Goal: Information Seeking & Learning: Learn about a topic

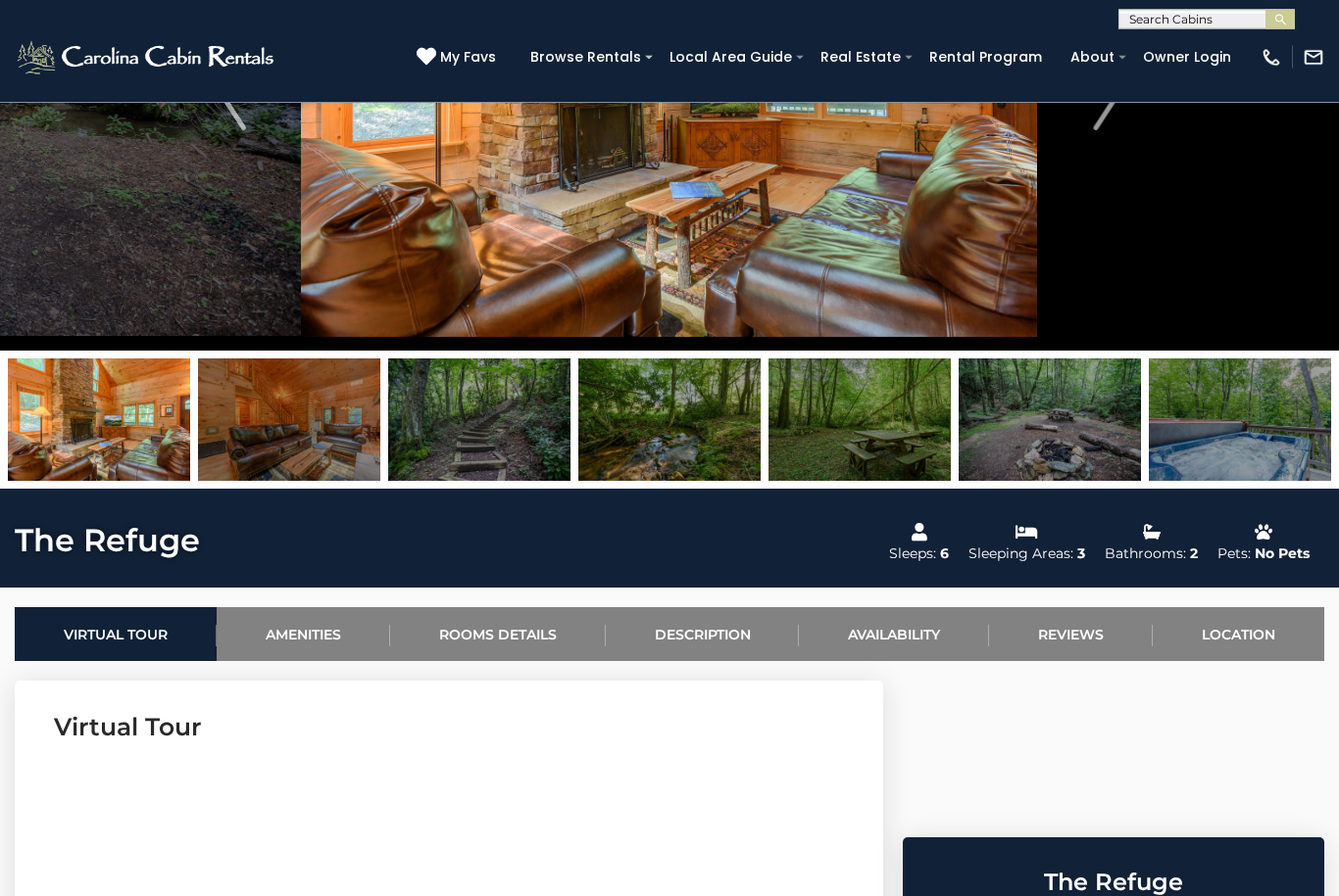
scroll to position [283, 0]
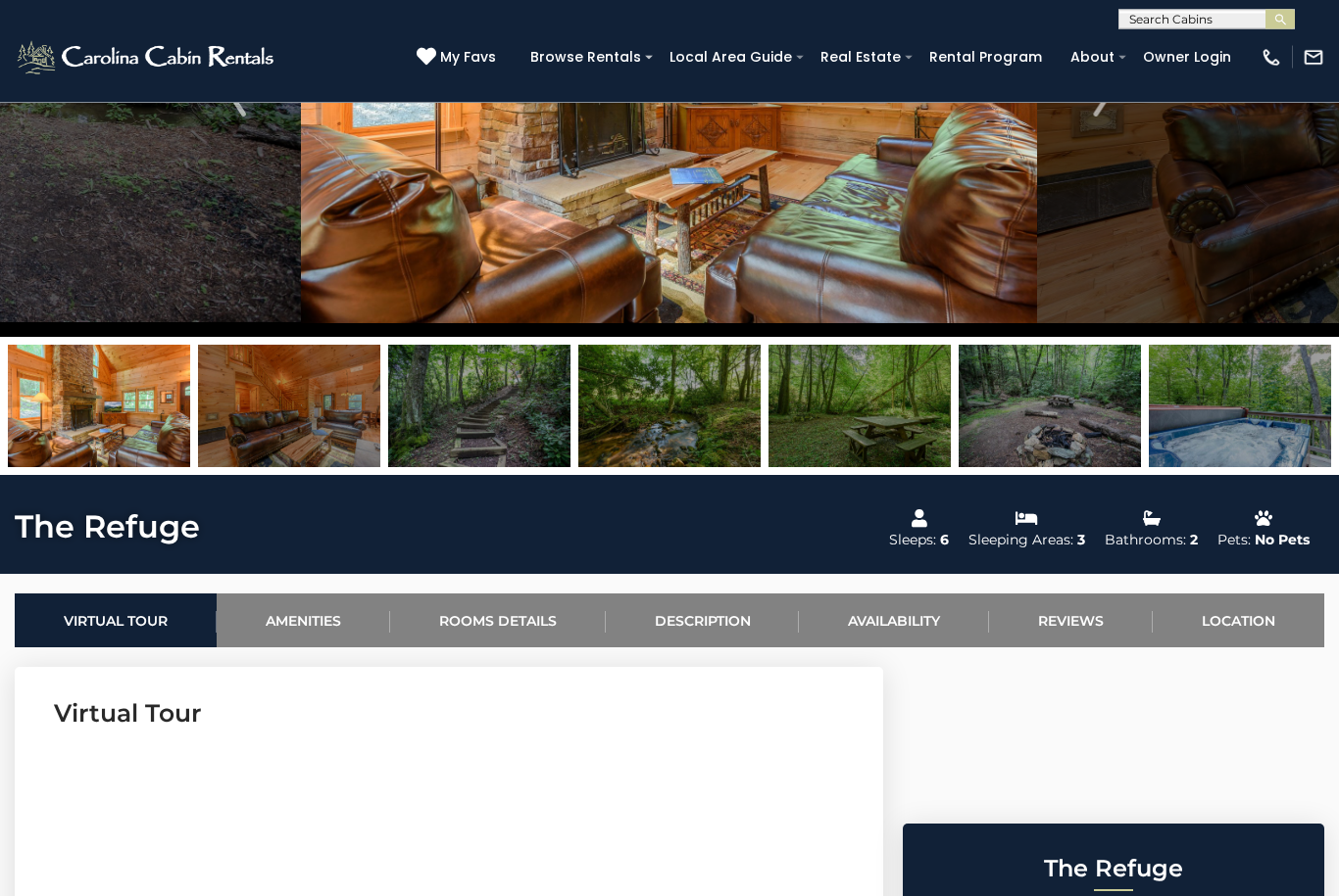
click at [276, 422] on img at bounding box center [289, 407] width 182 height 123
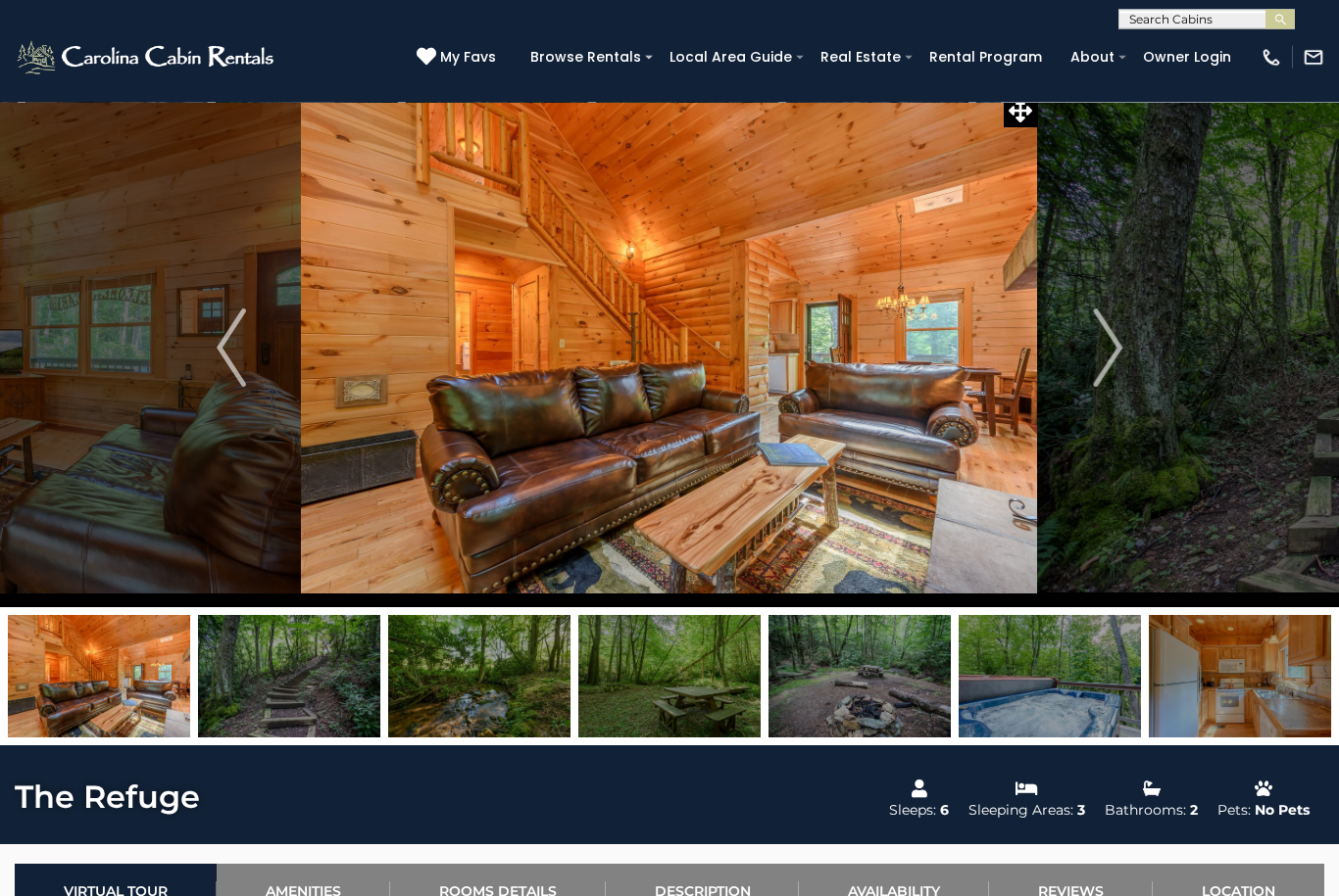
scroll to position [14, 0]
click at [288, 660] on img at bounding box center [289, 676] width 182 height 123
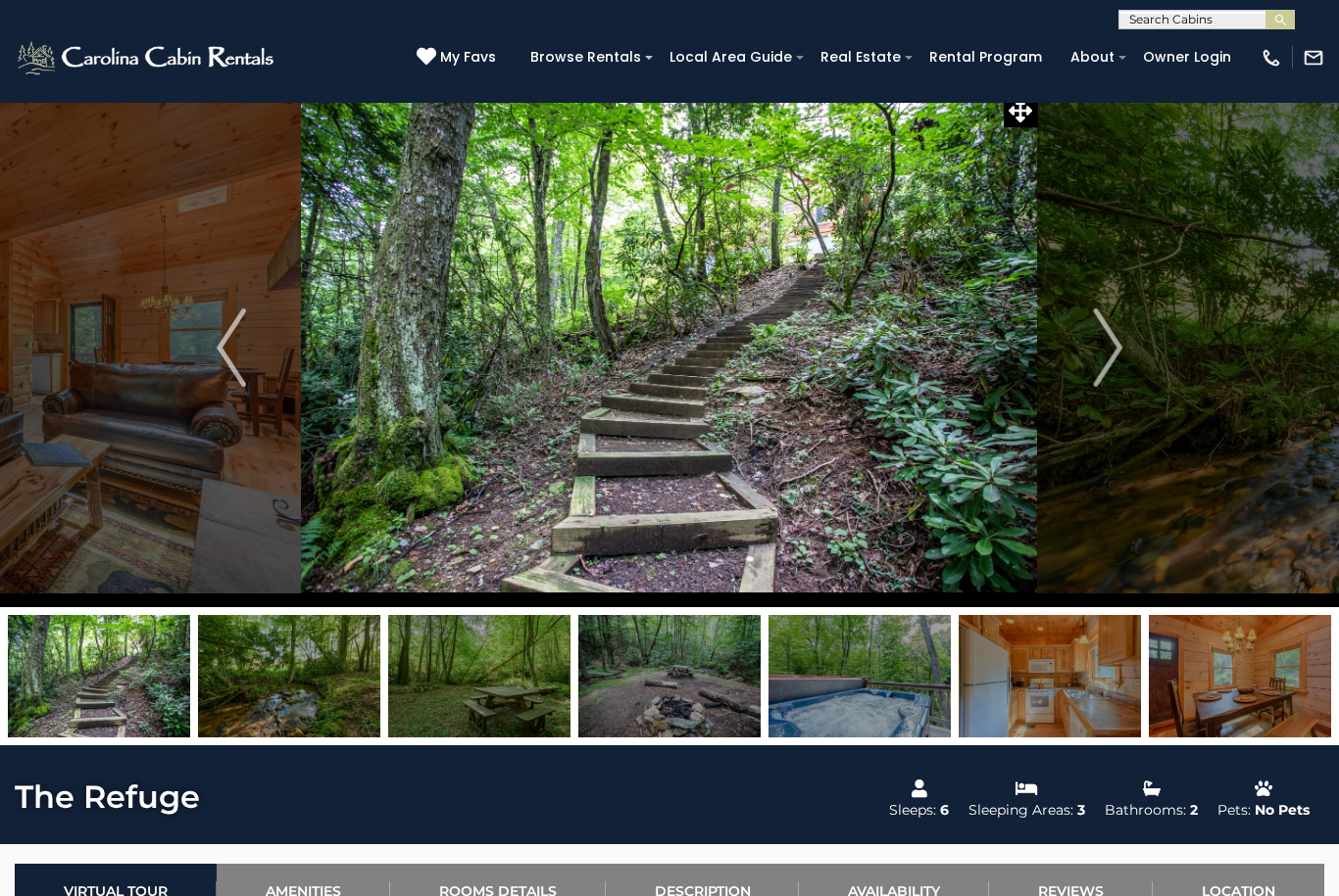
click at [305, 675] on img at bounding box center [289, 676] width 182 height 123
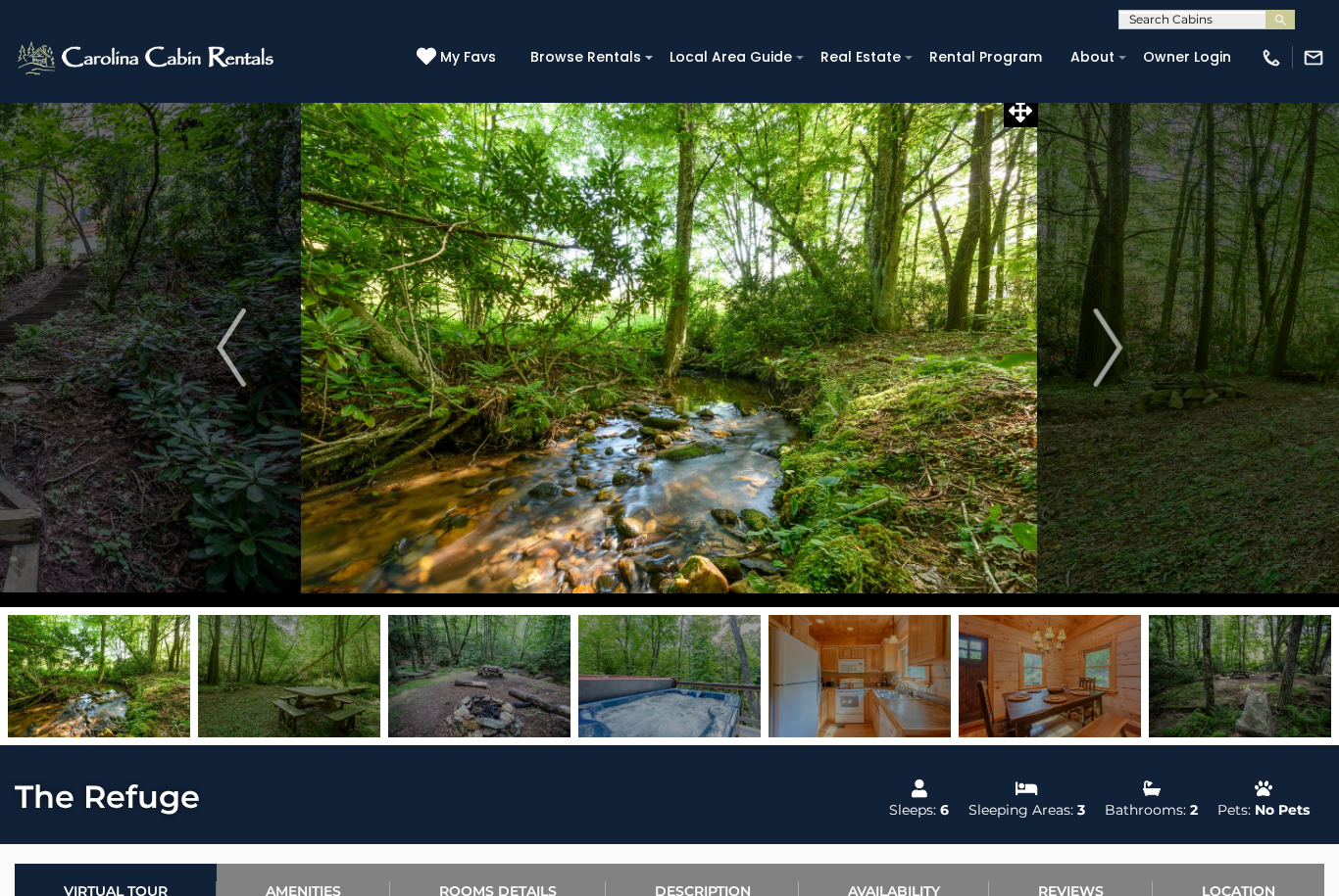
click at [1090, 344] on button "Next" at bounding box center [1108, 347] width 140 height 519
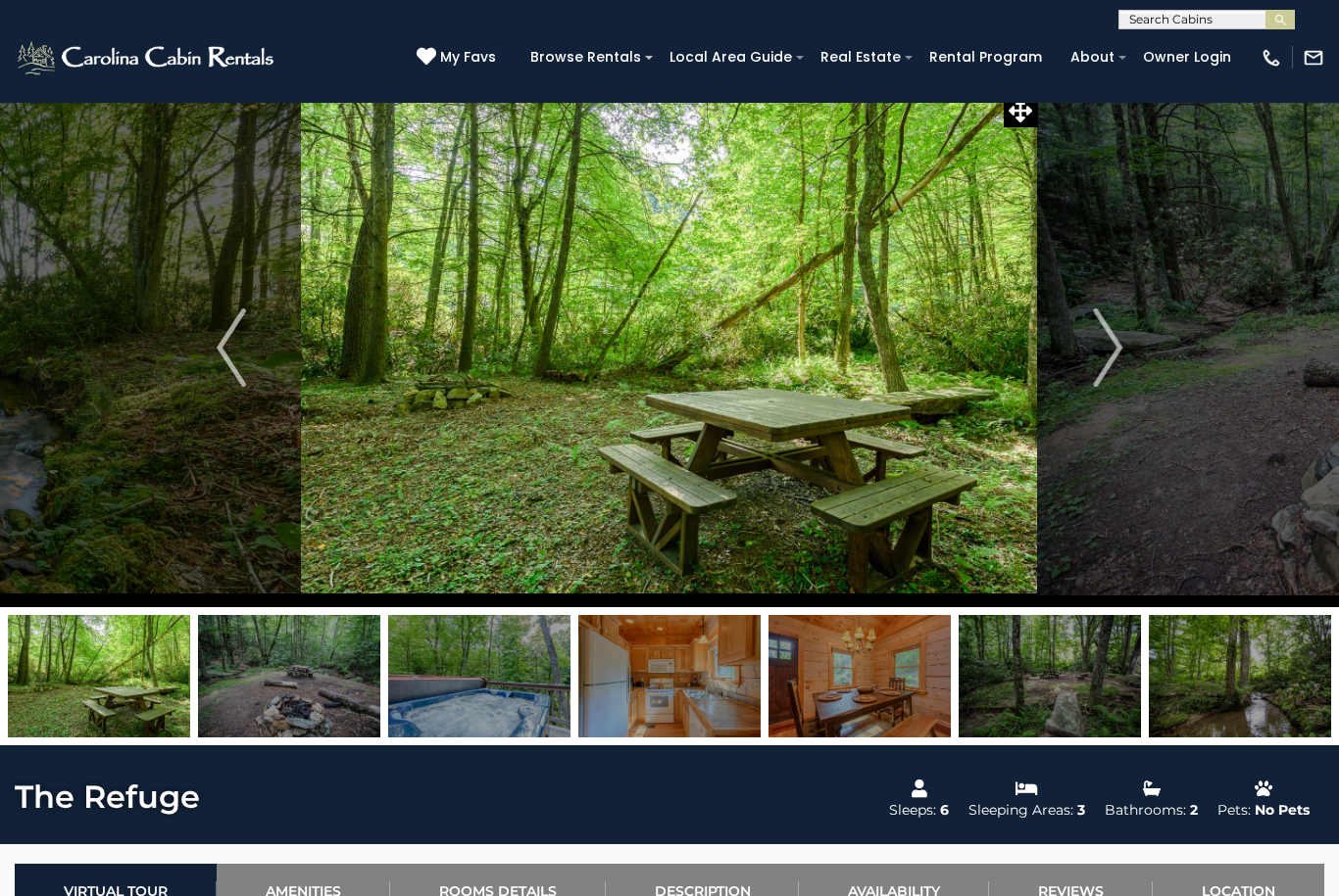
click at [1090, 349] on button "Next" at bounding box center [1108, 347] width 140 height 519
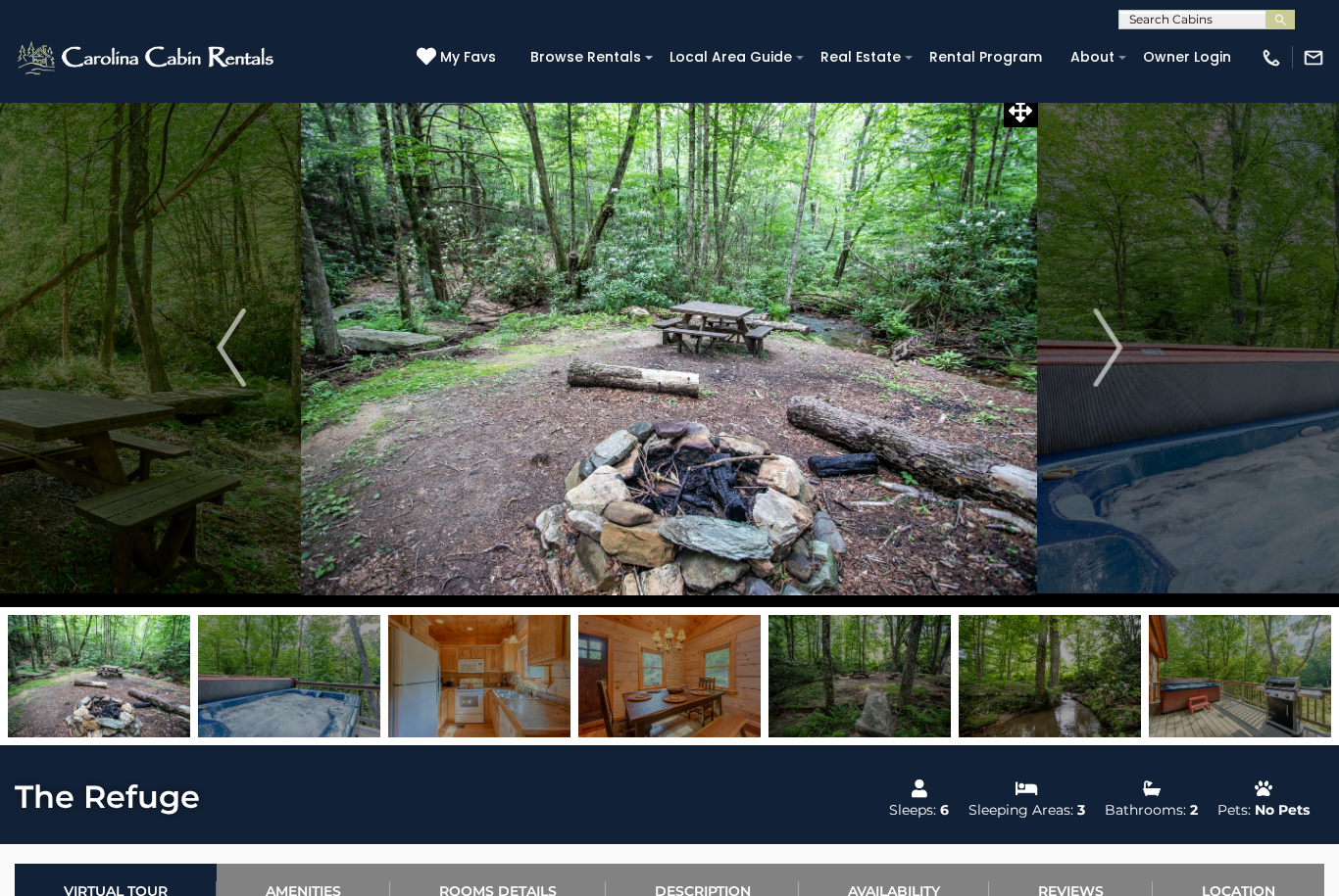
click at [1089, 356] on button "Next" at bounding box center [1108, 347] width 140 height 519
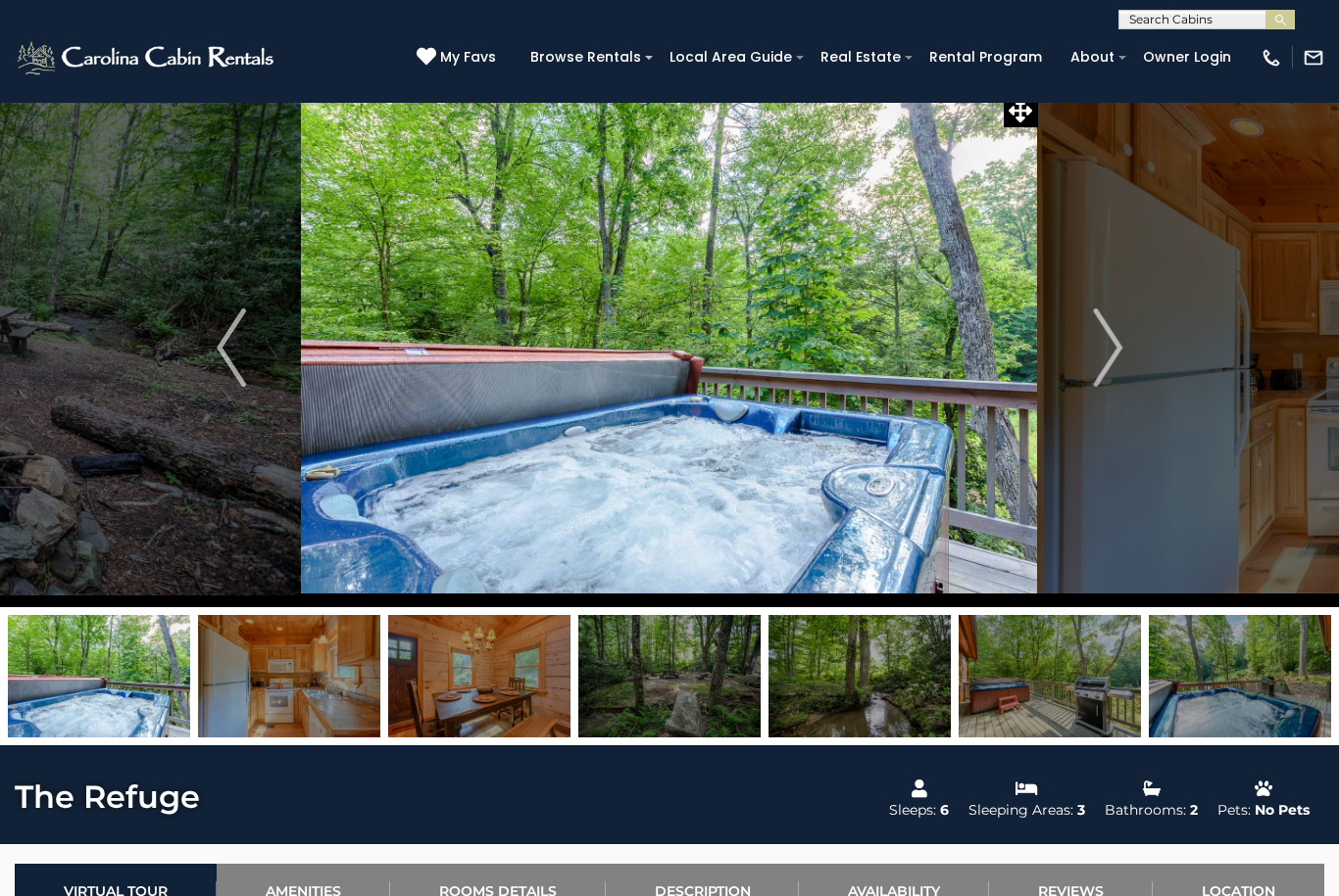
click at [1084, 352] on button "Next" at bounding box center [1108, 347] width 140 height 519
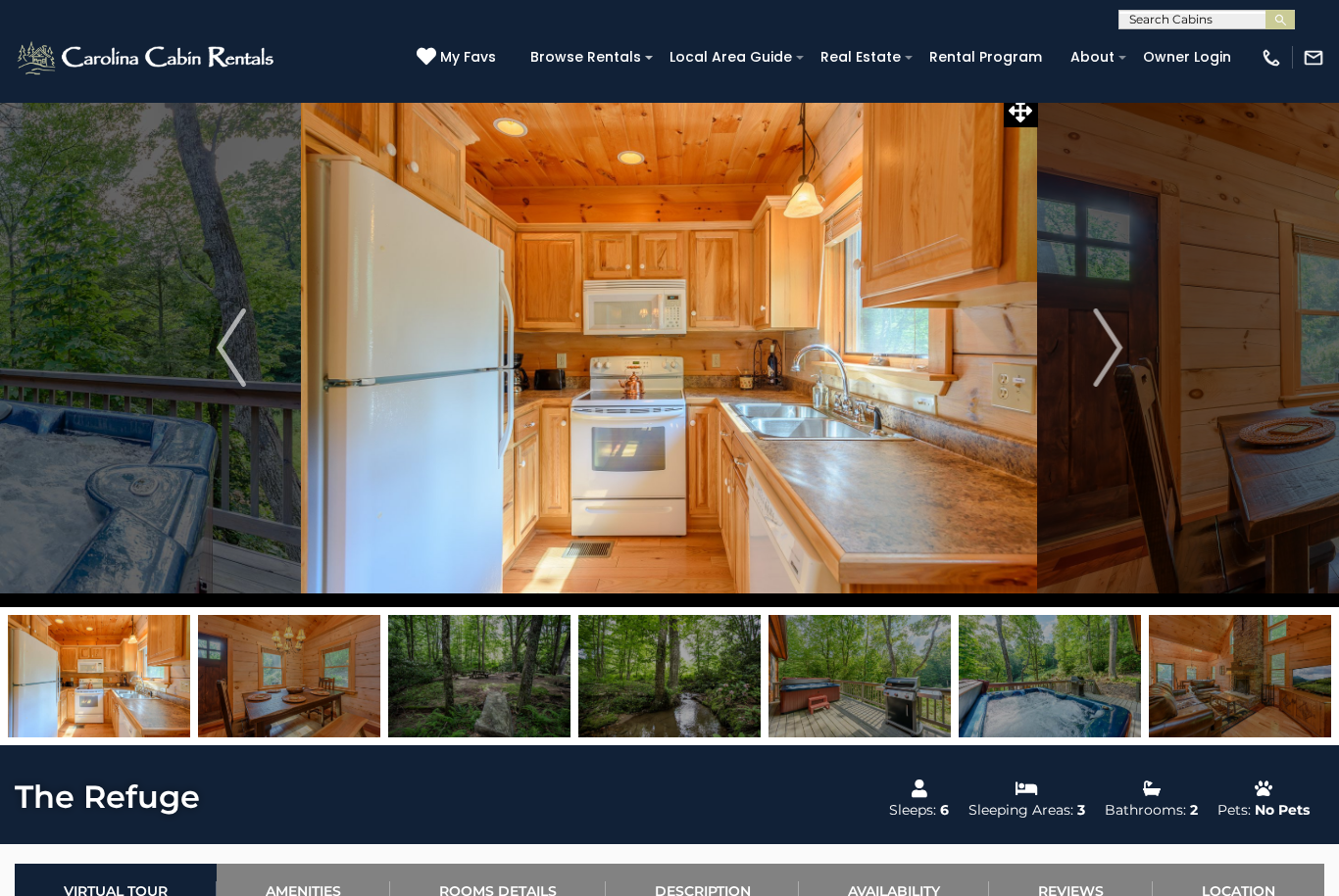
click at [1082, 354] on button "Next" at bounding box center [1108, 347] width 140 height 519
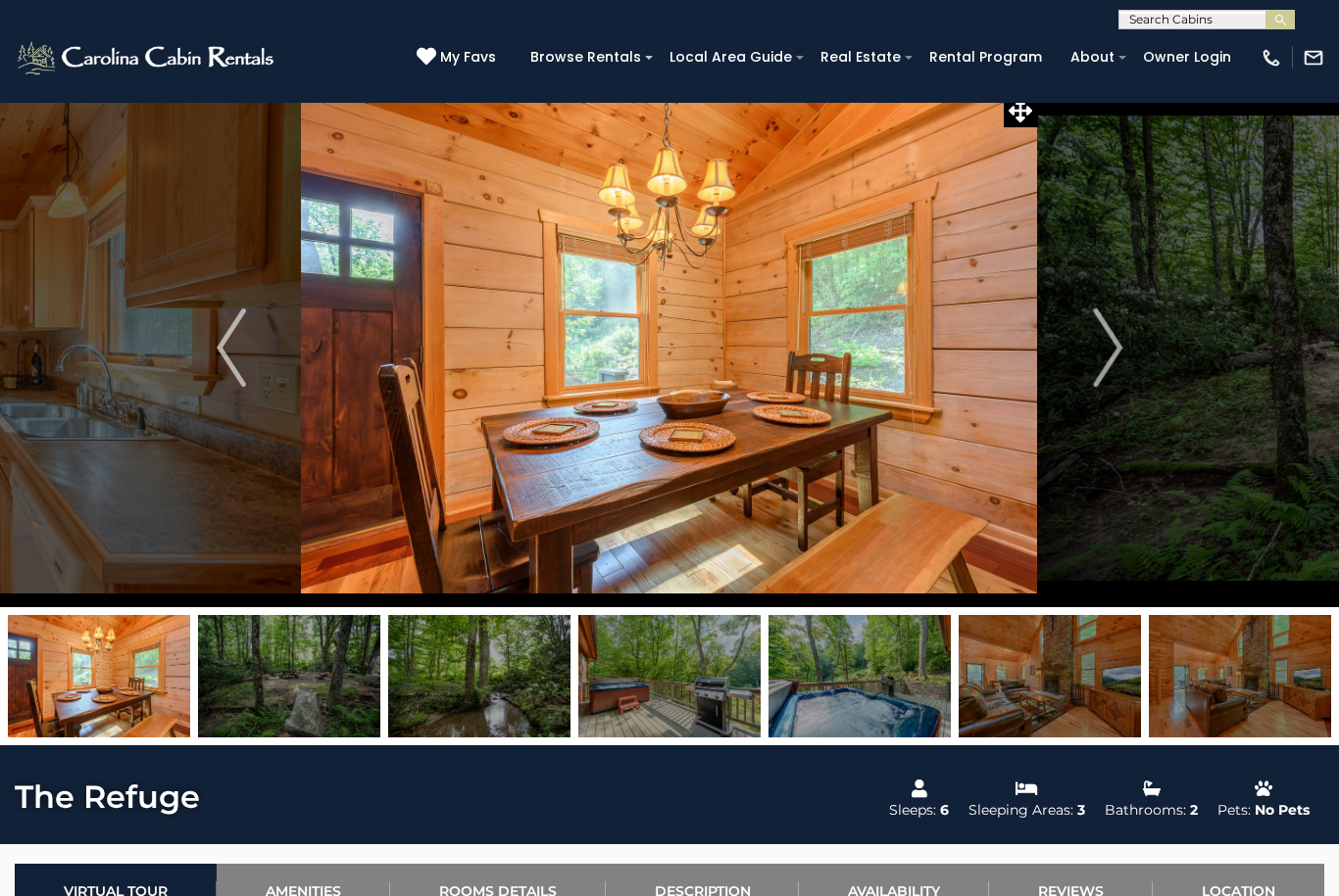
click at [1110, 338] on img "Next" at bounding box center [1107, 348] width 29 height 79
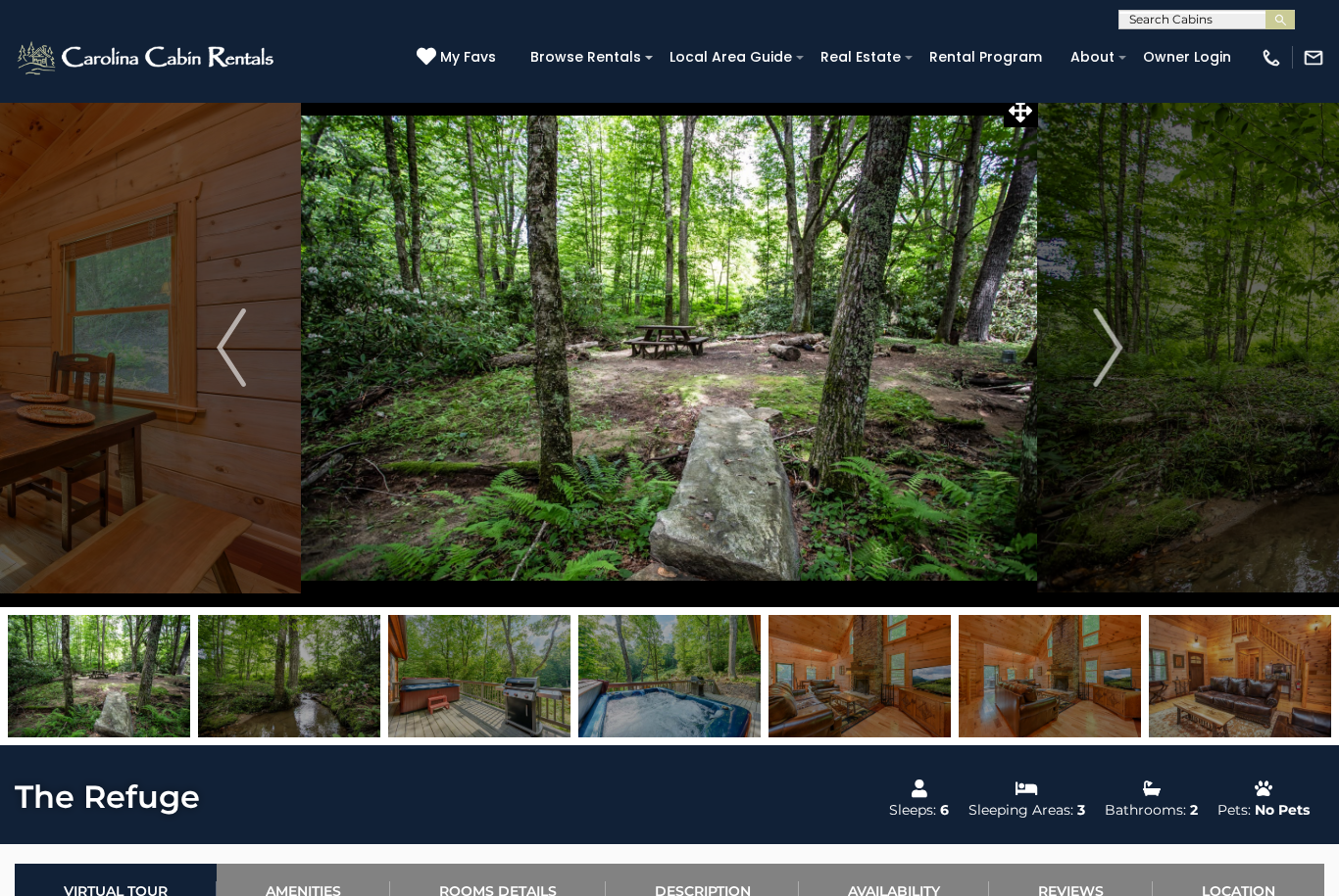
click at [1114, 340] on img "Next" at bounding box center [1107, 348] width 29 height 79
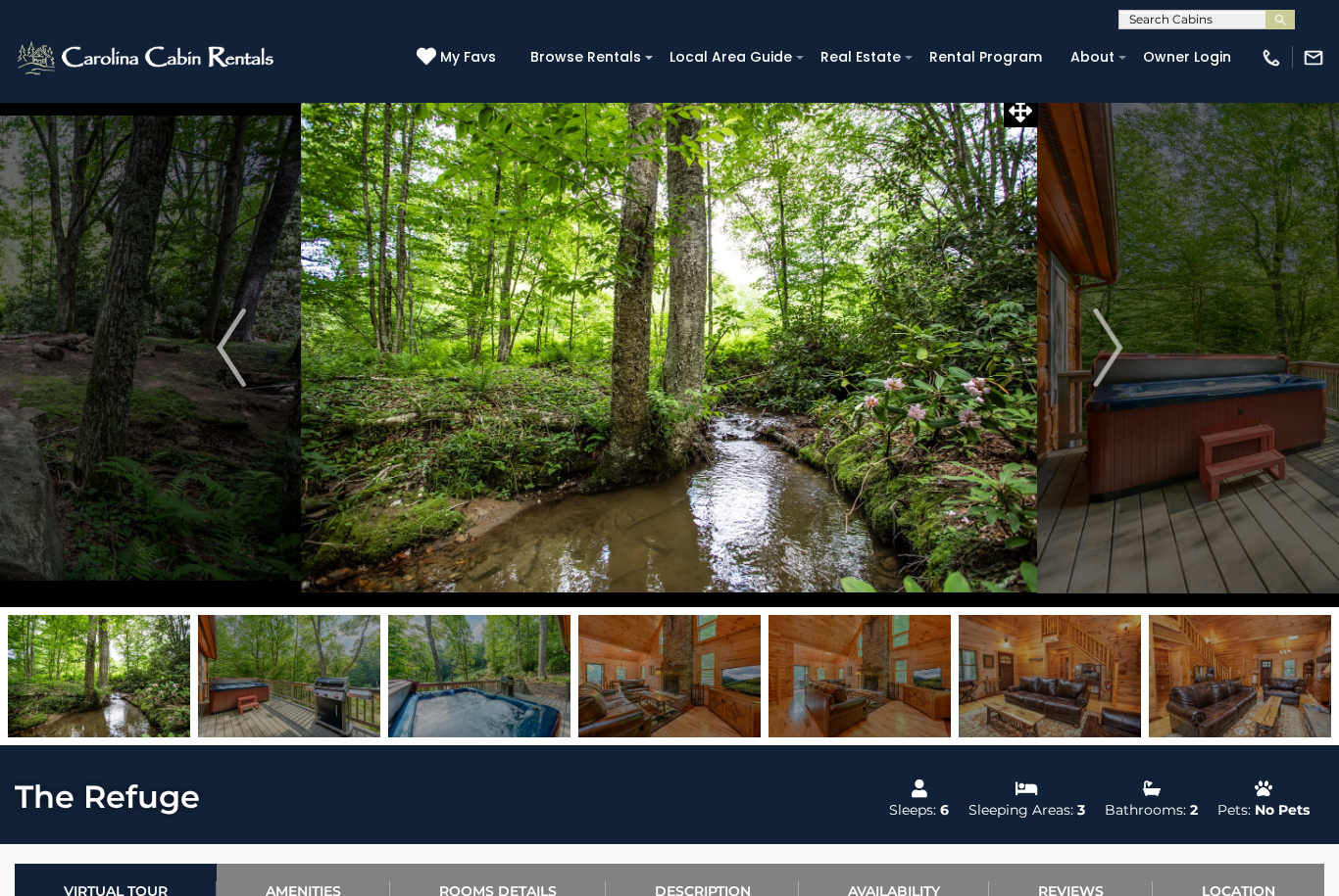
click at [1092, 371] on button "Next" at bounding box center [1108, 347] width 140 height 519
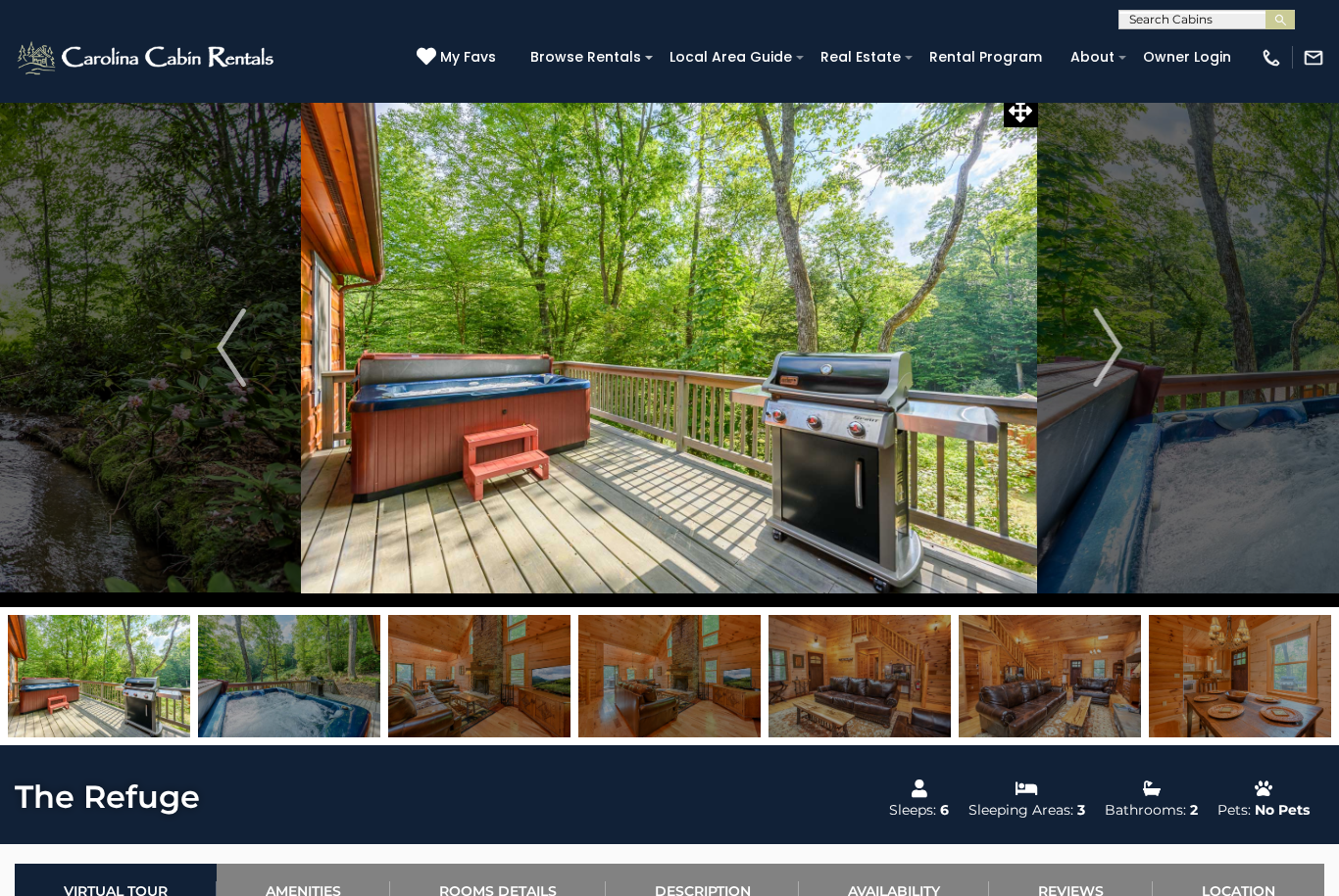
click at [1097, 369] on img "Next" at bounding box center [1107, 348] width 29 height 79
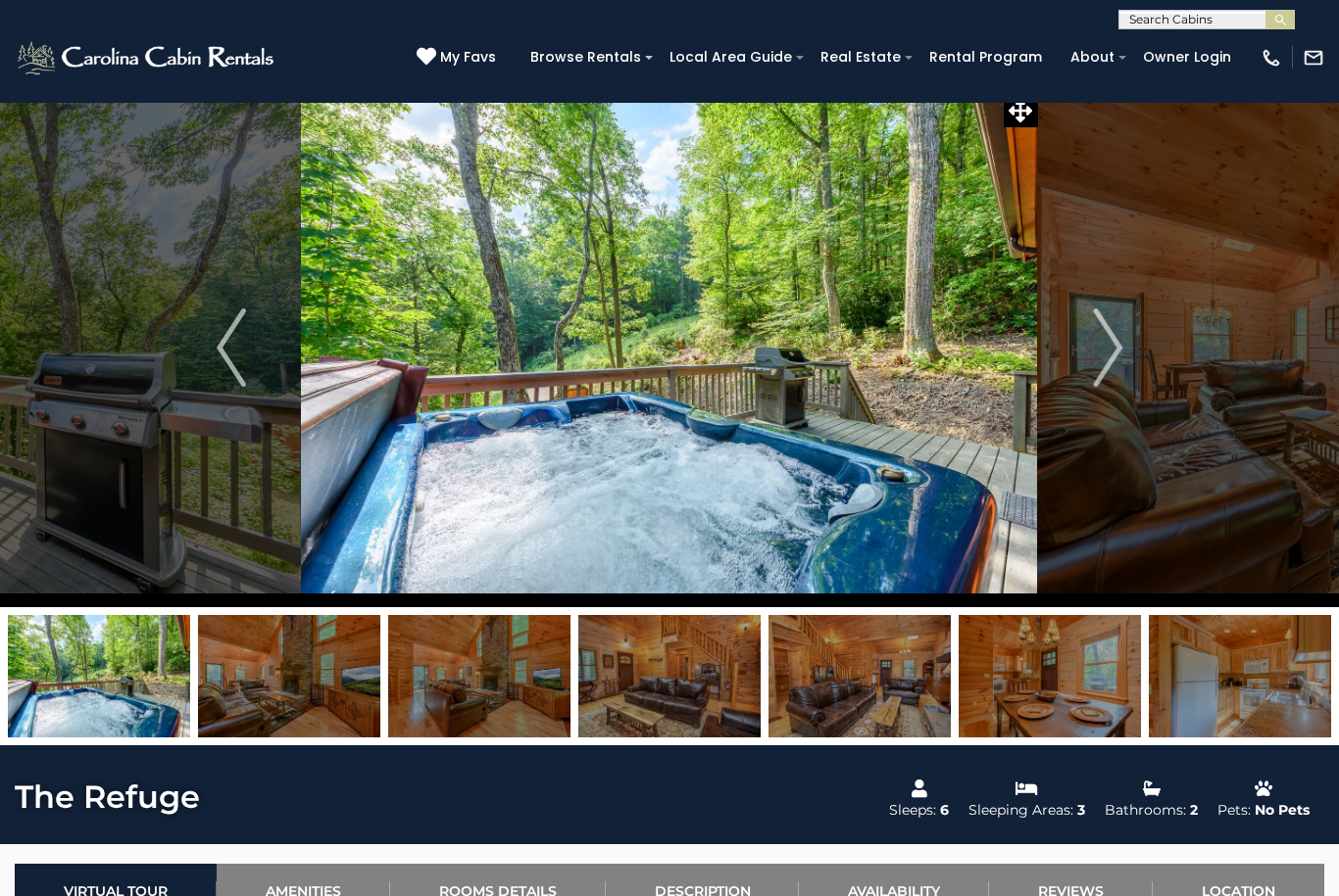
click at [1101, 362] on img "Next" at bounding box center [1107, 348] width 29 height 79
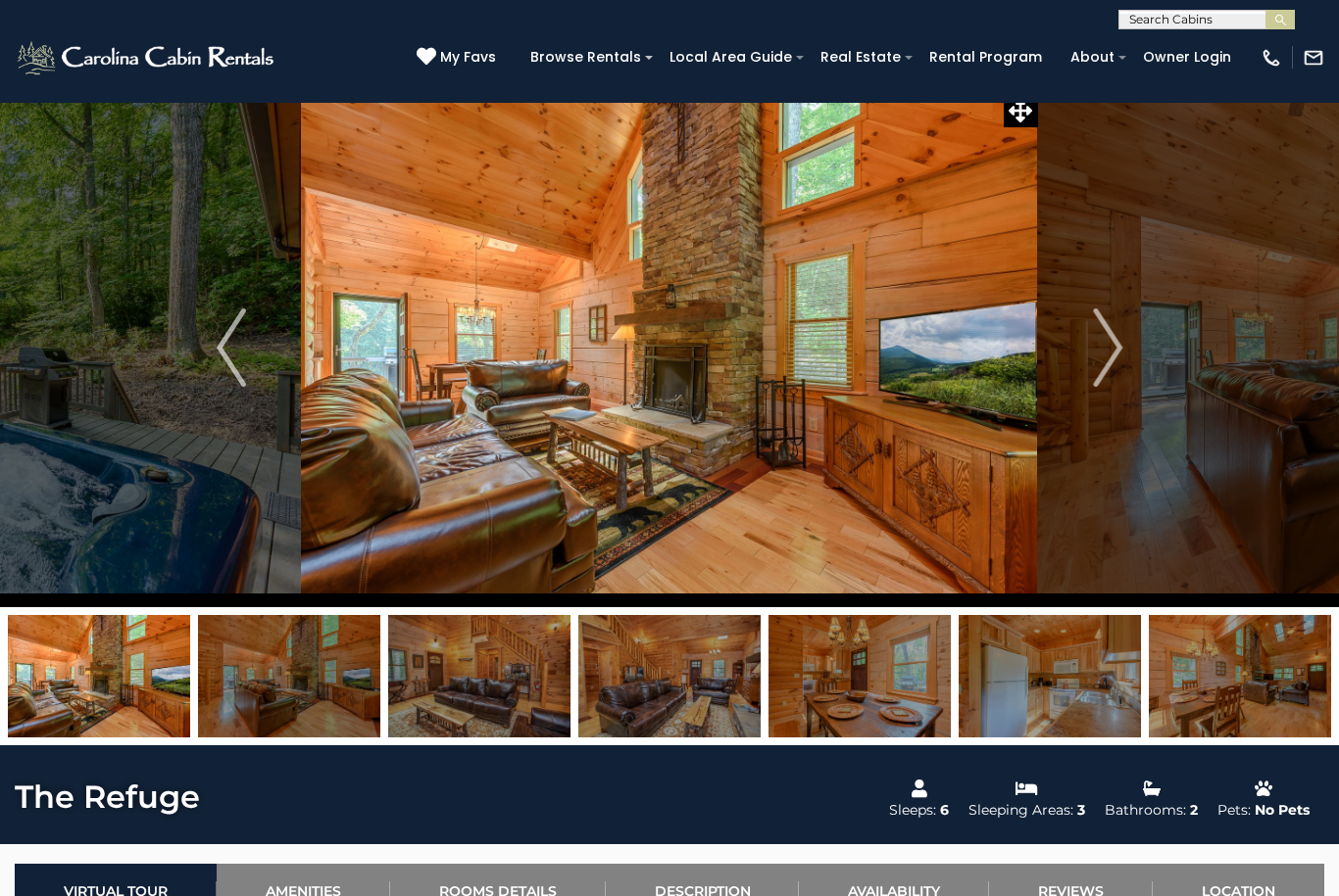
click at [1127, 347] on button "Next" at bounding box center [1108, 347] width 140 height 519
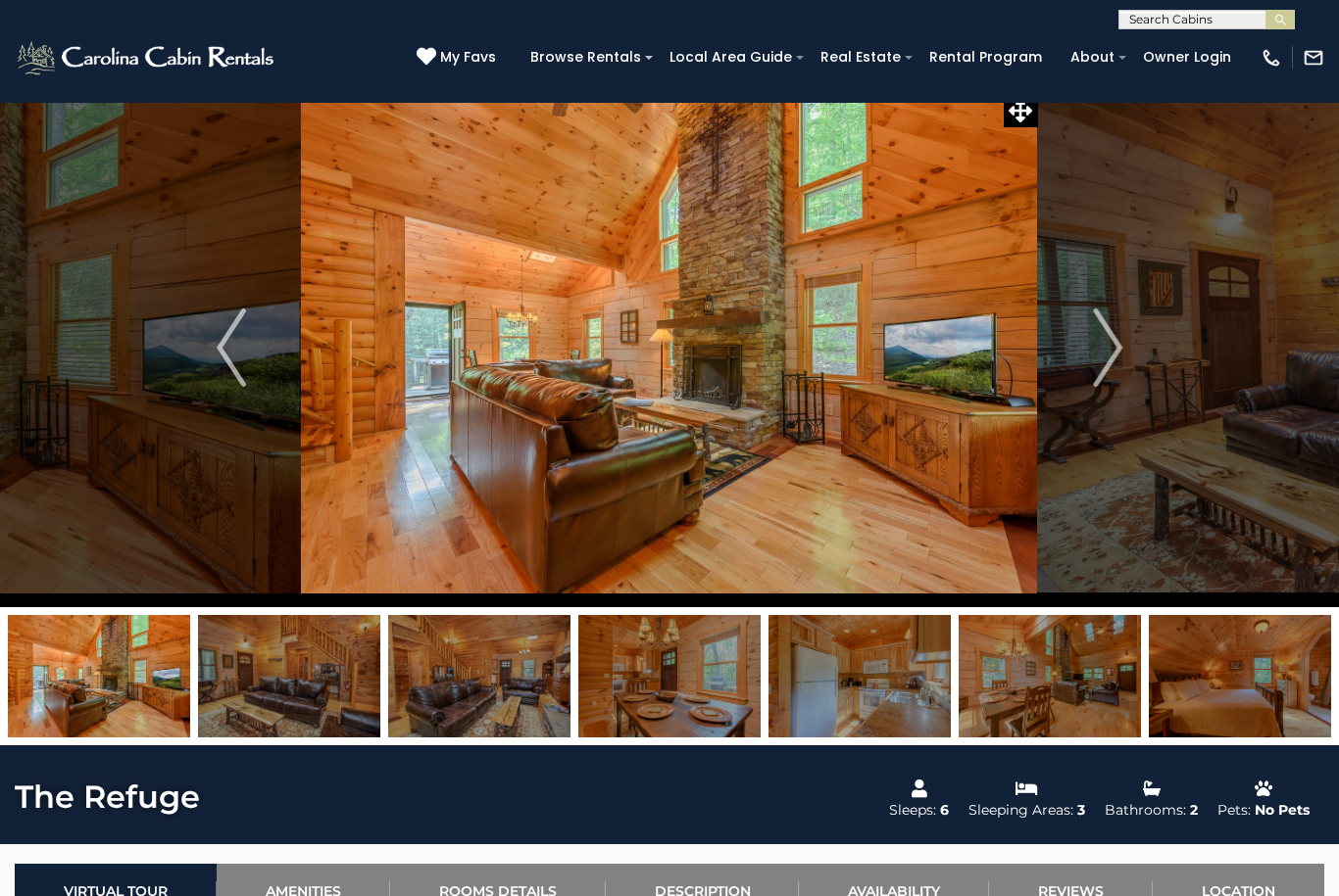
click at [1083, 369] on button "Next" at bounding box center [1108, 347] width 140 height 519
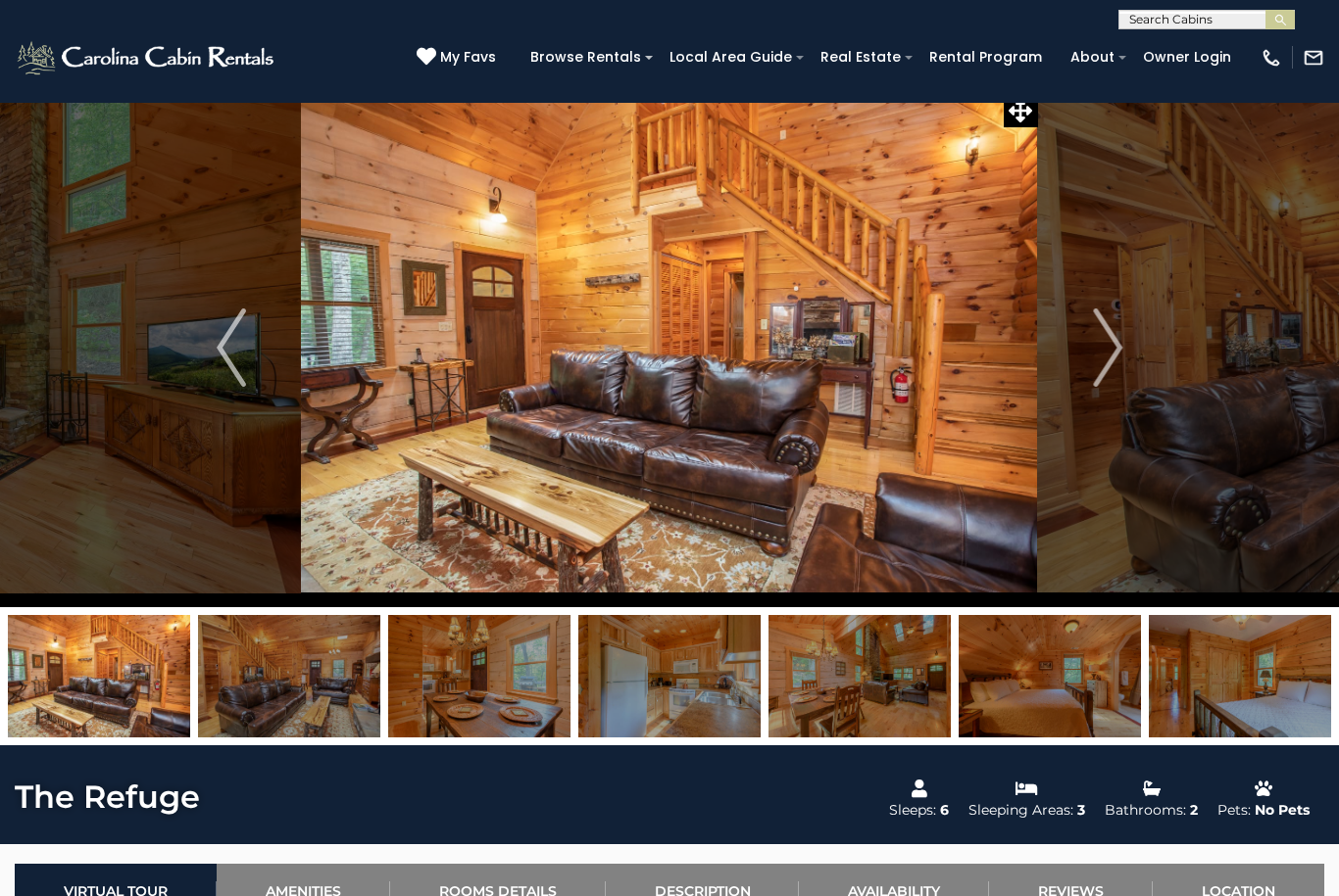
click at [1129, 344] on button "Next" at bounding box center [1108, 347] width 140 height 519
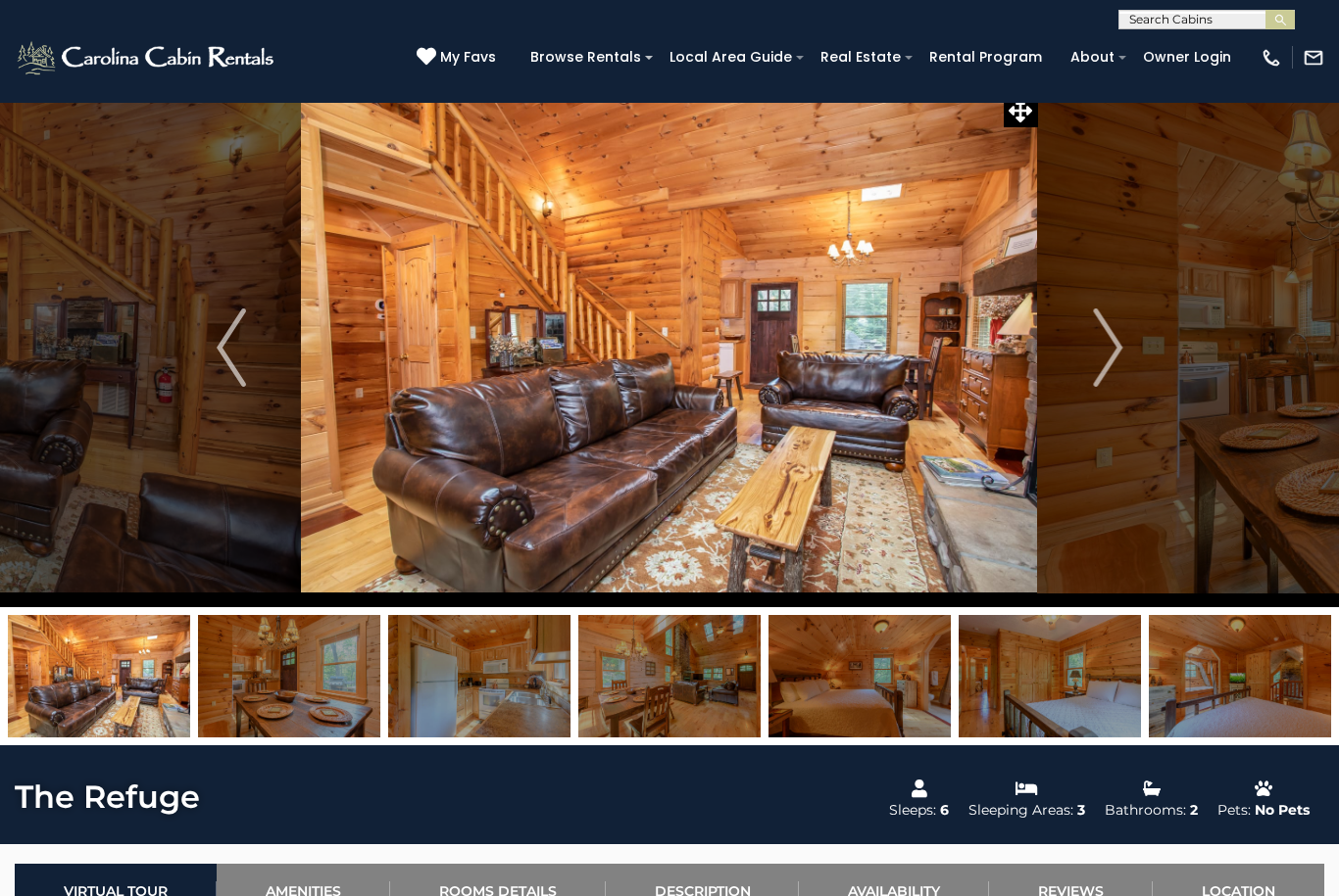
click at [1111, 356] on img "Next" at bounding box center [1107, 348] width 29 height 79
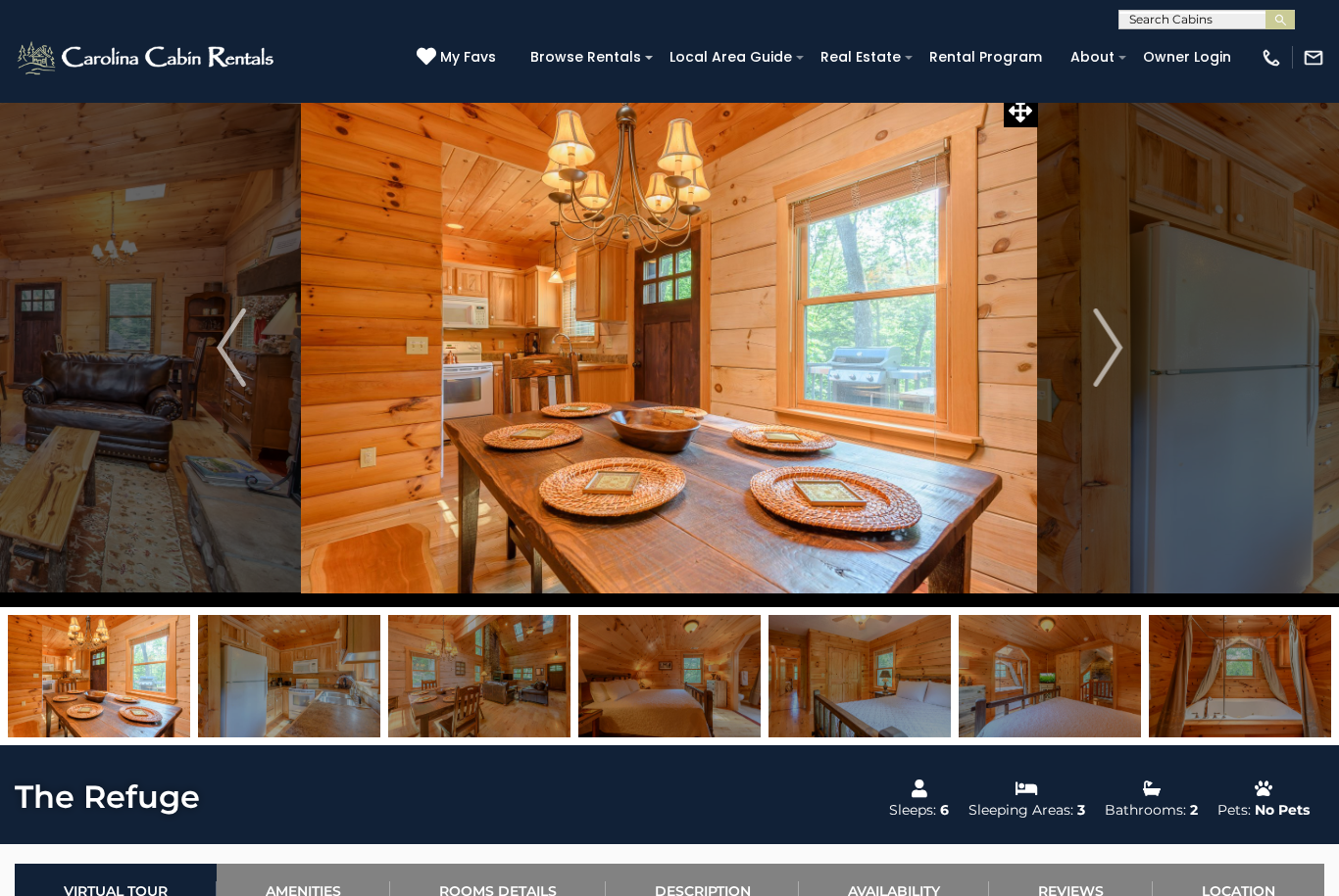
click at [1103, 350] on img "Next" at bounding box center [1107, 348] width 29 height 79
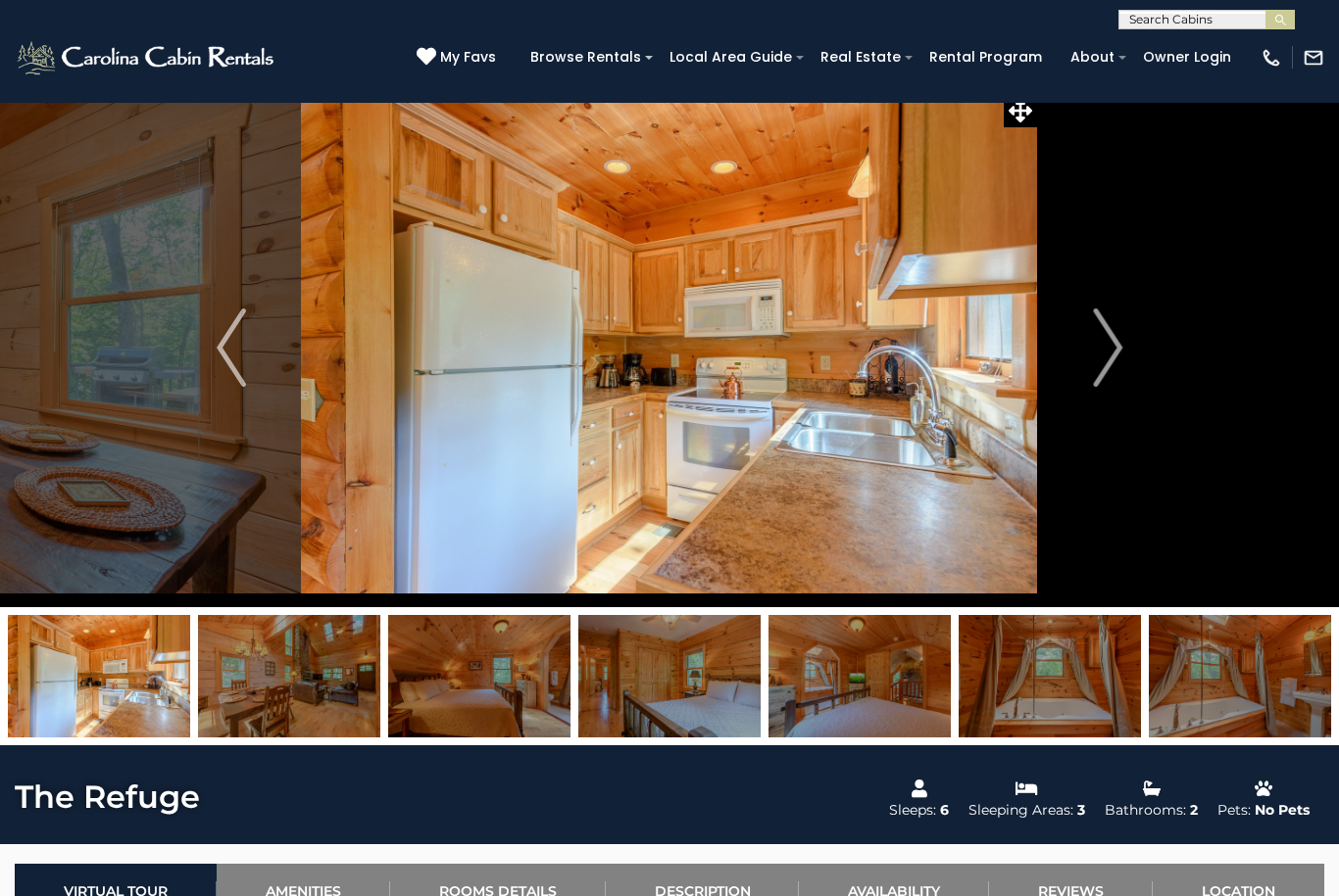
click at [1084, 355] on button "Next" at bounding box center [1108, 347] width 140 height 519
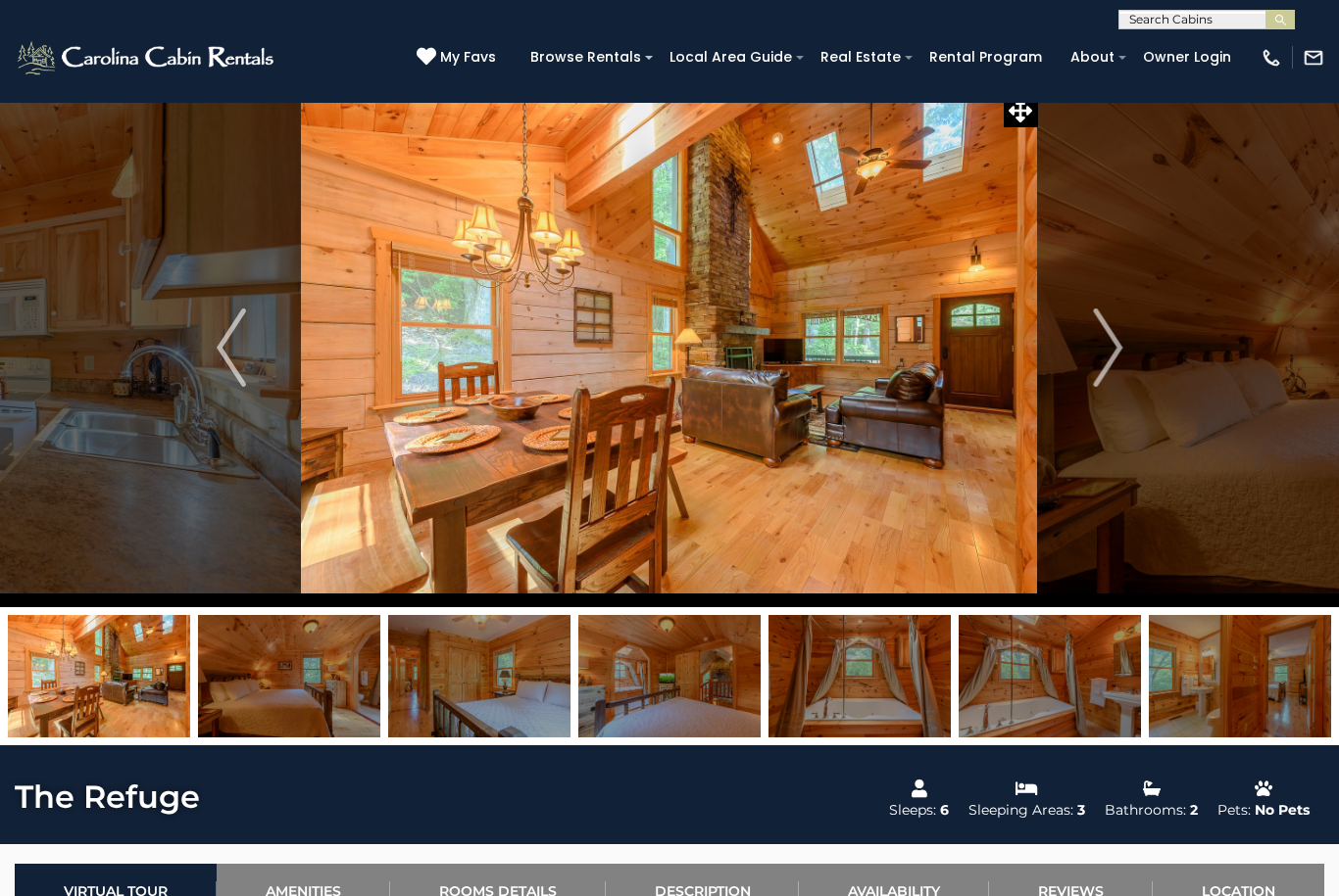
click at [1111, 344] on img "Next" at bounding box center [1107, 348] width 29 height 79
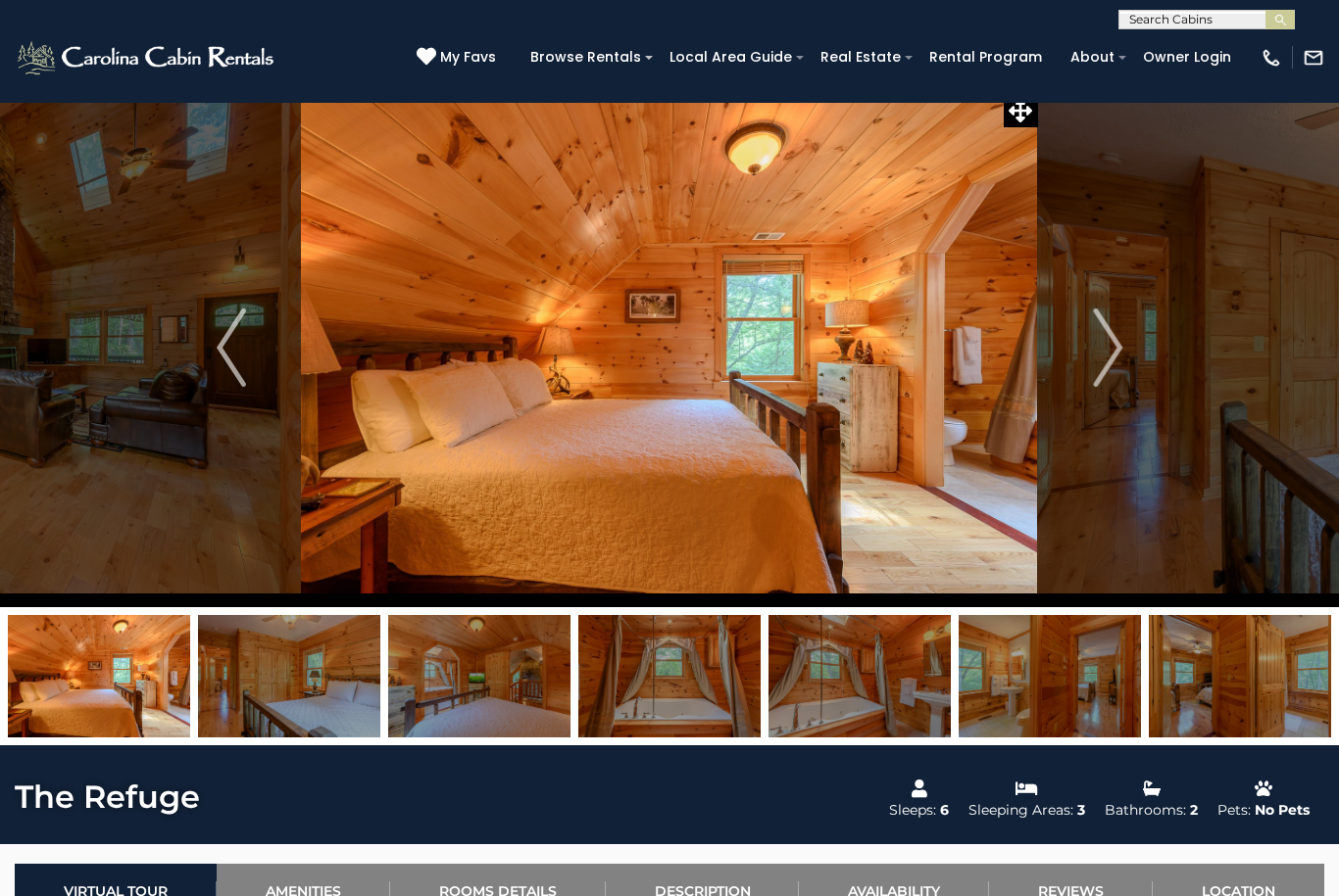
click at [1098, 348] on img "Next" at bounding box center [1107, 348] width 29 height 79
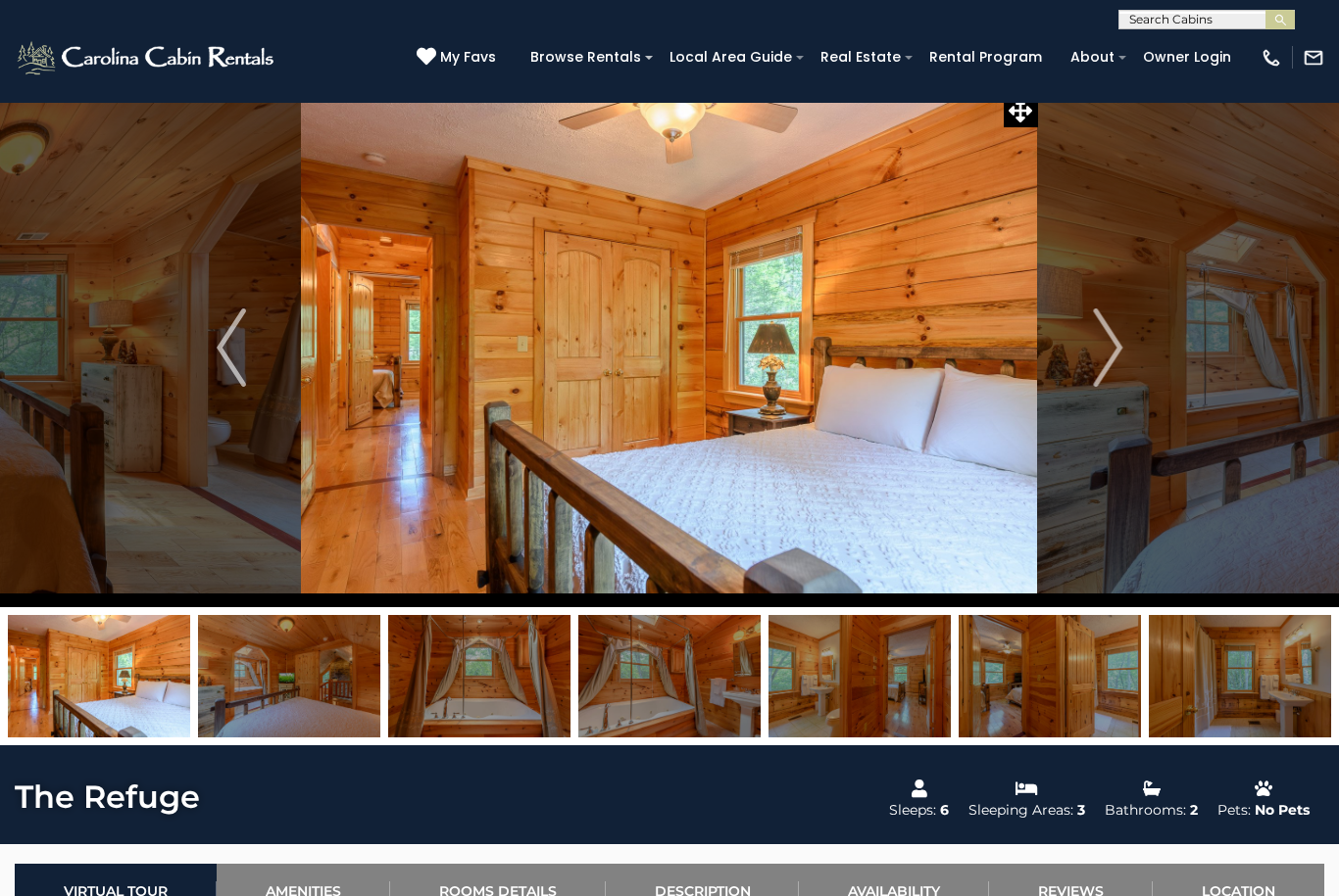
click at [1093, 364] on img "Next" at bounding box center [1107, 348] width 29 height 79
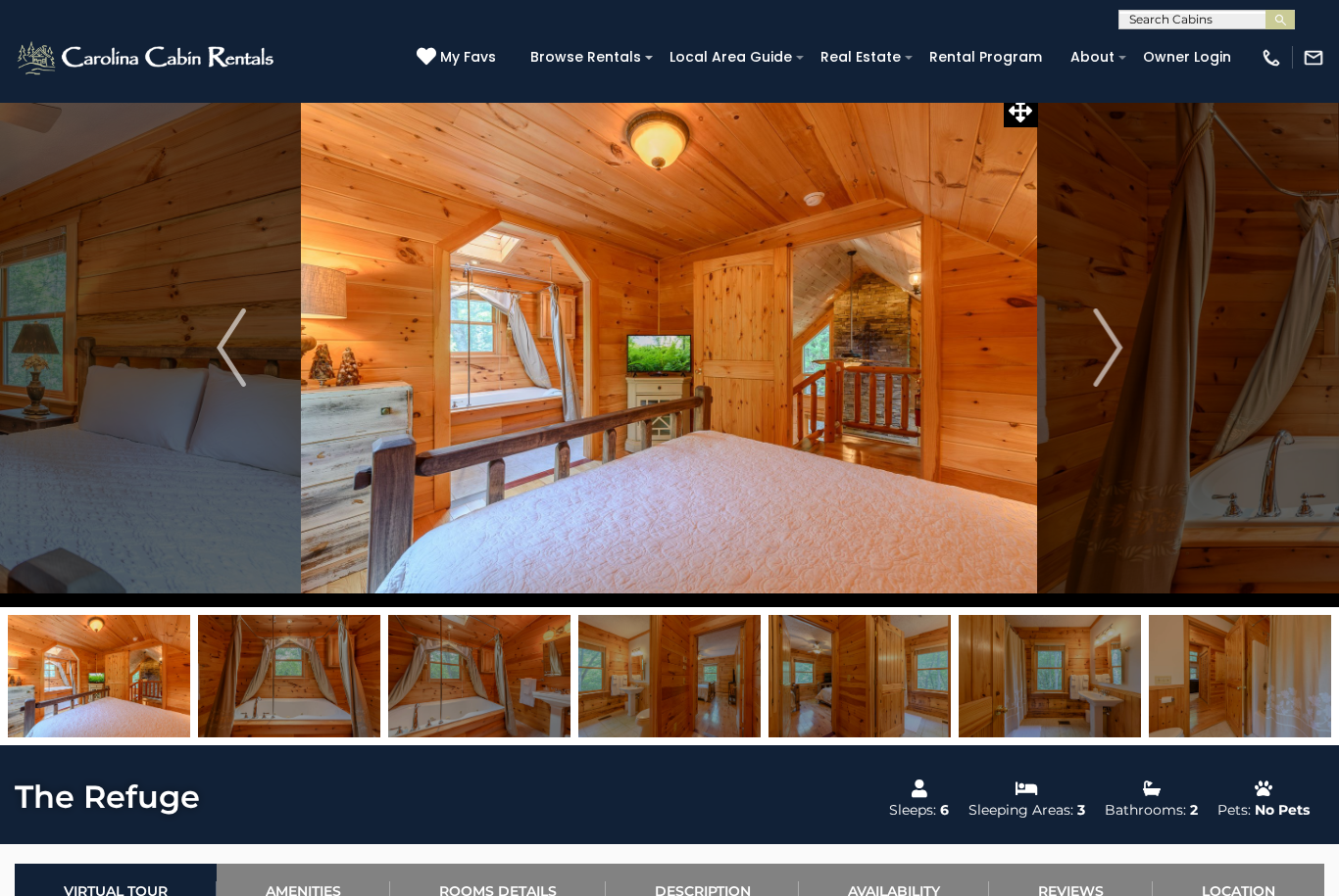
click at [1084, 359] on button "Next" at bounding box center [1108, 347] width 140 height 519
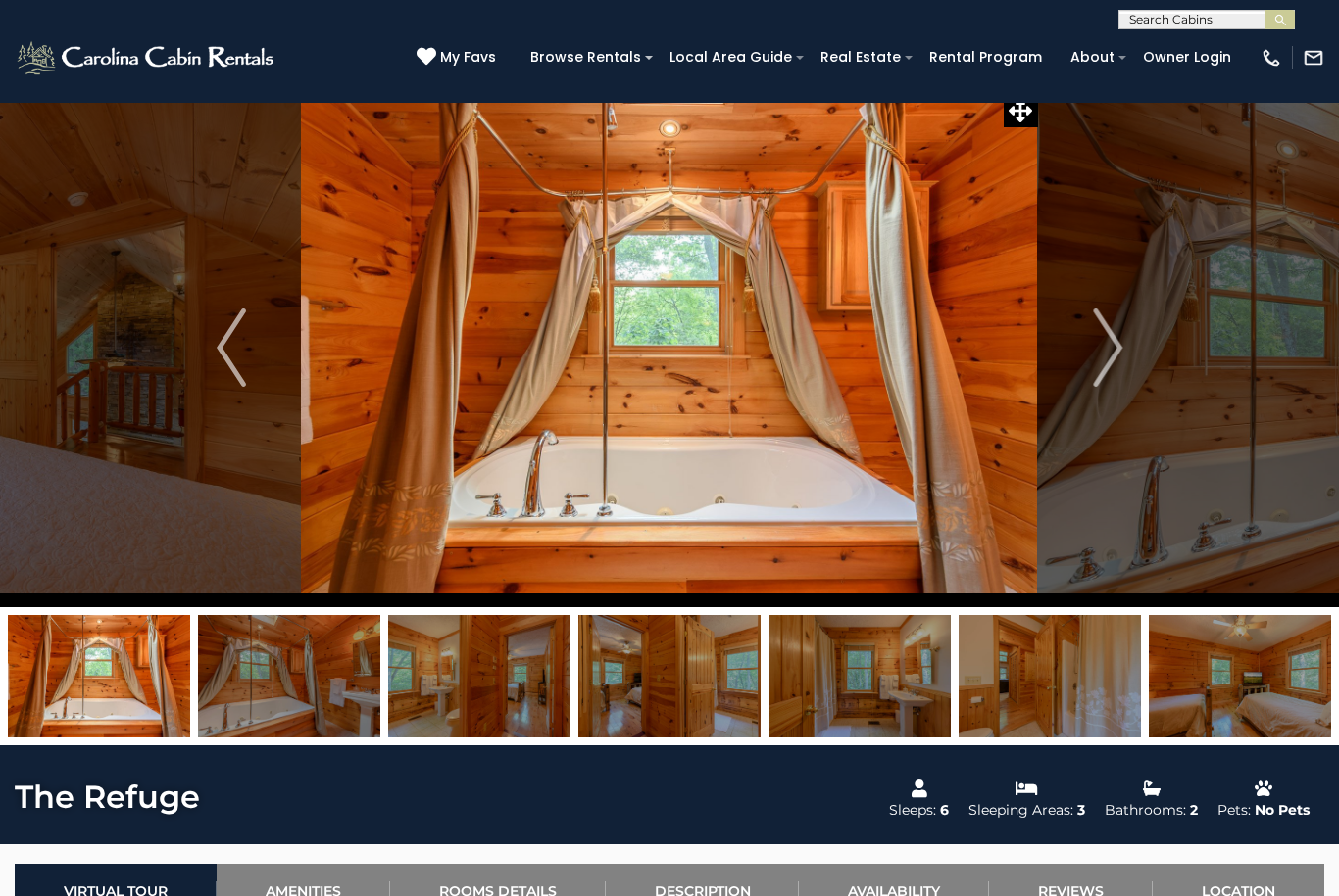
click at [1094, 358] on img "Next" at bounding box center [1107, 348] width 29 height 79
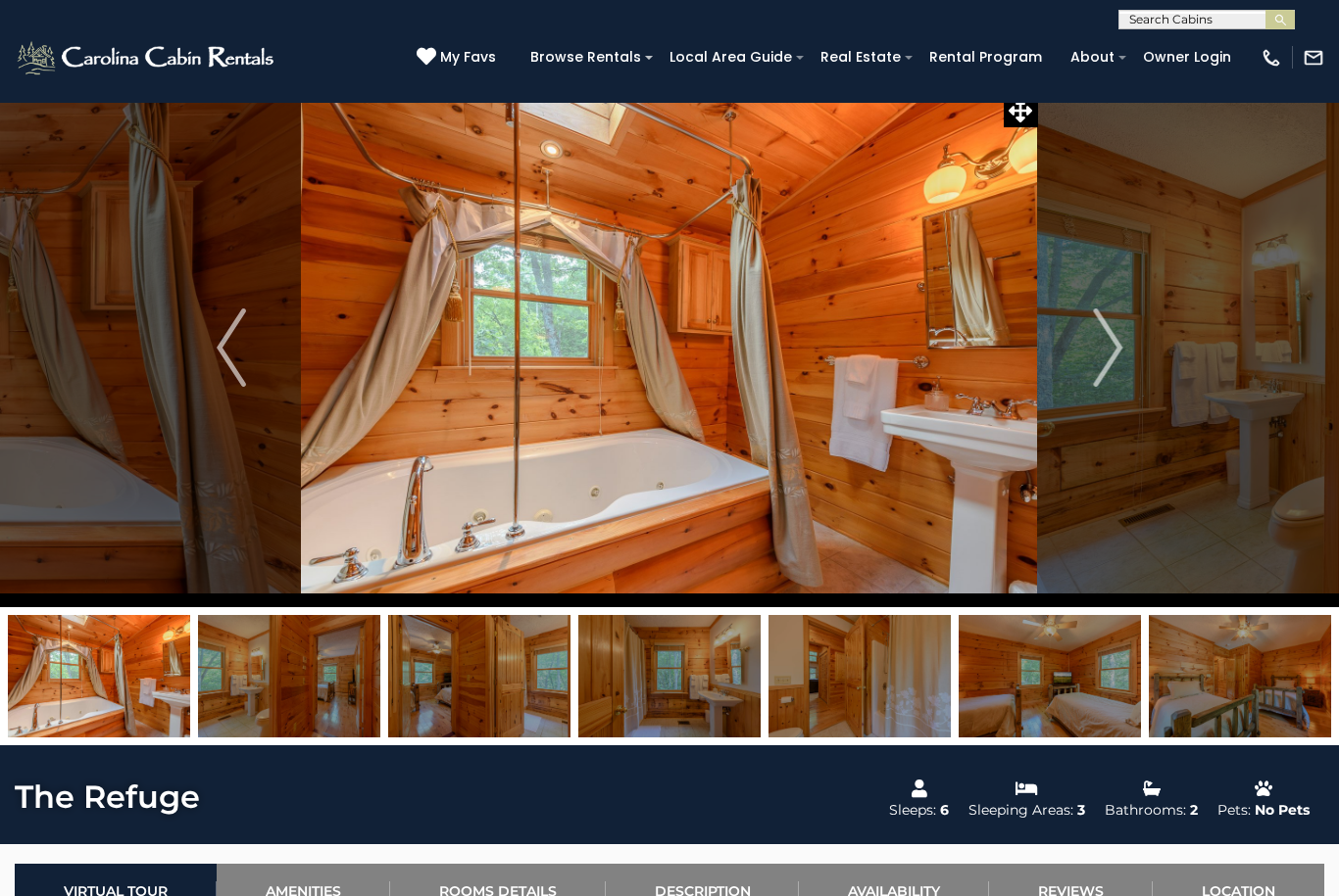
click at [1108, 355] on img "Next" at bounding box center [1107, 348] width 29 height 79
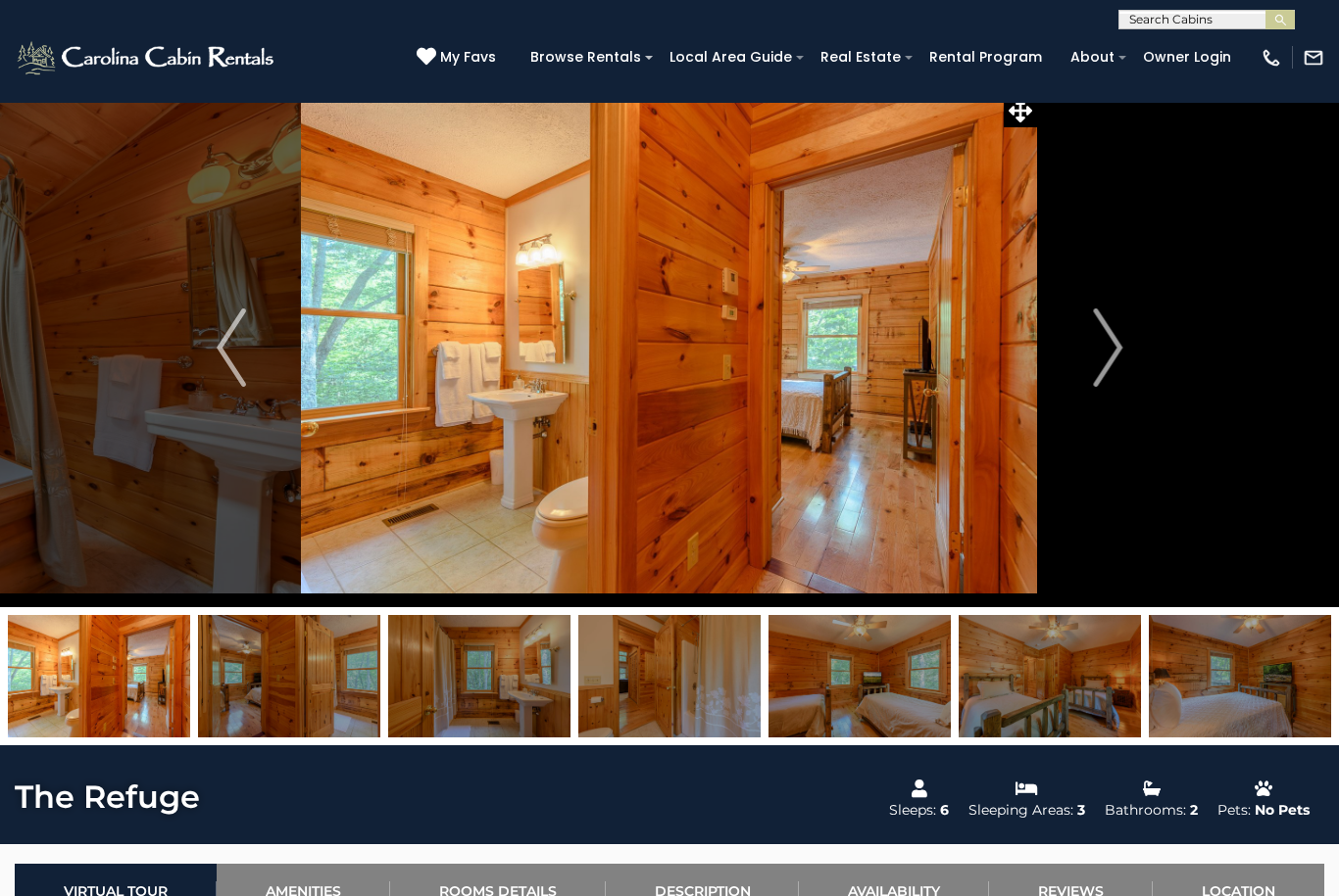
click at [1082, 360] on button "Next" at bounding box center [1108, 347] width 140 height 519
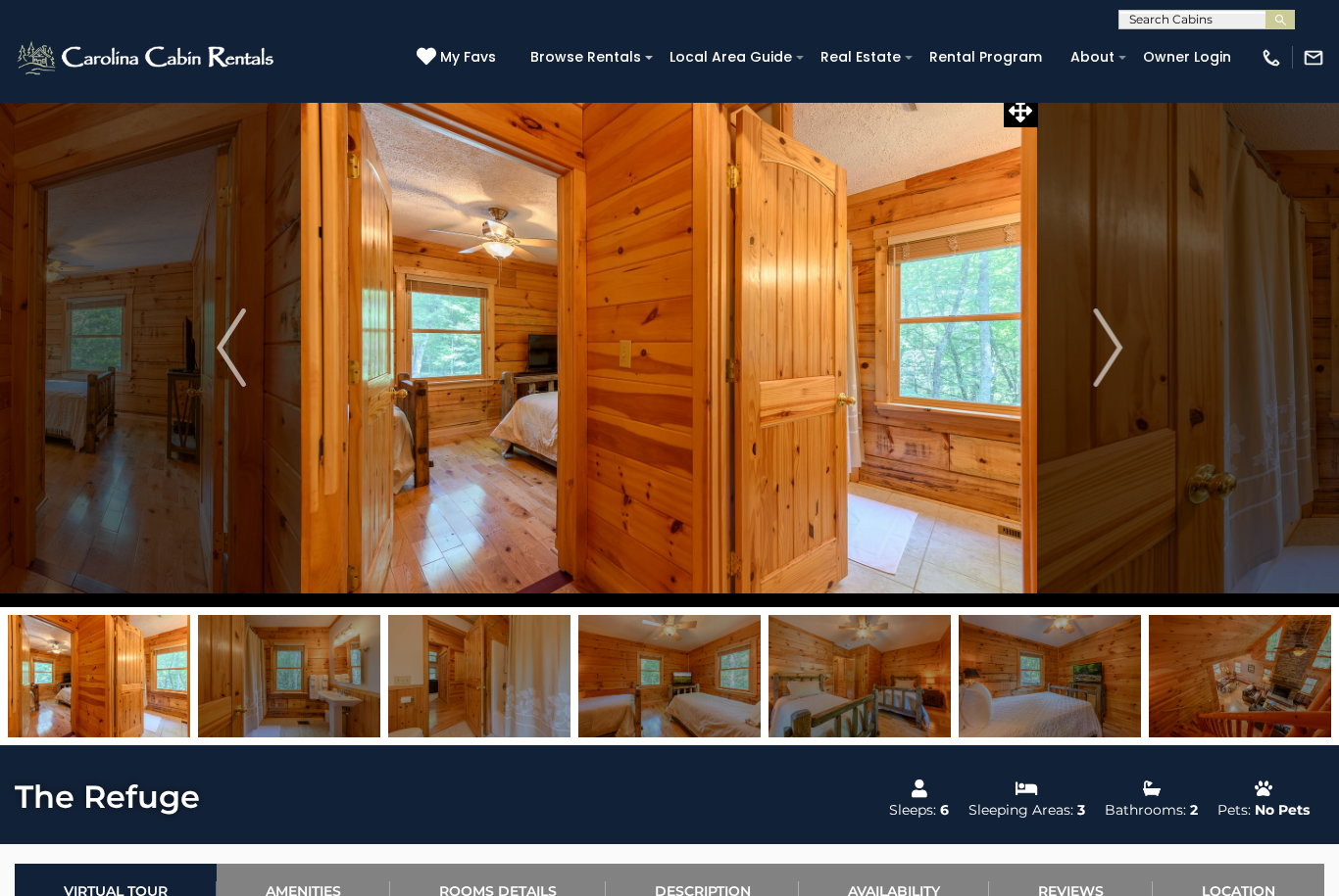
click at [1079, 364] on button "Next" at bounding box center [1108, 347] width 140 height 519
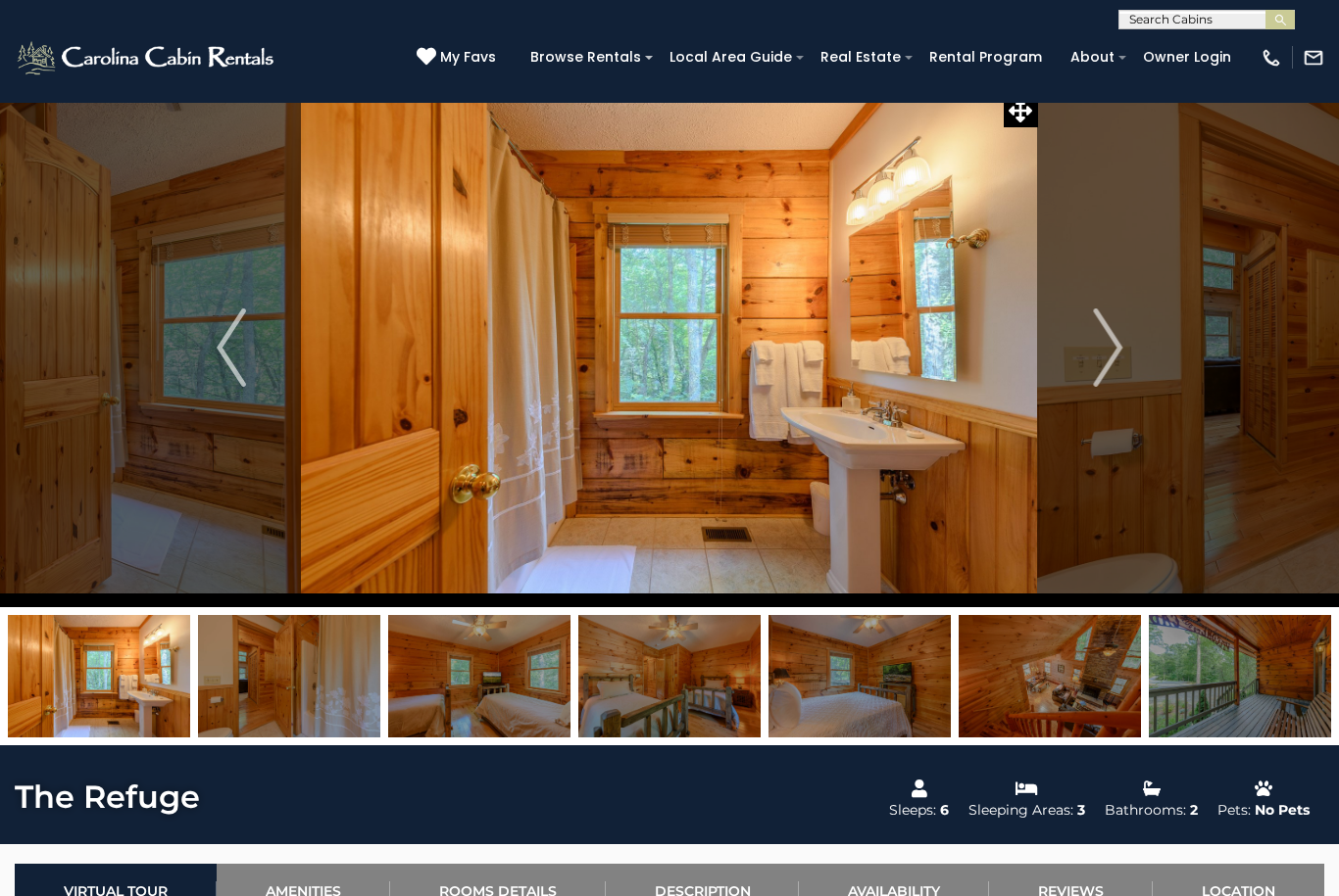
scroll to position [46, 0]
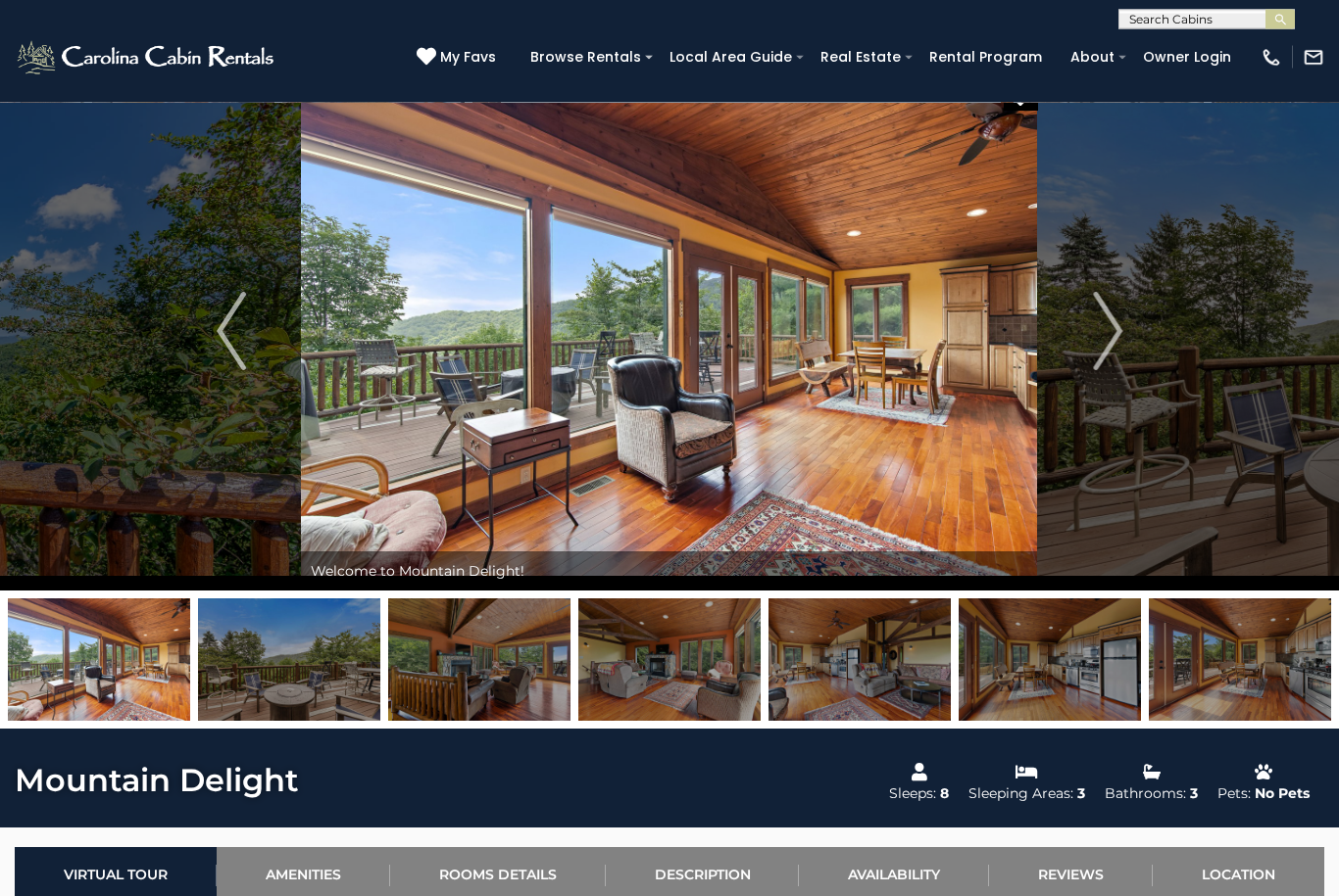
scroll to position [30, 0]
click at [1103, 337] on img "Next" at bounding box center [1107, 331] width 29 height 79
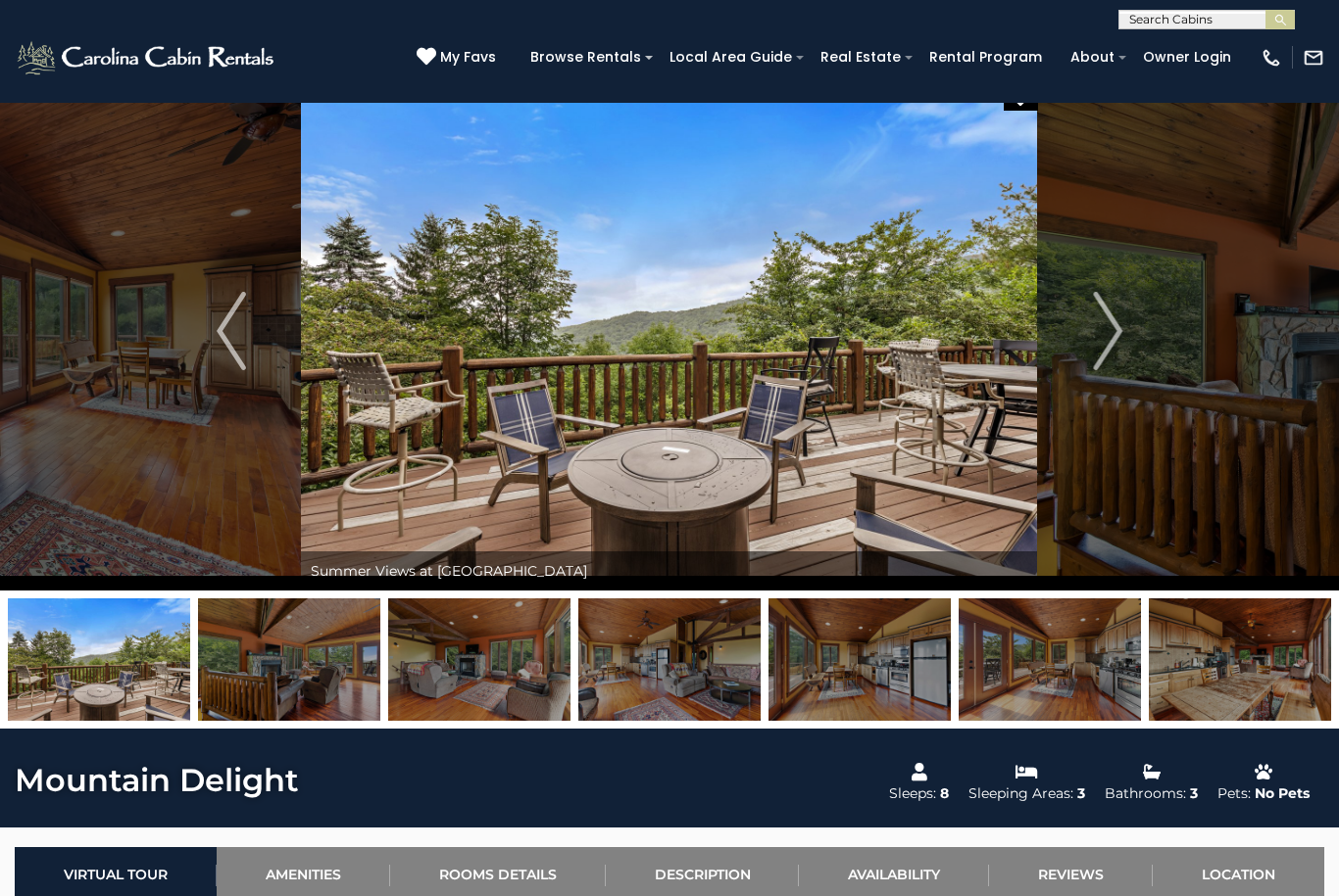
click at [1071, 333] on button "Next" at bounding box center [1108, 331] width 140 height 519
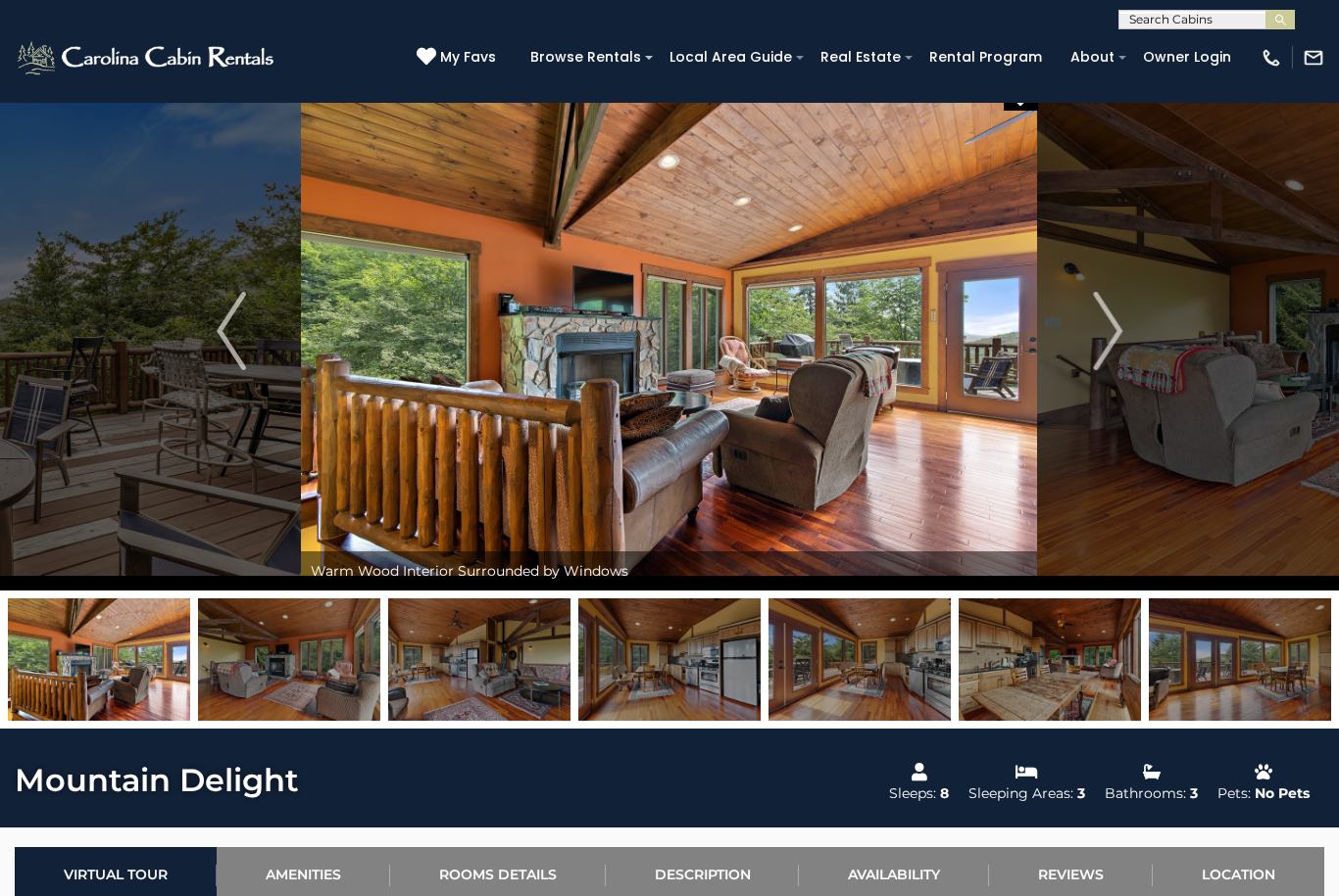
click at [1116, 324] on img "Next" at bounding box center [1107, 331] width 29 height 79
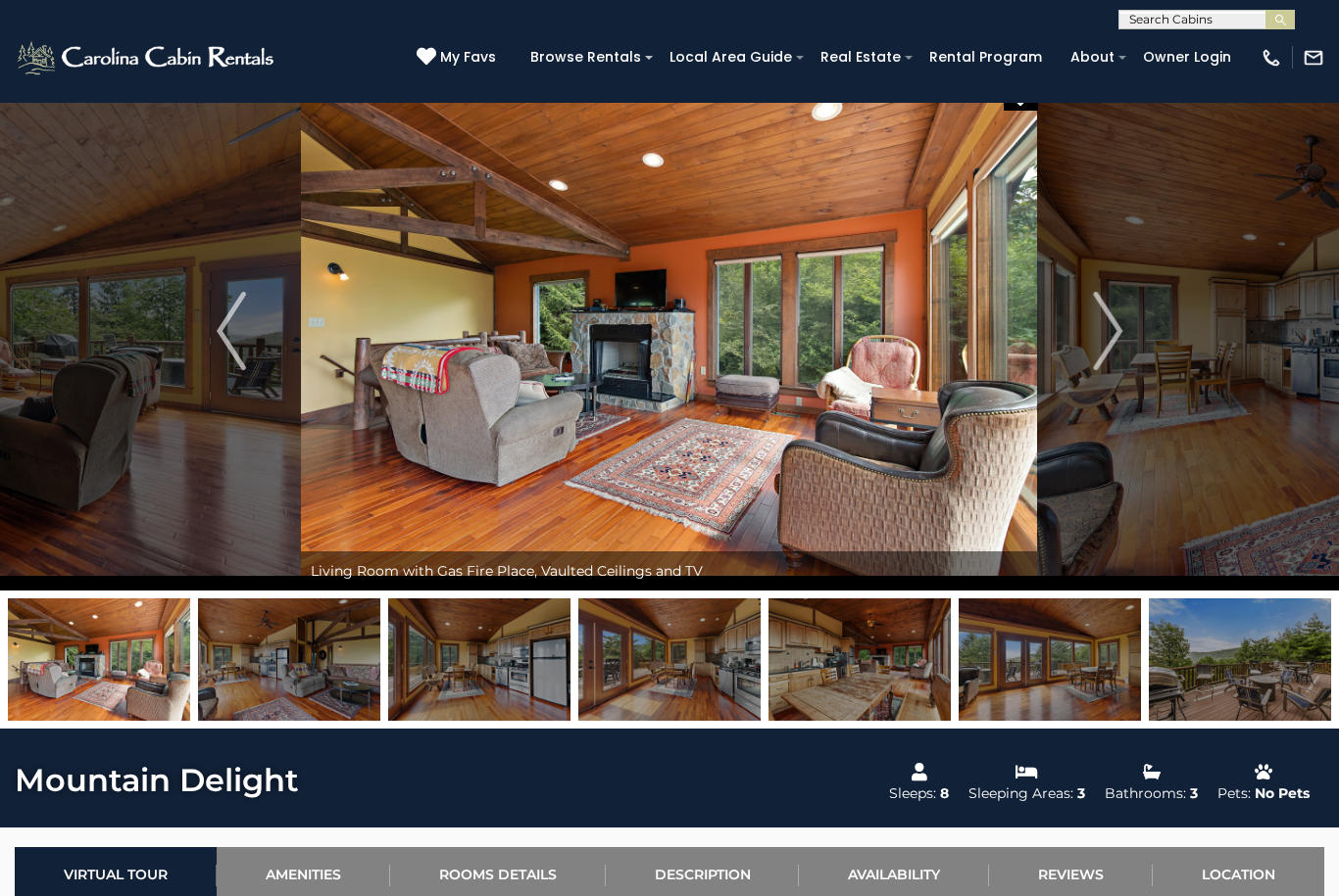
click at [1092, 332] on button "Next" at bounding box center [1108, 331] width 140 height 519
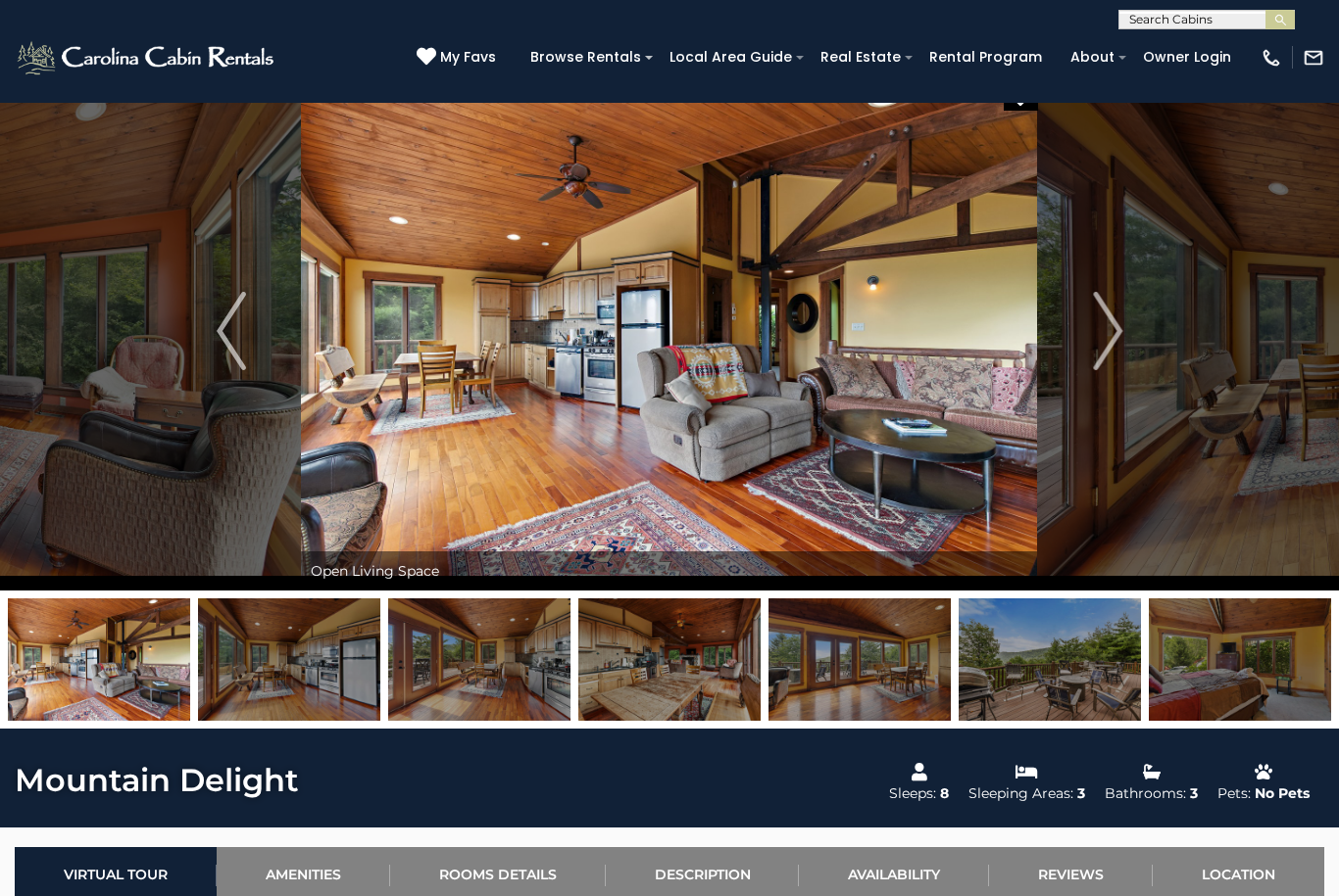
click at [1095, 325] on img "Next" at bounding box center [1107, 331] width 29 height 79
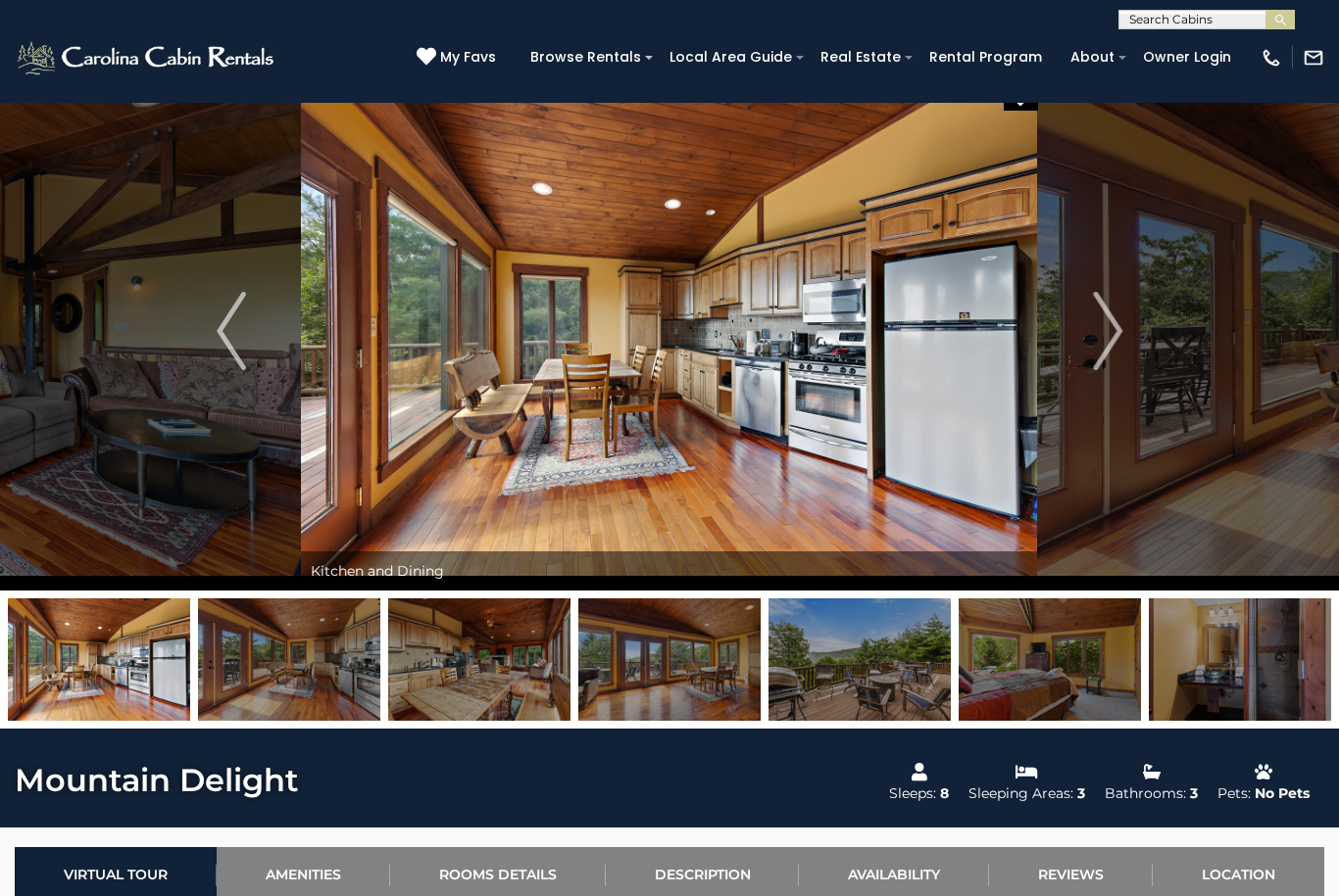
click at [1082, 329] on button "Next" at bounding box center [1108, 331] width 140 height 519
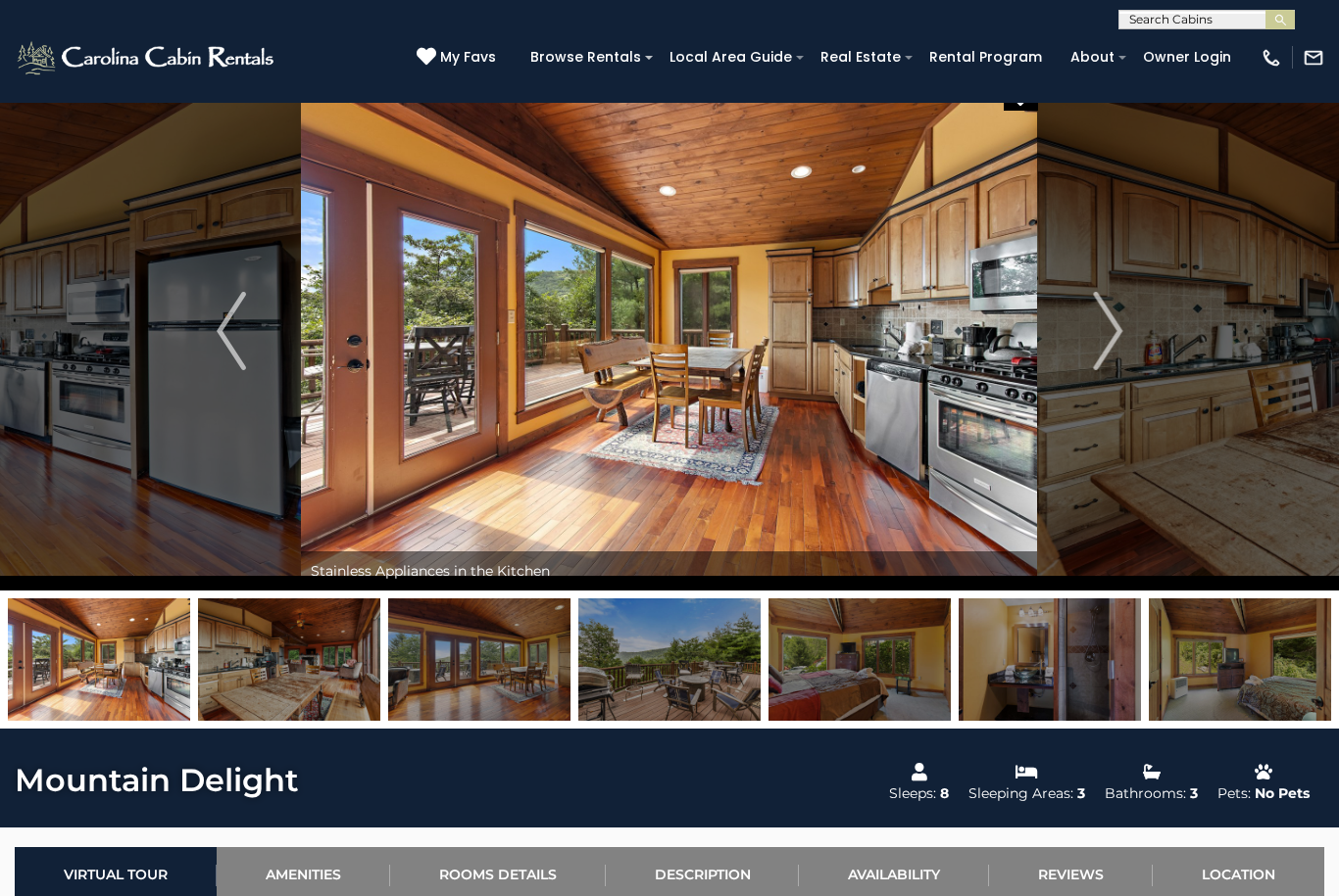
click at [1103, 336] on img "Next" at bounding box center [1107, 331] width 29 height 79
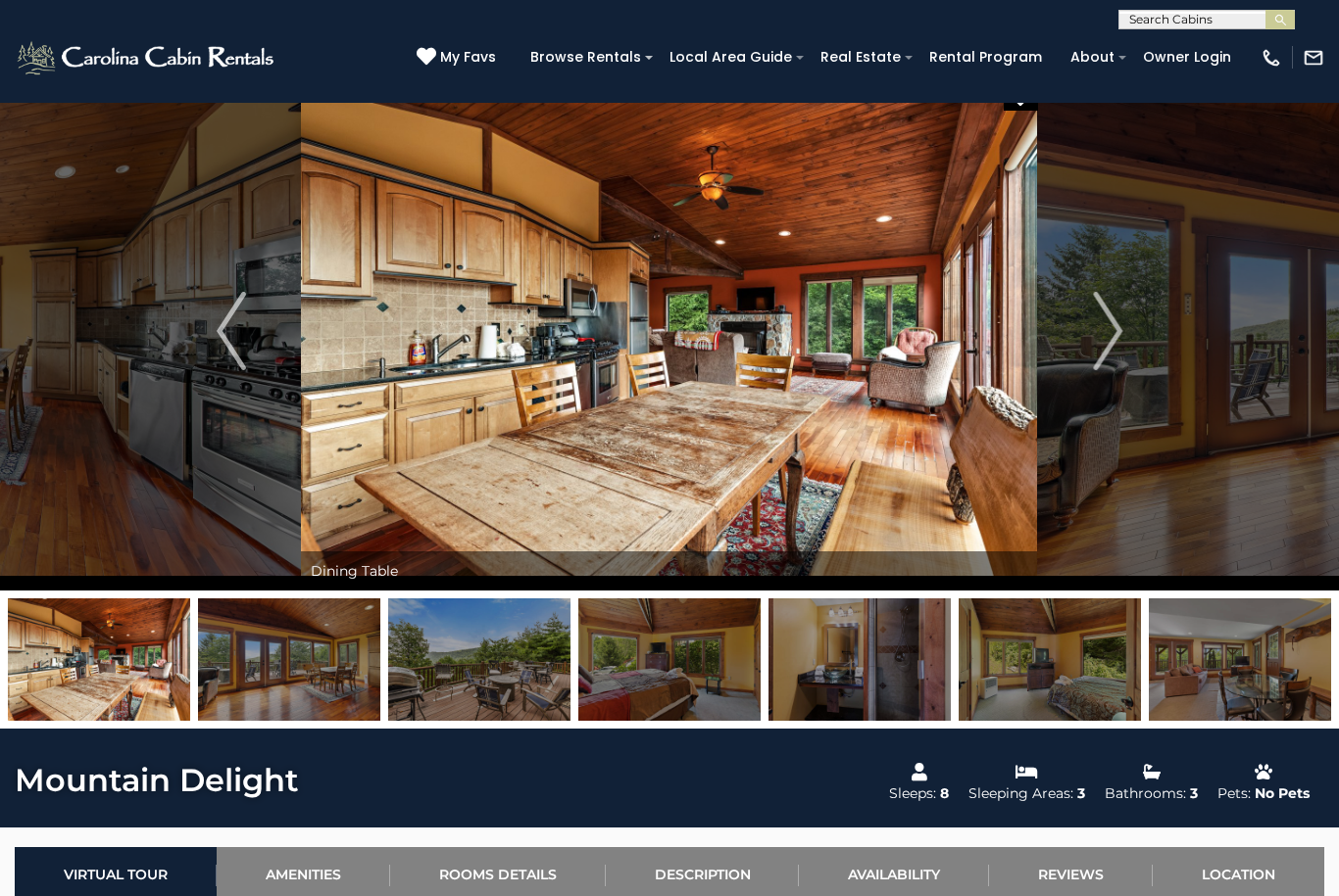
click at [1117, 337] on img "Next" at bounding box center [1107, 331] width 29 height 79
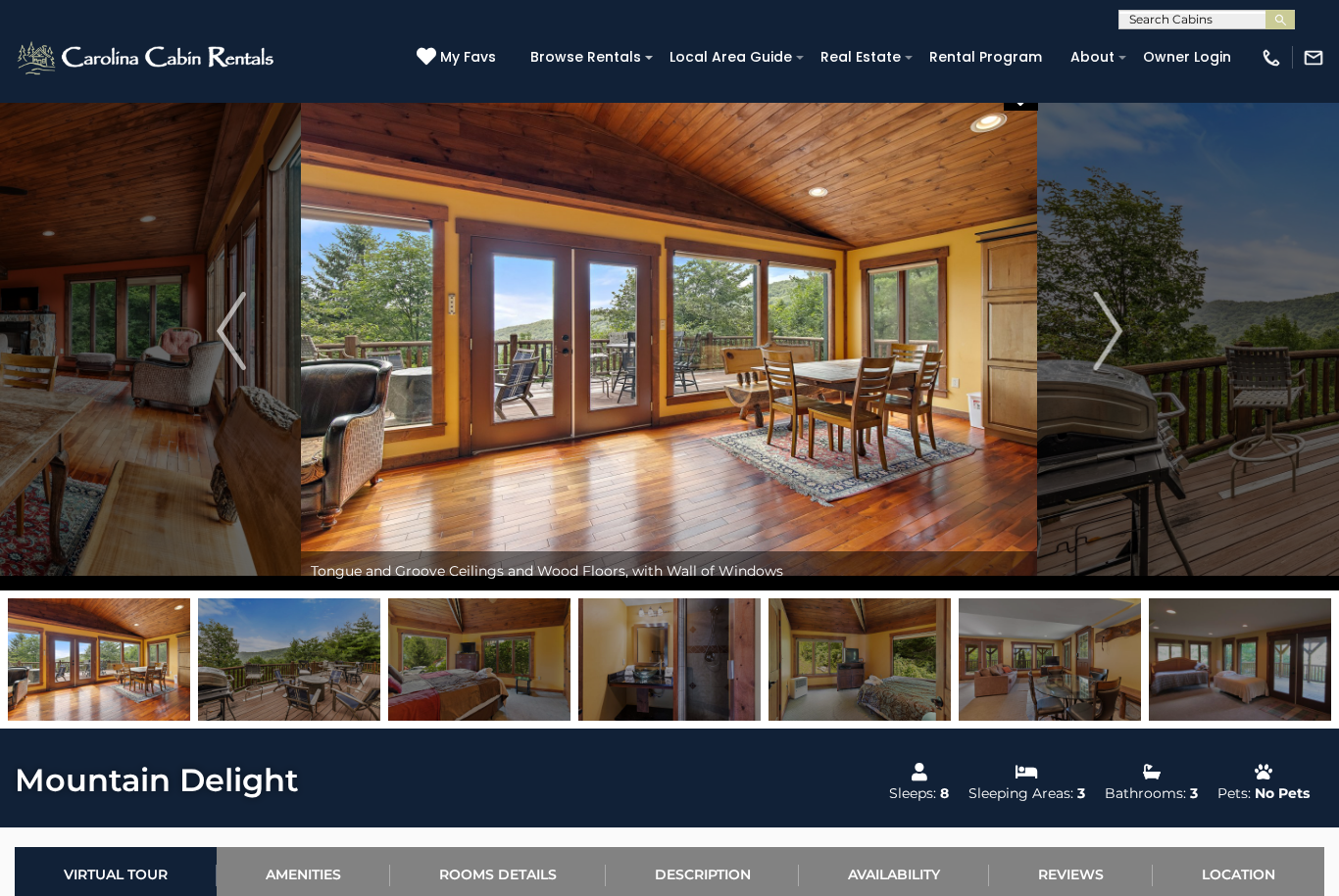
click at [1103, 343] on img "Next" at bounding box center [1107, 331] width 29 height 79
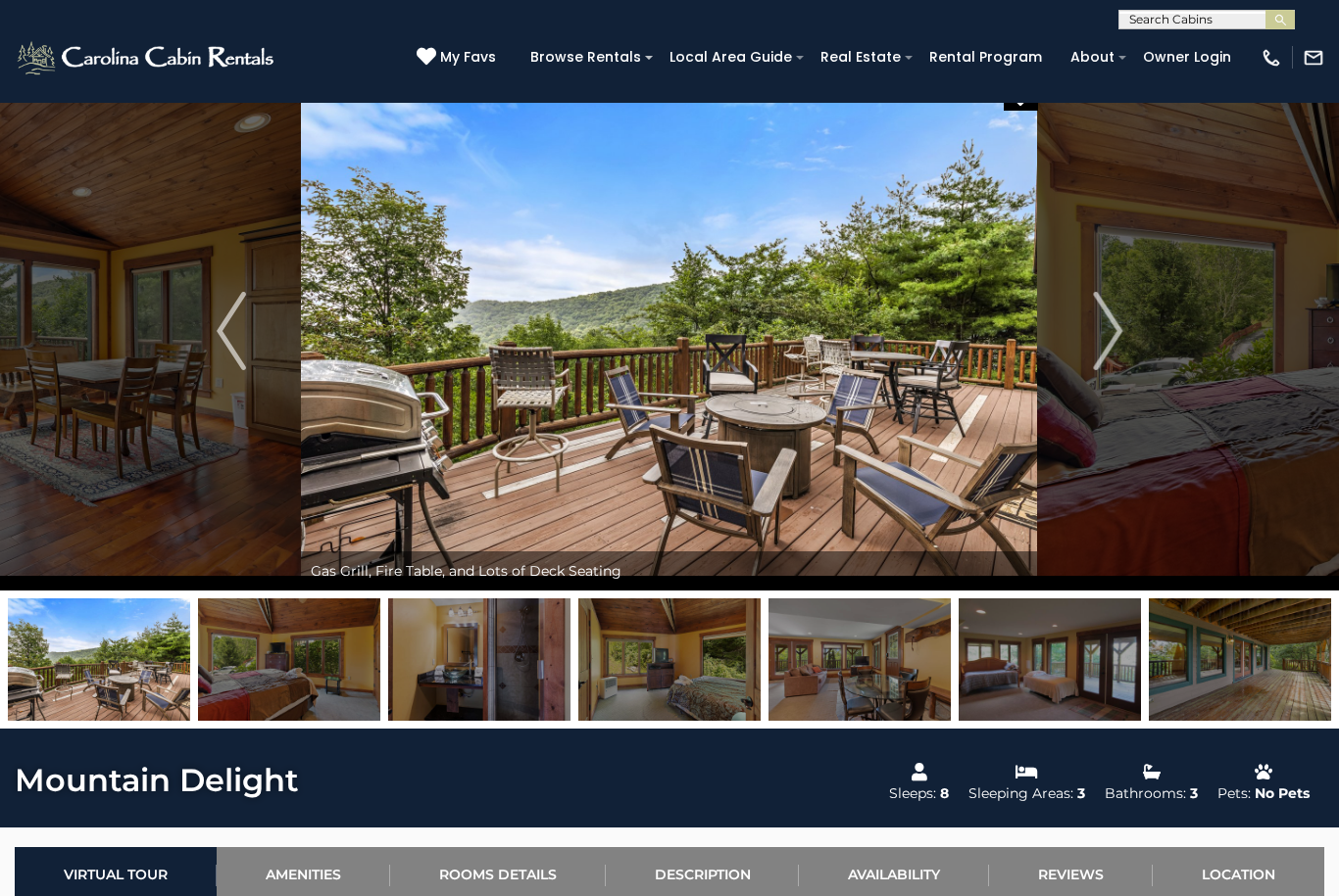
click at [1096, 341] on img "Next" at bounding box center [1107, 331] width 29 height 79
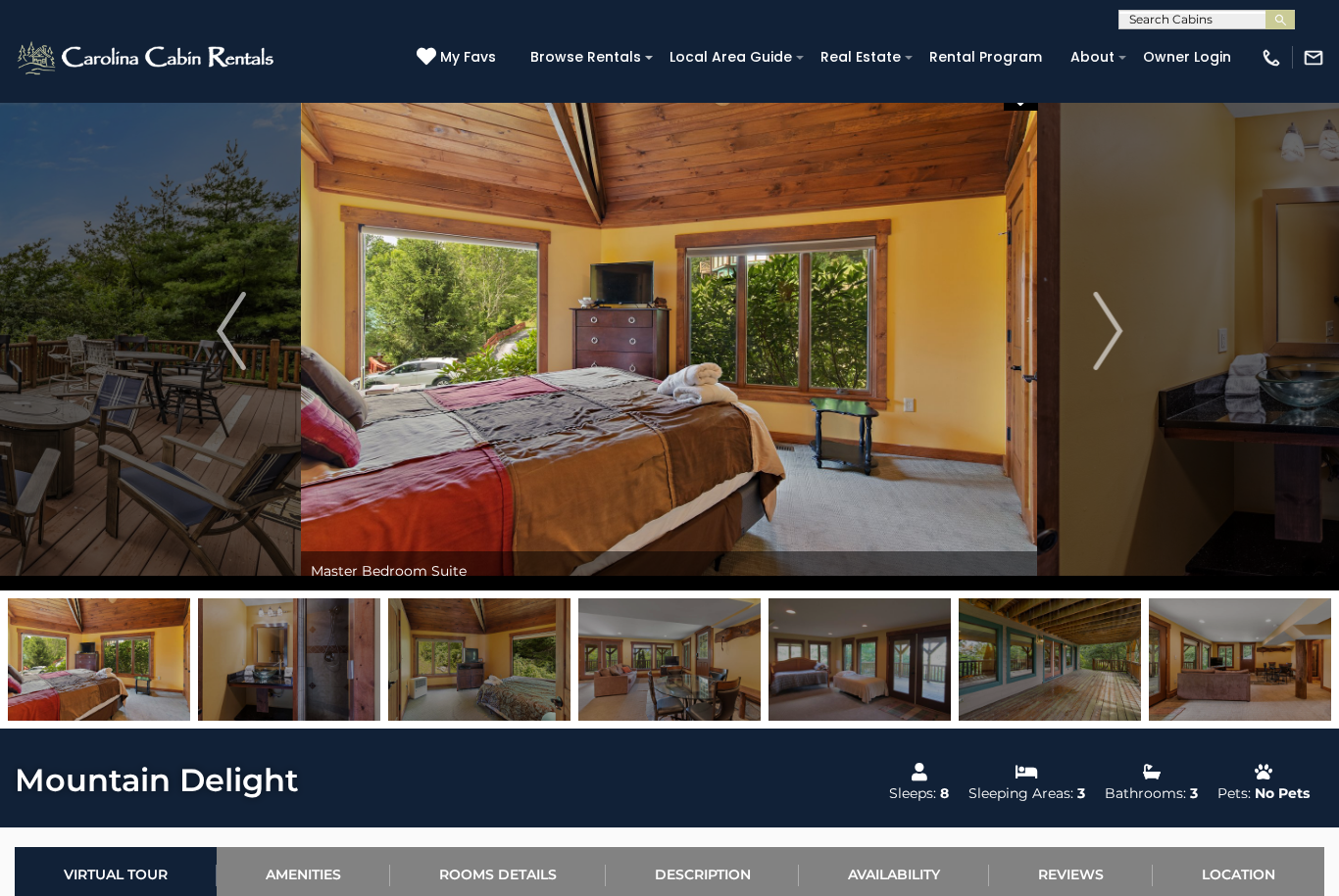
click at [1084, 338] on button "Next" at bounding box center [1108, 331] width 140 height 519
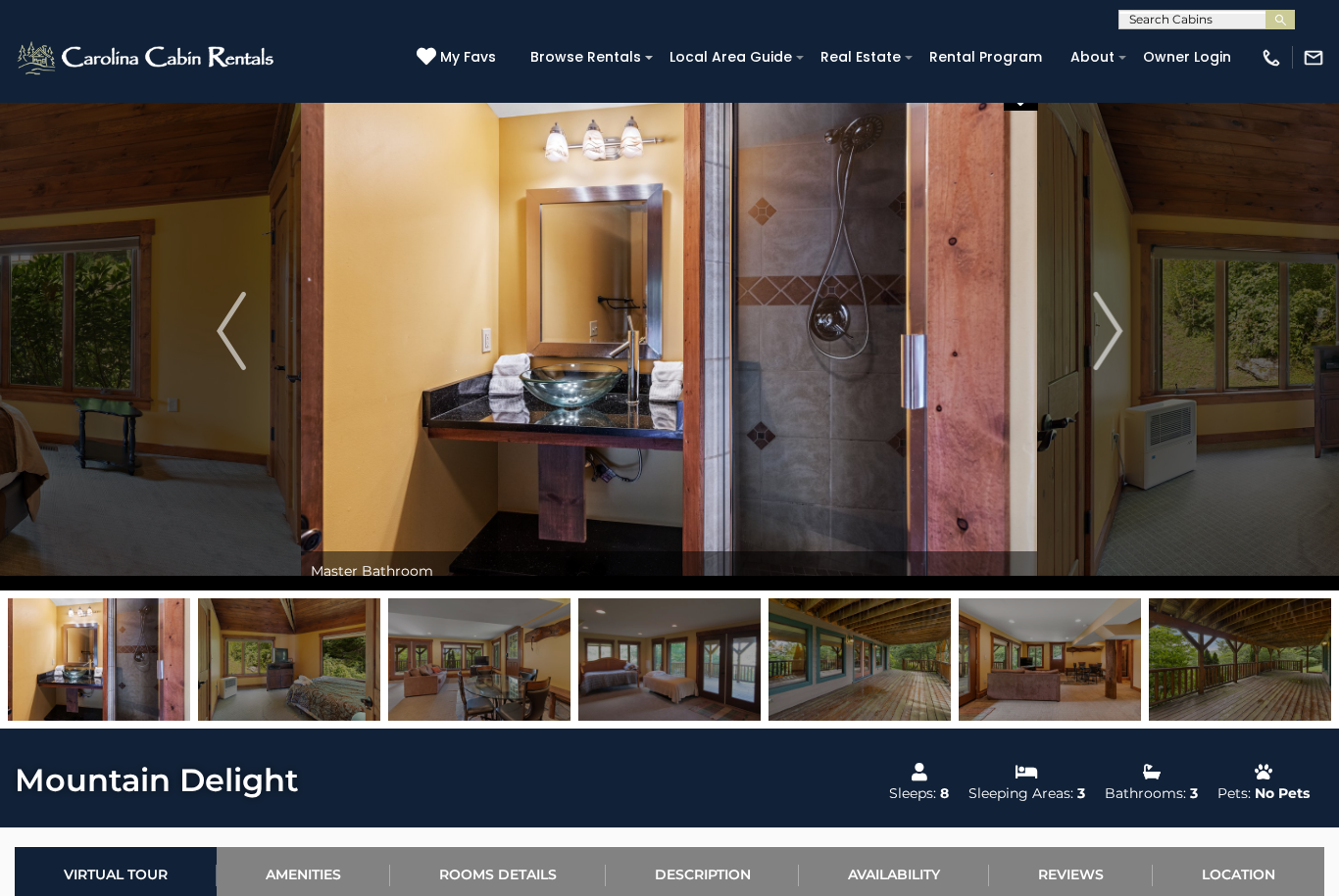
click at [1096, 338] on img "Next" at bounding box center [1107, 331] width 29 height 79
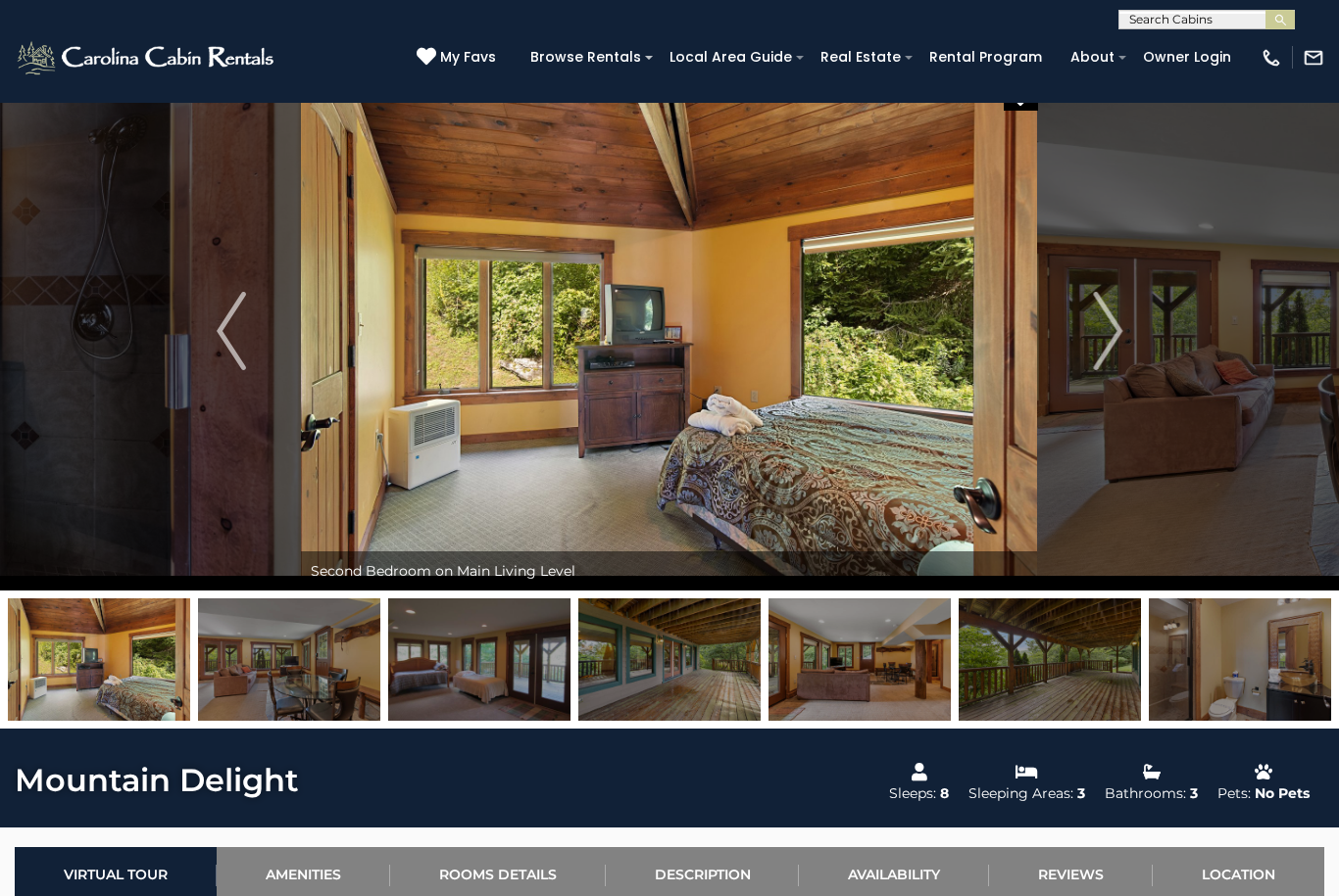
click at [1086, 336] on button "Next" at bounding box center [1108, 331] width 140 height 519
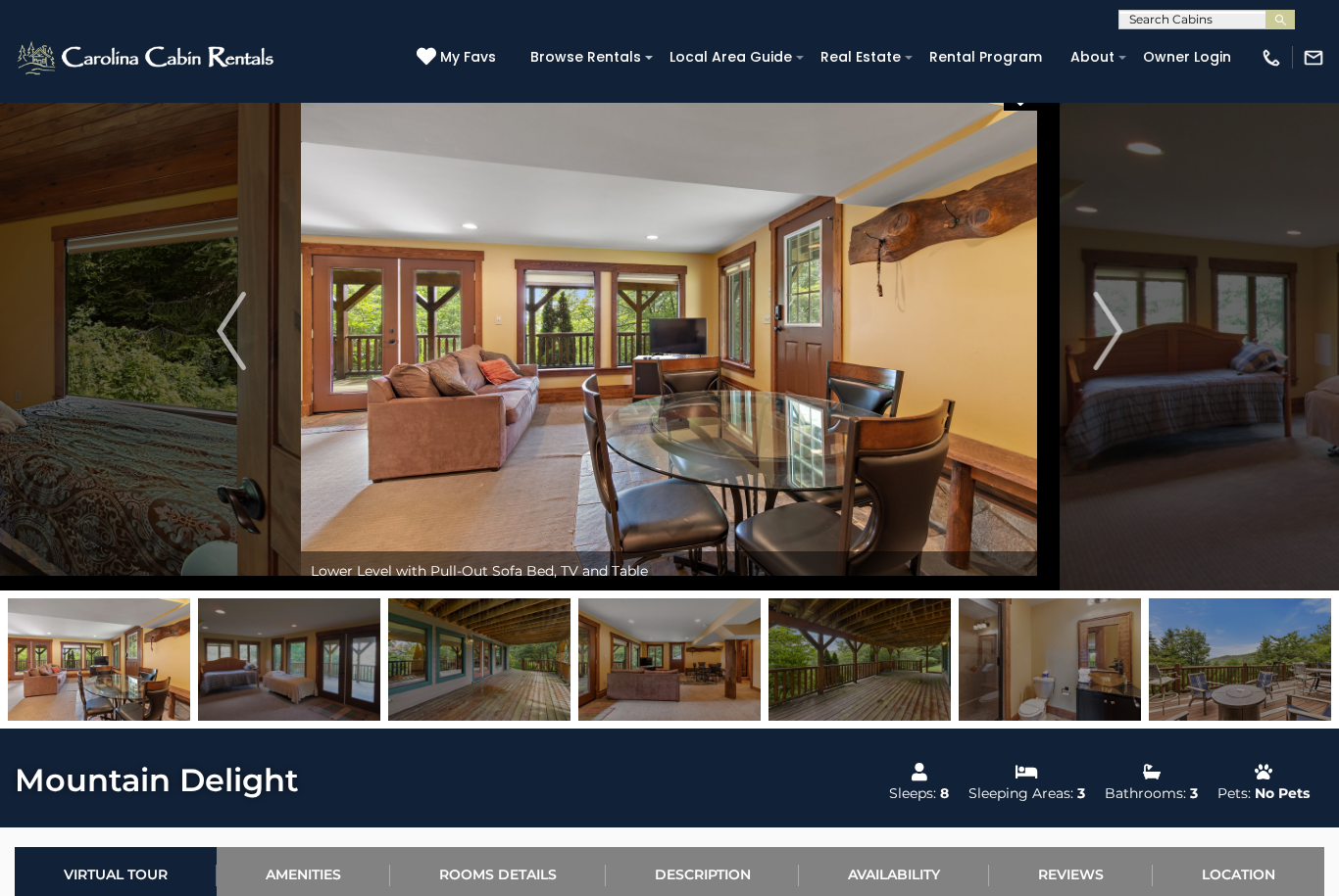
click at [1084, 346] on button "Next" at bounding box center [1108, 331] width 140 height 519
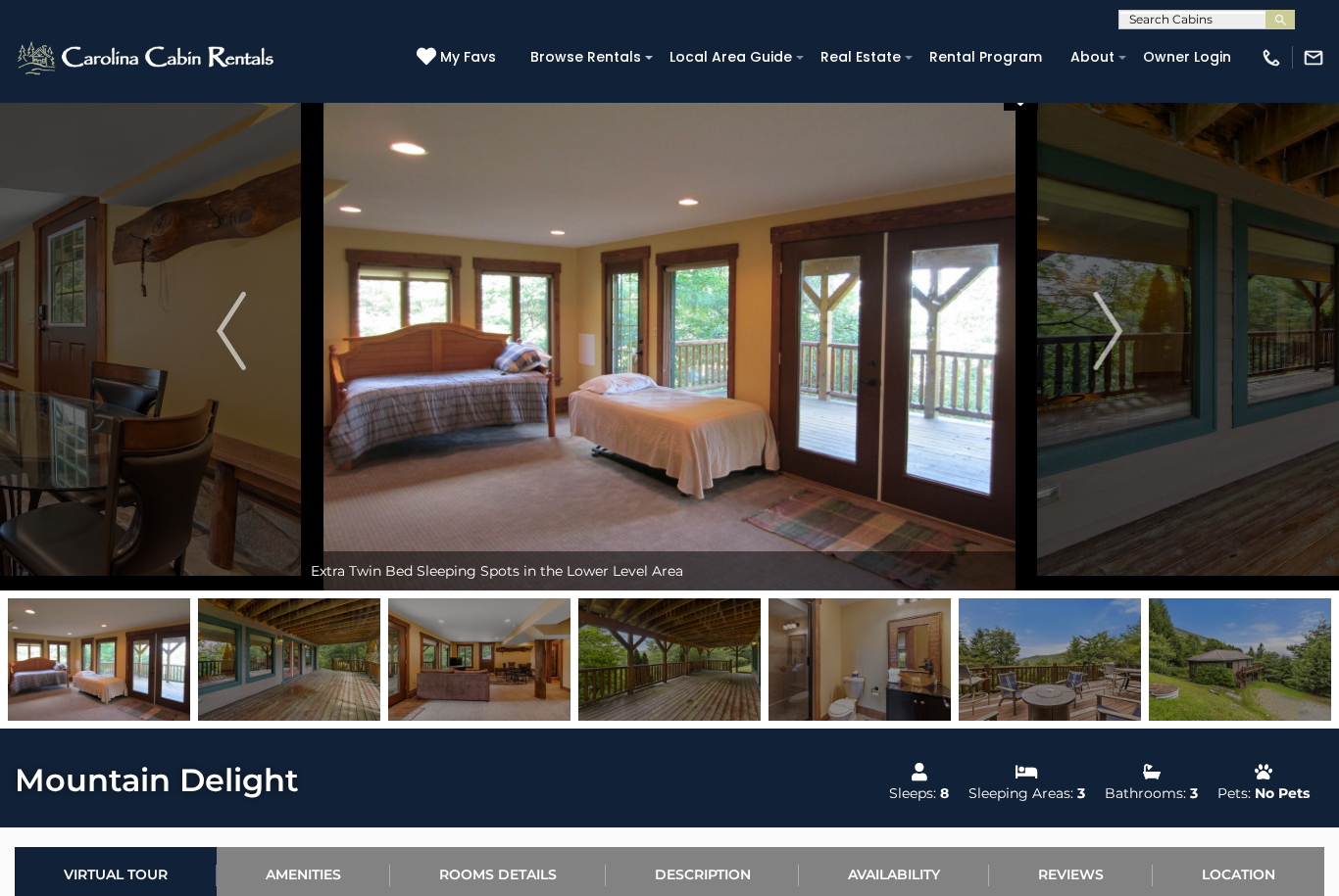
click at [1109, 335] on img "Next" at bounding box center [1107, 331] width 29 height 79
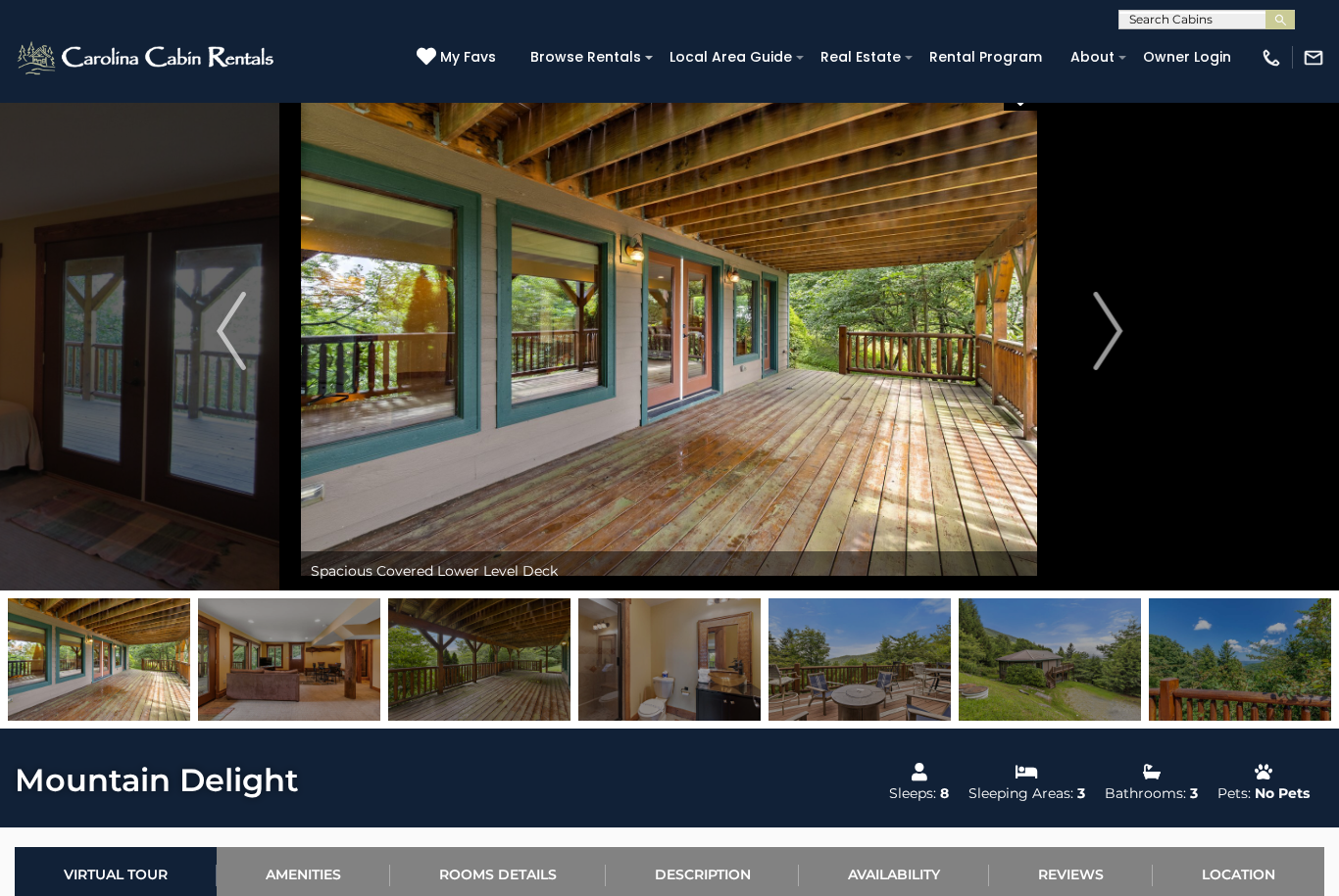
click at [1096, 331] on img "Next" at bounding box center [1107, 331] width 29 height 79
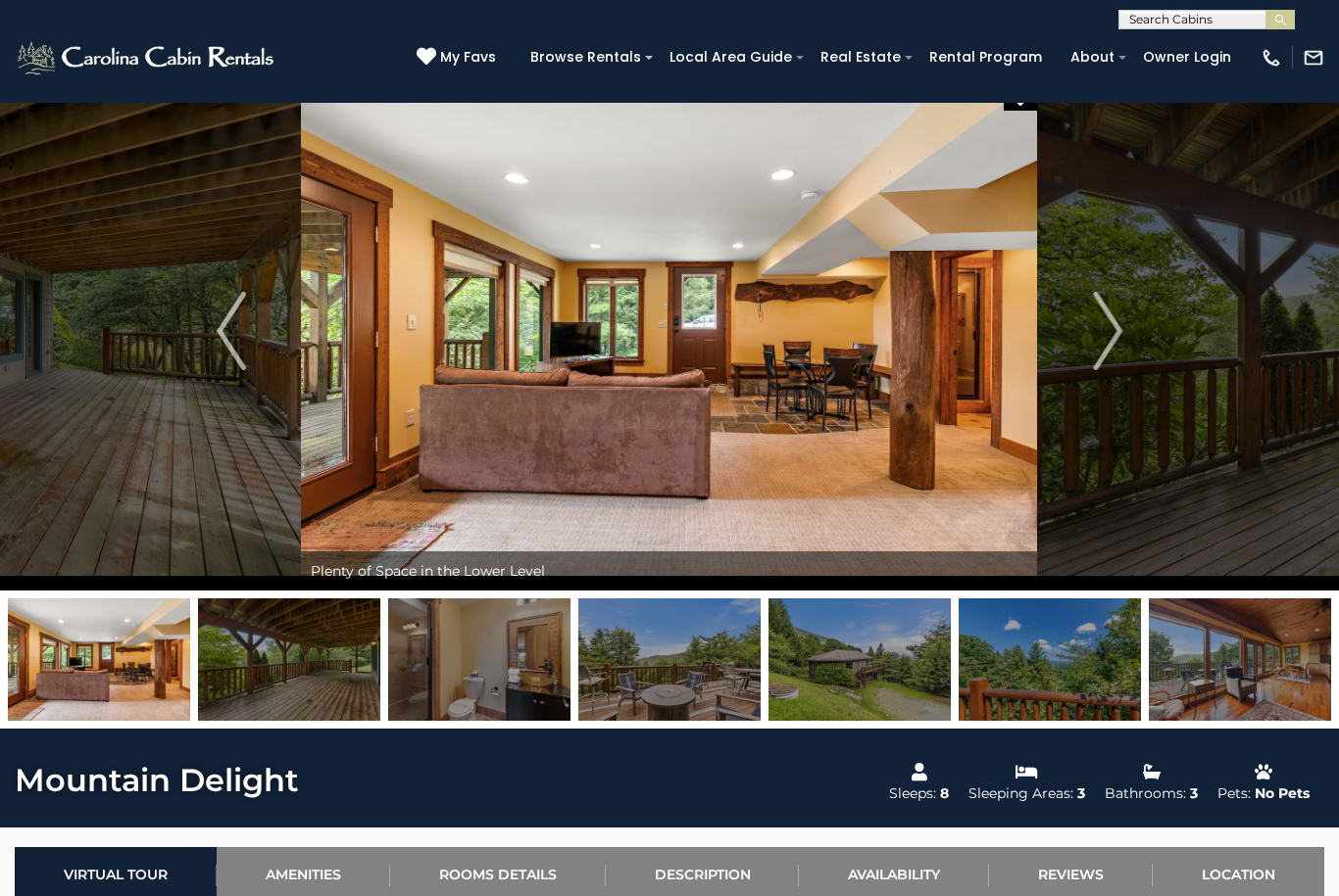
click at [1082, 344] on button "Next" at bounding box center [1108, 331] width 140 height 519
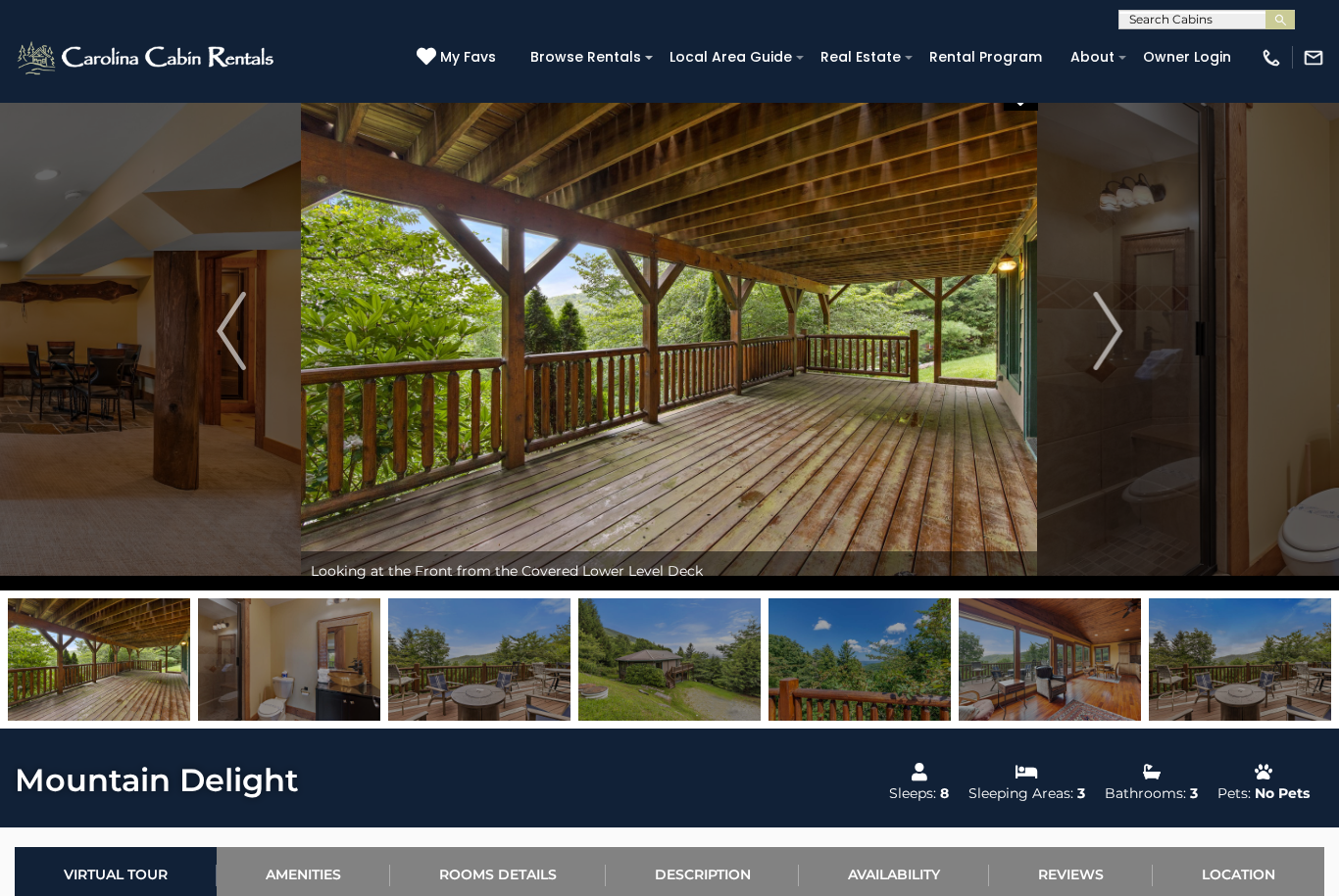
click at [1099, 349] on img "Next" at bounding box center [1107, 331] width 29 height 79
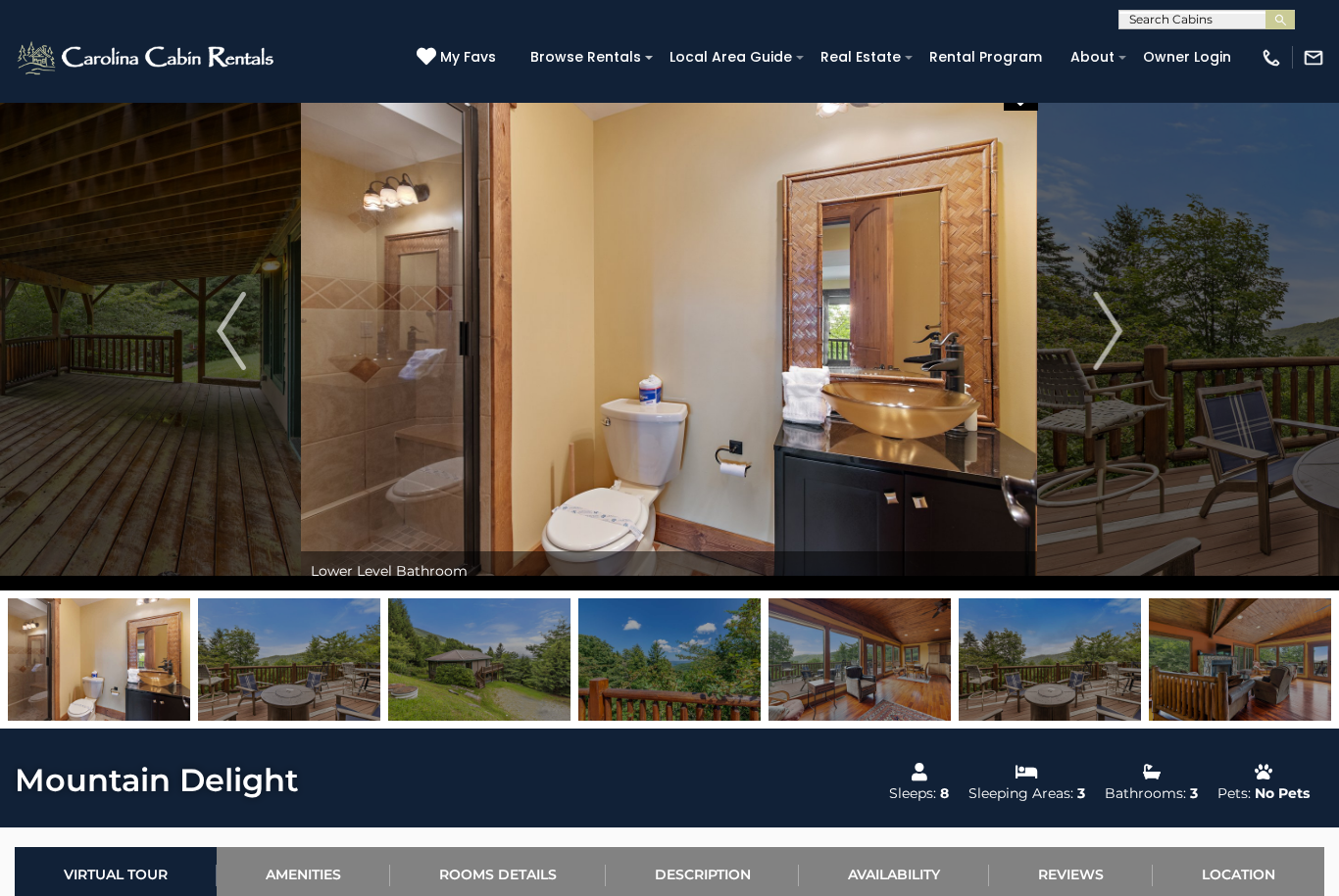
click at [1081, 342] on button "Next" at bounding box center [1108, 331] width 140 height 519
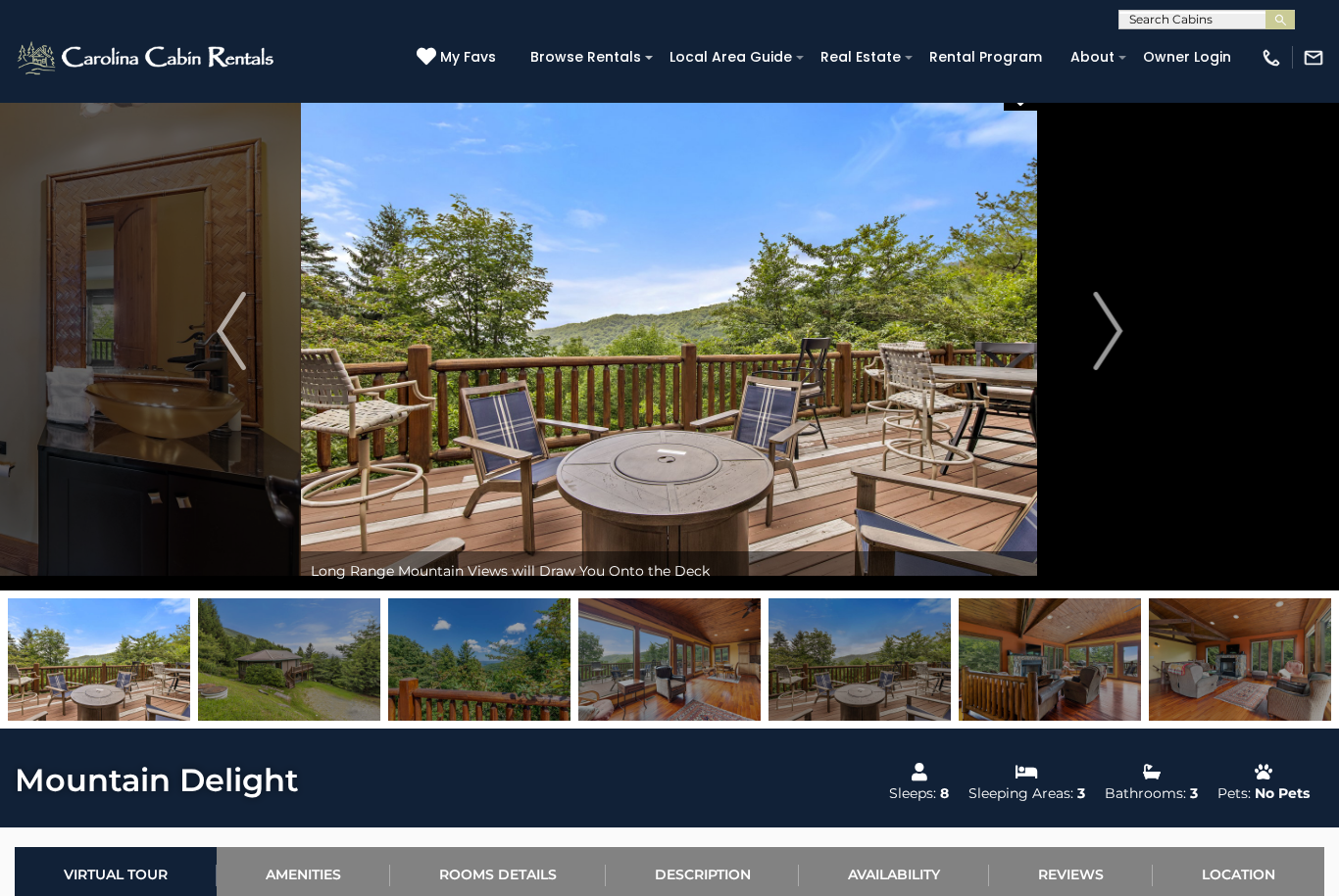
click at [1091, 346] on button "Next" at bounding box center [1108, 331] width 140 height 519
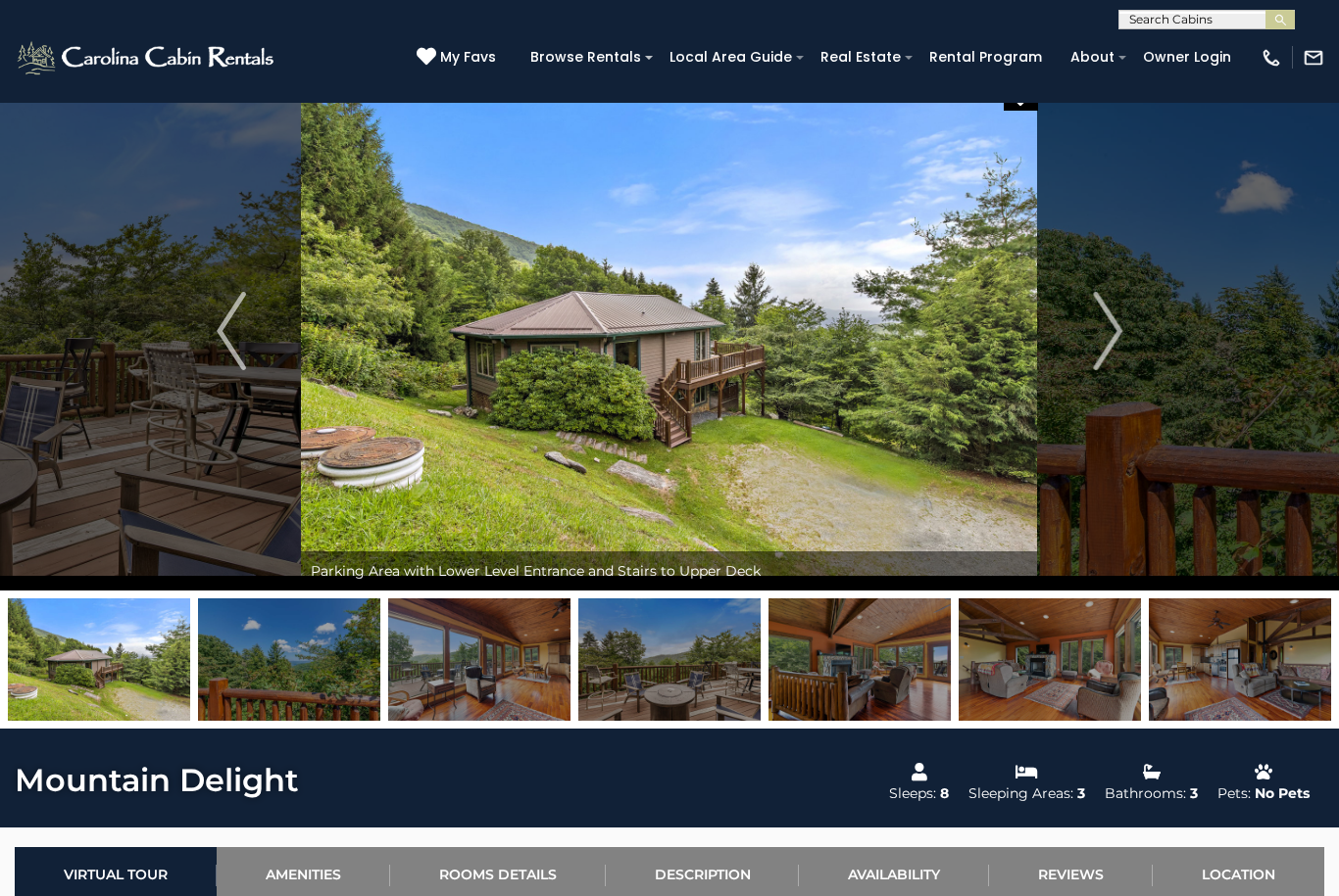
click at [1086, 346] on button "Next" at bounding box center [1108, 331] width 140 height 519
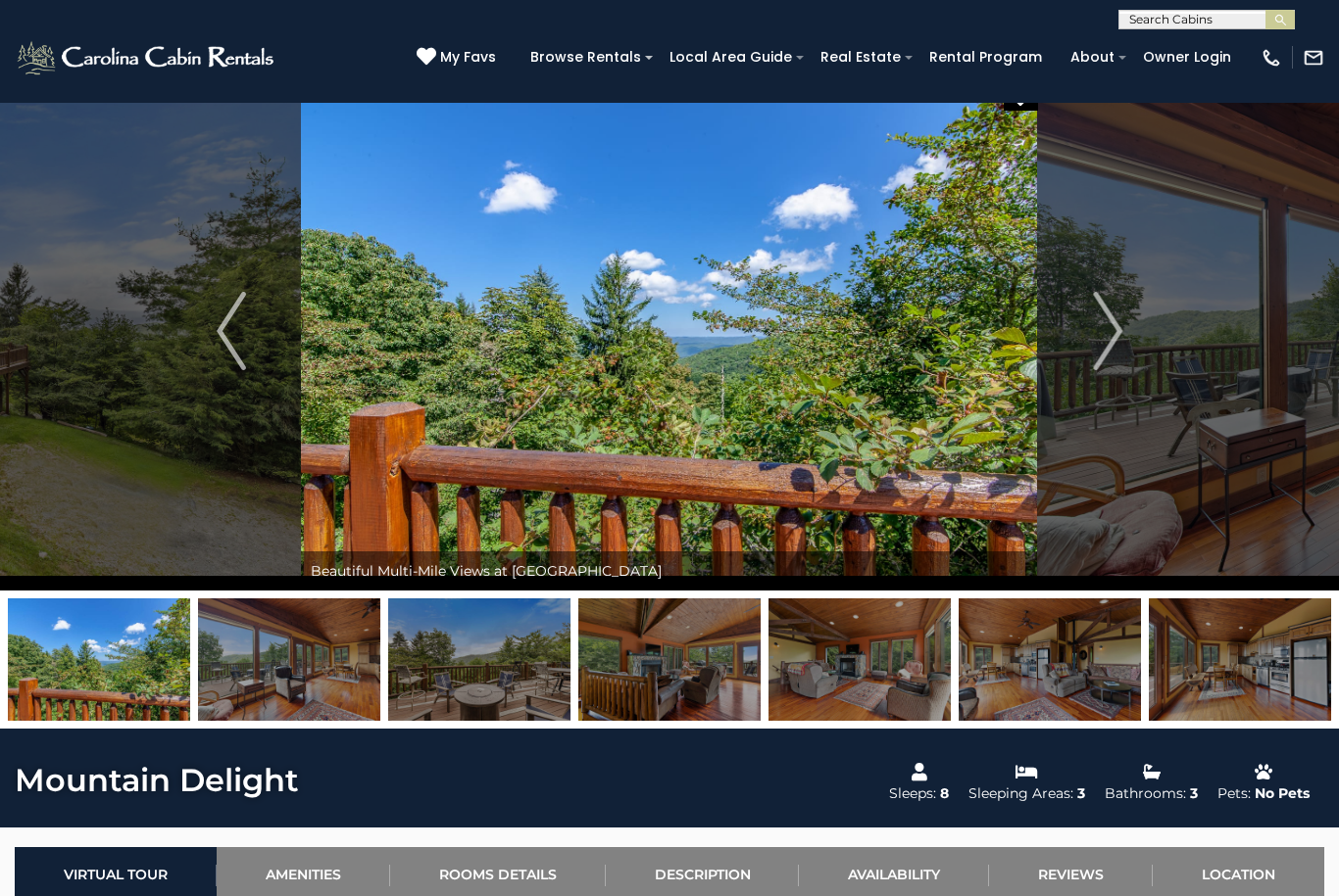
click at [1089, 341] on button "Next" at bounding box center [1108, 331] width 140 height 519
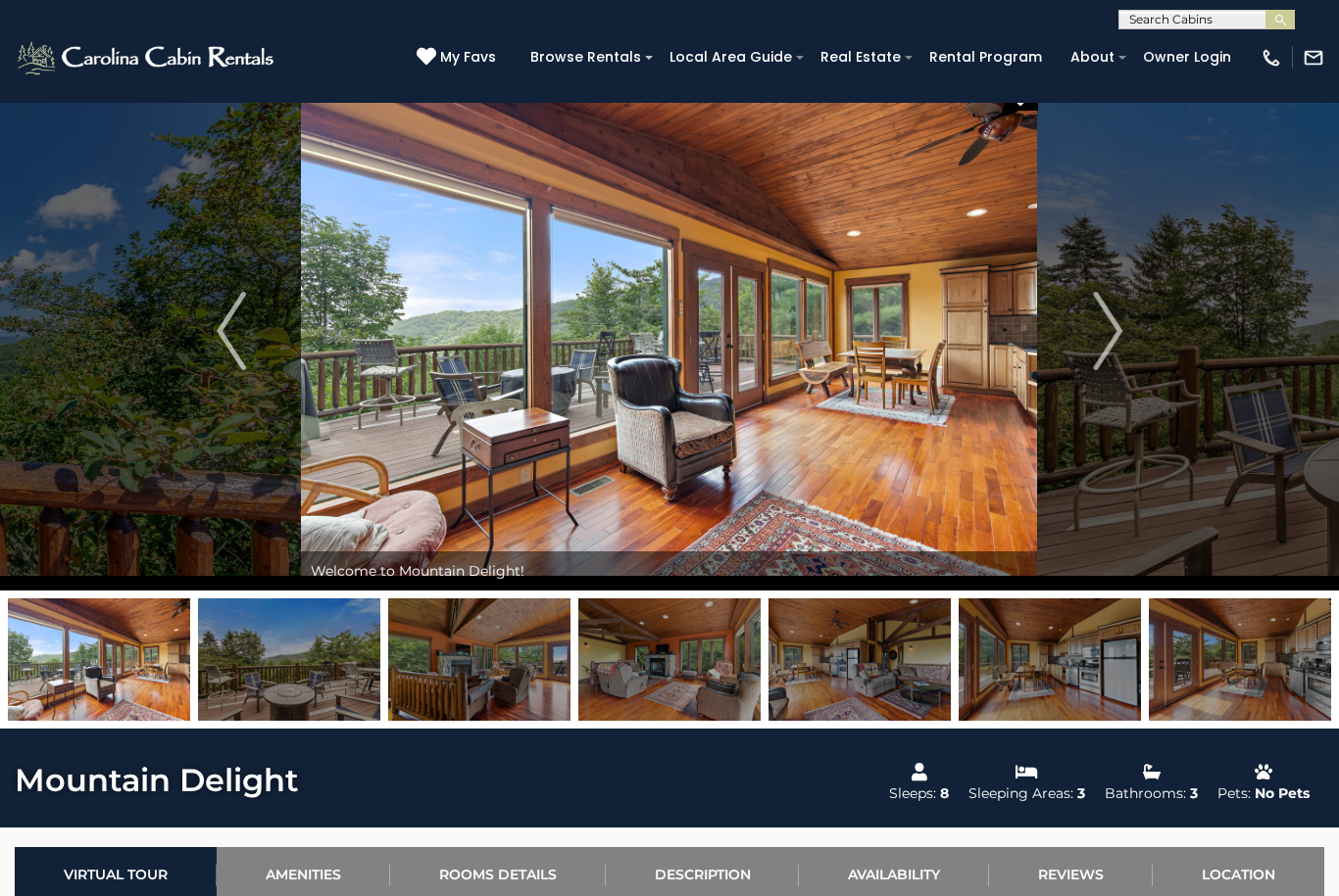
click at [1099, 345] on img "Next" at bounding box center [1107, 331] width 29 height 79
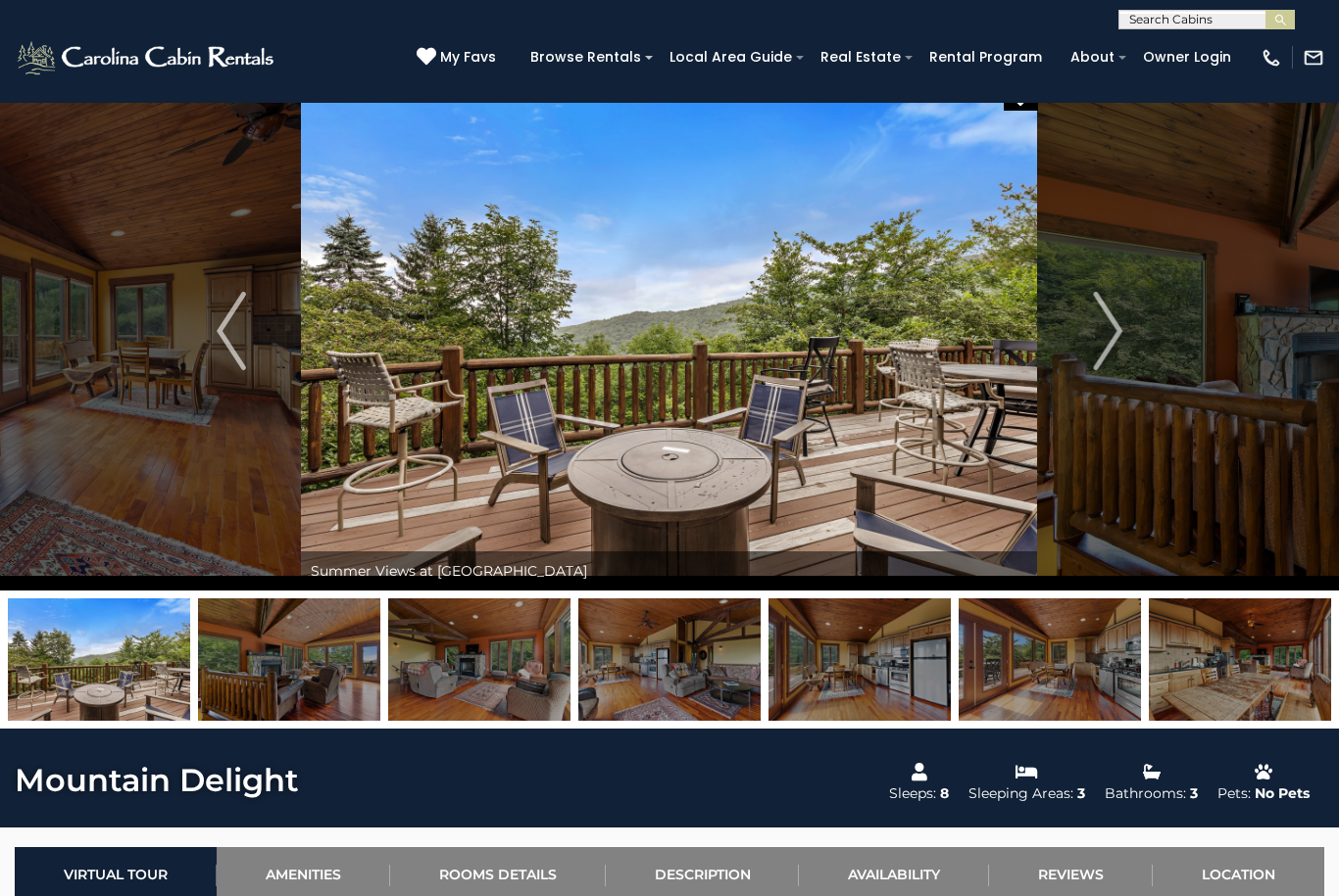
click at [1091, 346] on button "Next" at bounding box center [1108, 331] width 140 height 519
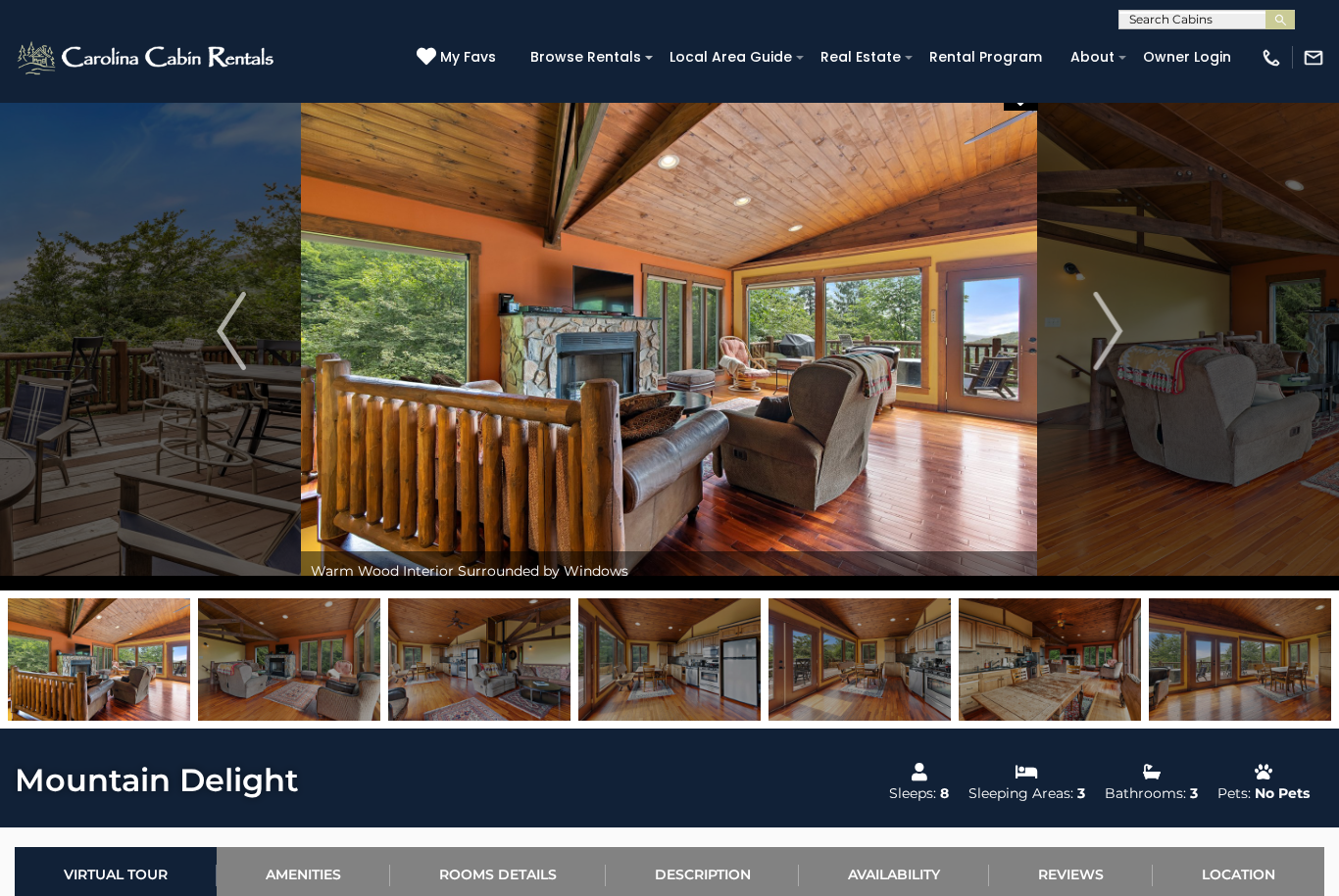
click at [1102, 341] on img "Next" at bounding box center [1107, 331] width 29 height 79
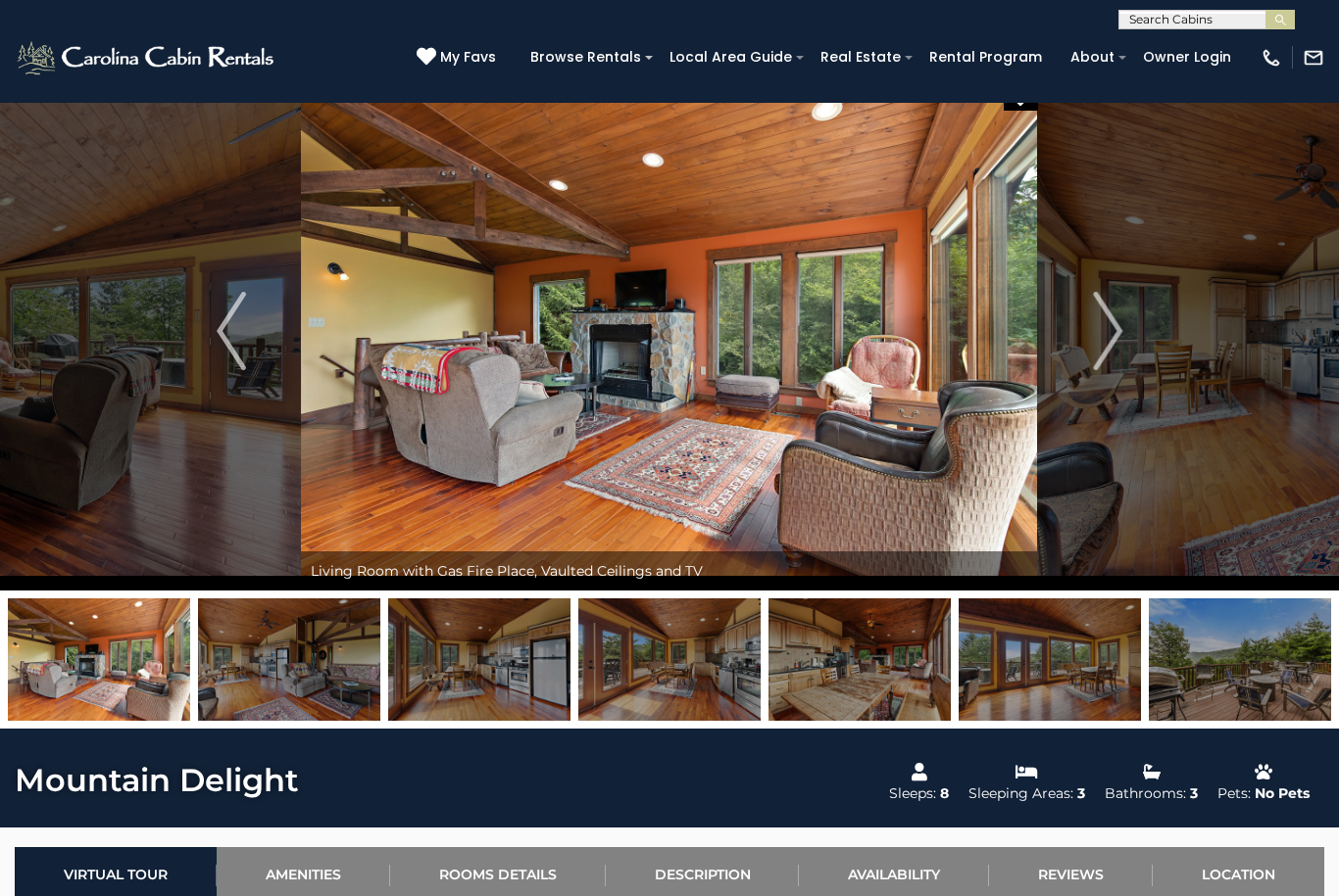
click at [1094, 340] on img "Next" at bounding box center [1107, 331] width 29 height 79
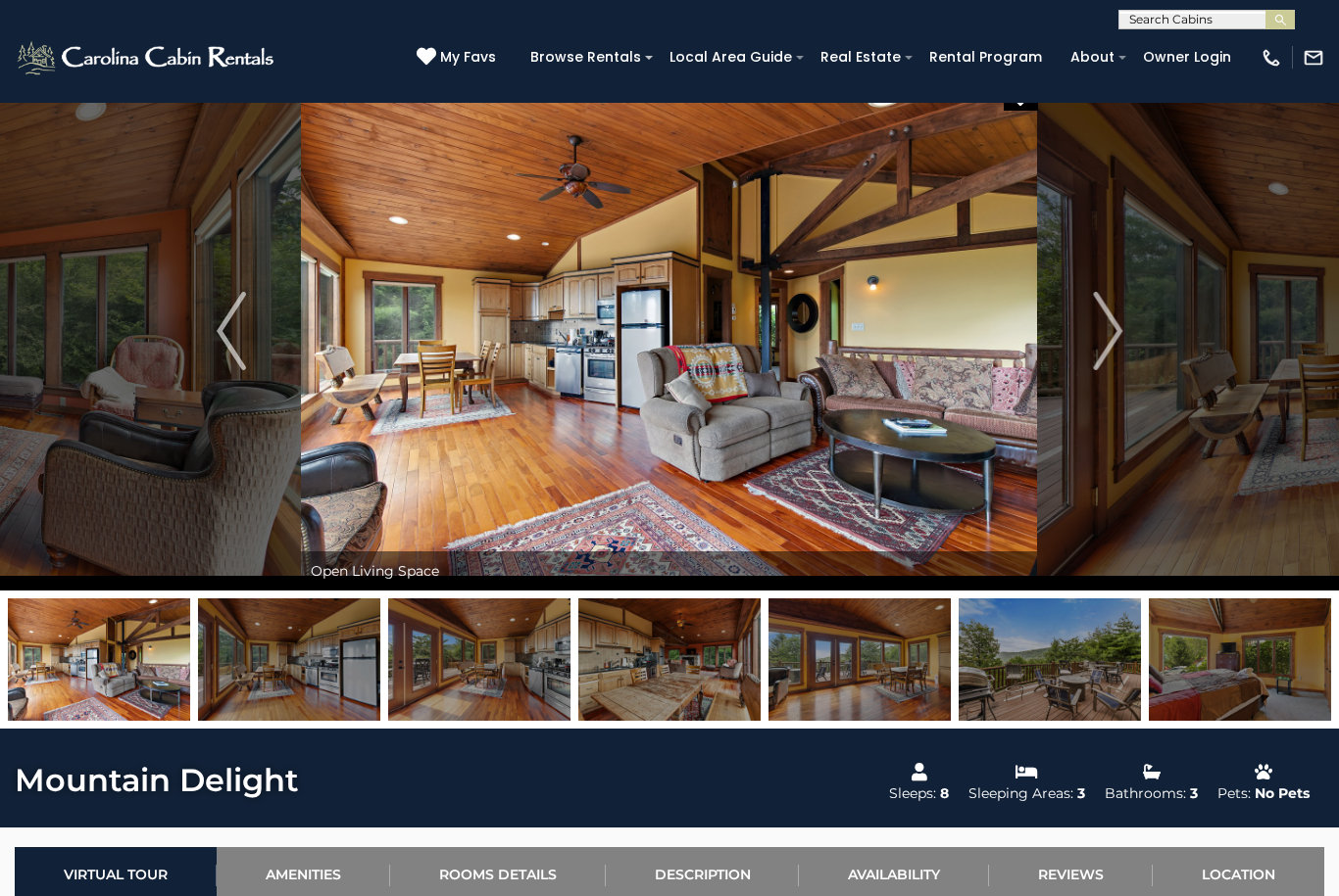
click at [1080, 352] on button "Next" at bounding box center [1108, 331] width 140 height 519
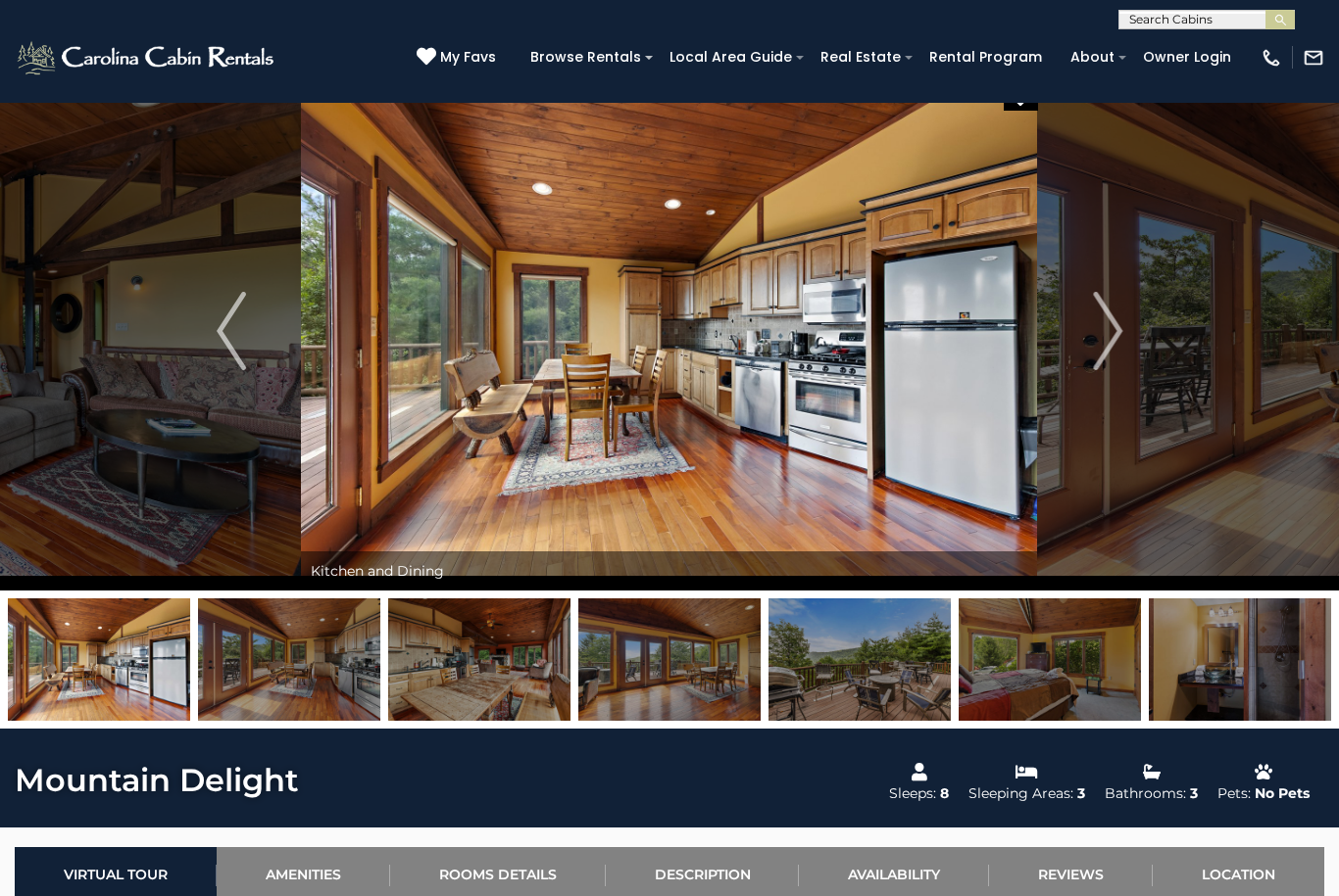
click at [1091, 343] on button "Next" at bounding box center [1108, 331] width 140 height 519
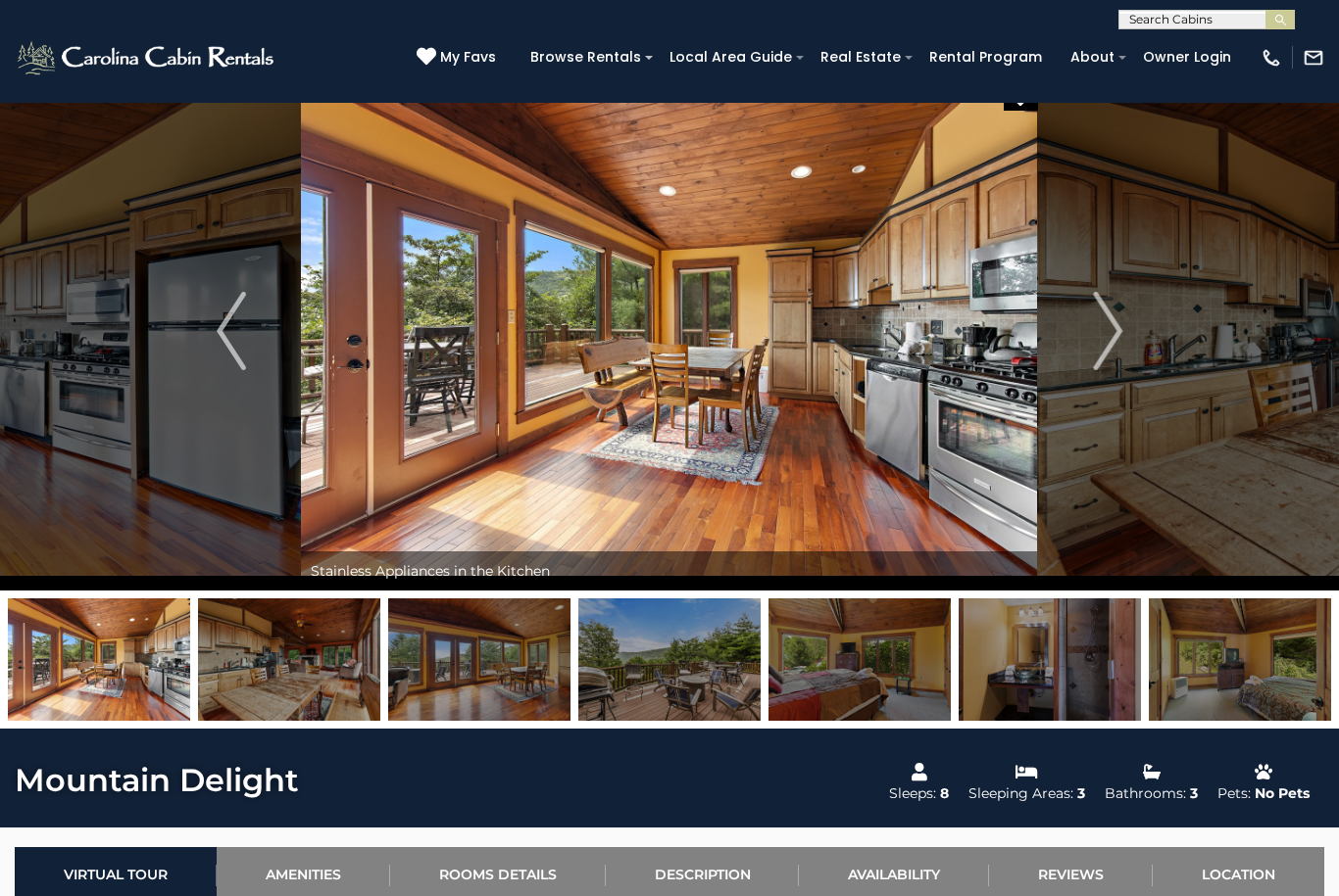
click at [1089, 337] on button "Next" at bounding box center [1108, 331] width 140 height 519
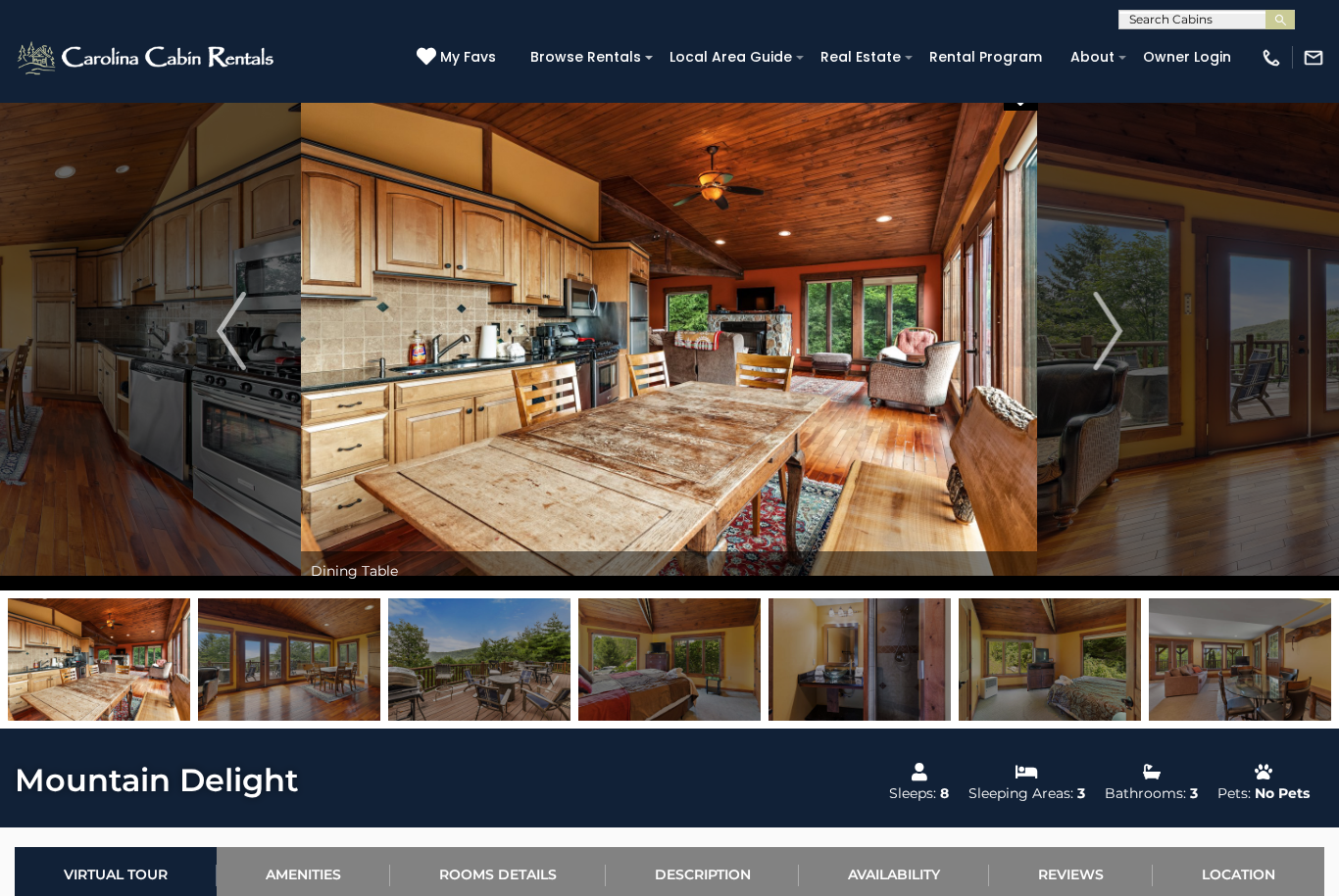
scroll to position [0, 0]
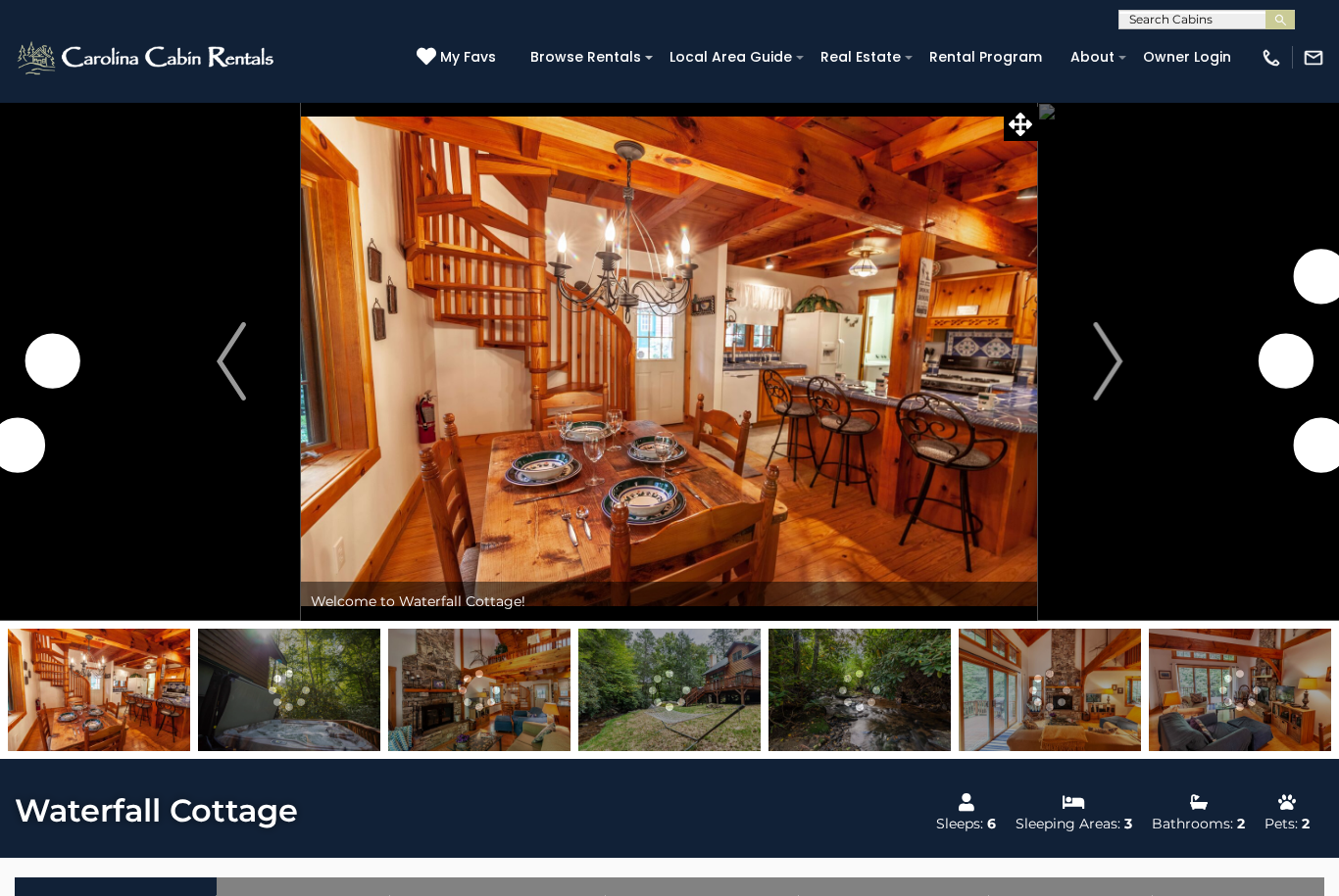
click at [1119, 358] on img "Next" at bounding box center [1107, 361] width 29 height 79
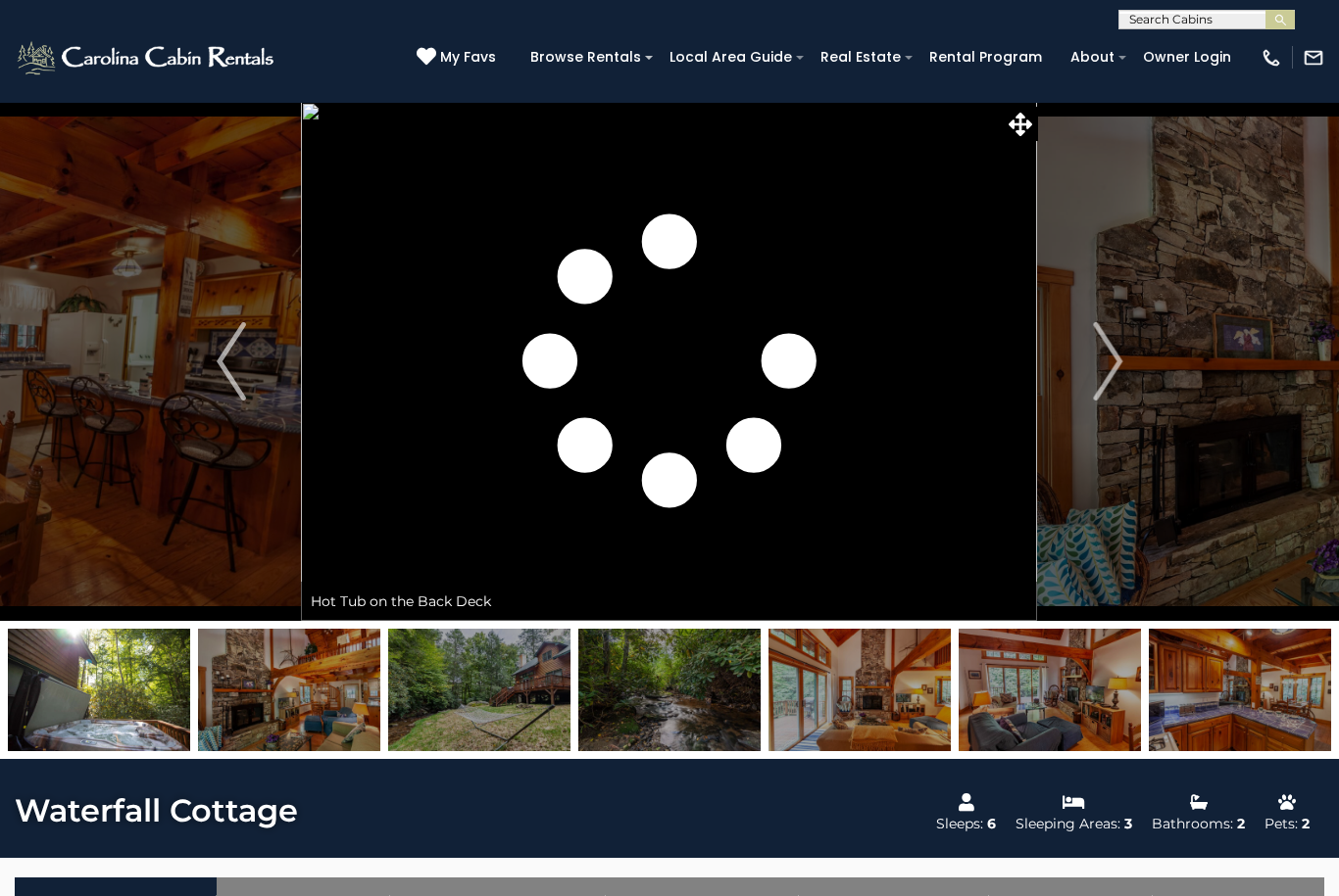
click at [1118, 353] on img "Next" at bounding box center [1107, 361] width 29 height 79
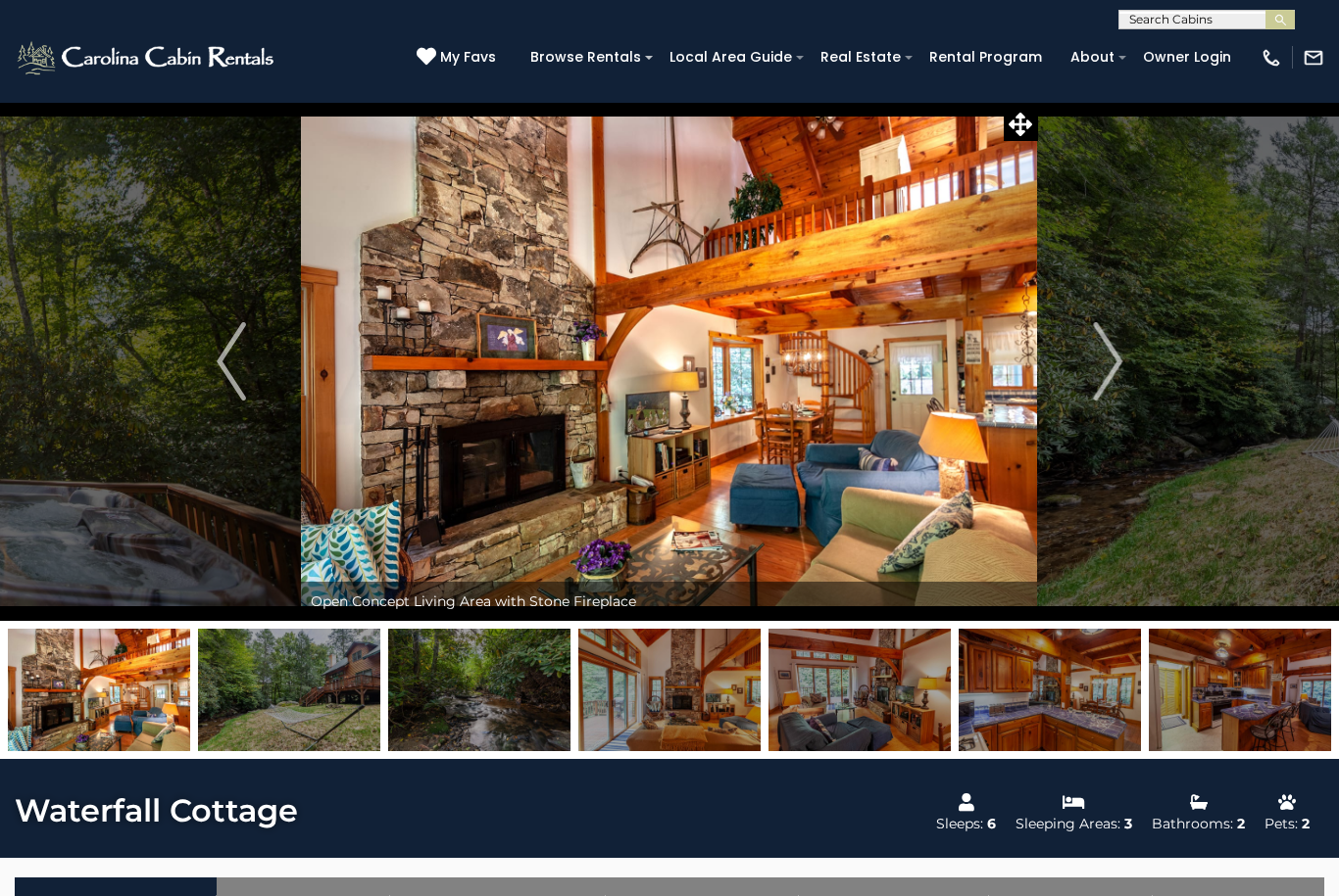
click at [1082, 356] on button "Next" at bounding box center [1108, 361] width 140 height 519
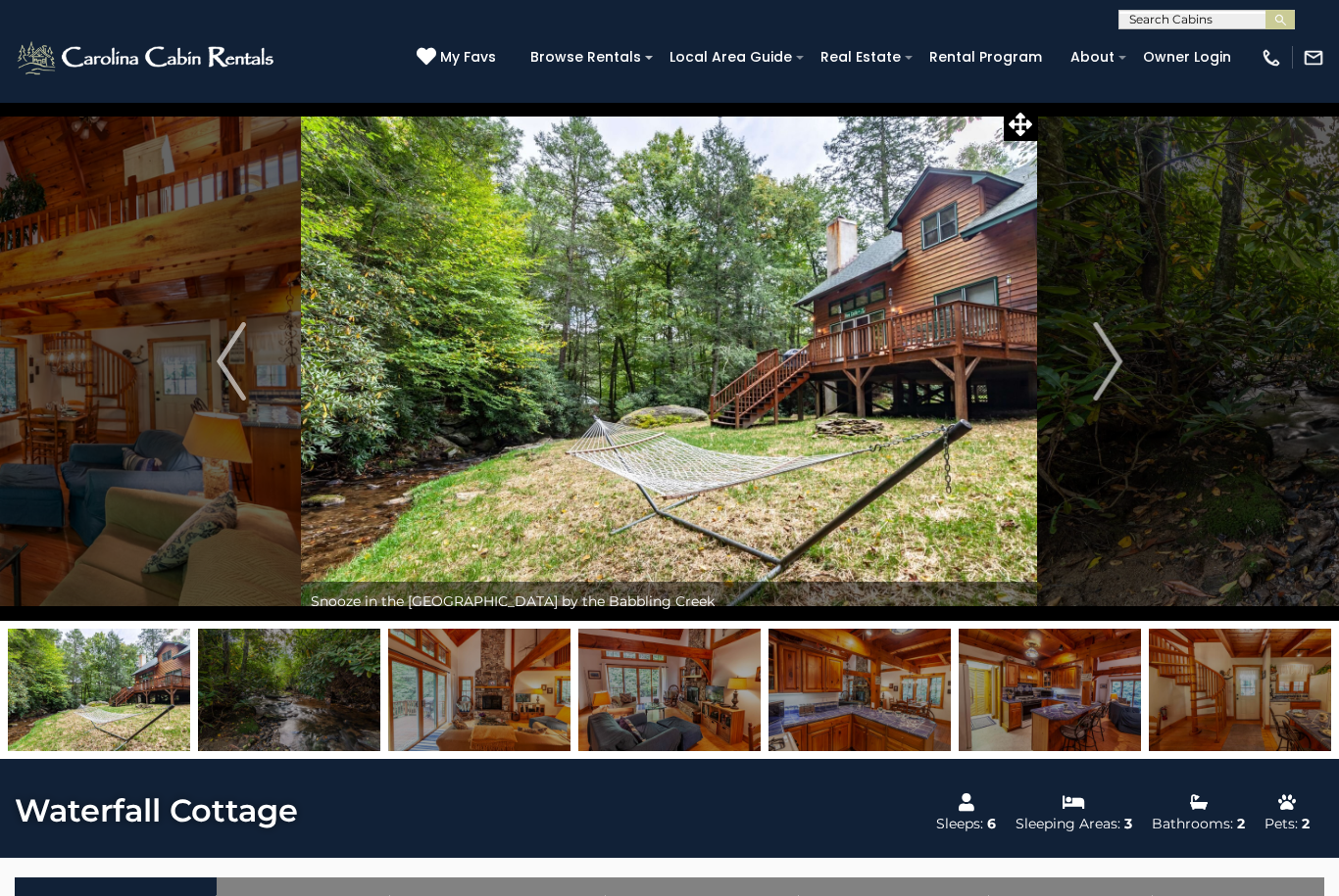
click at [1092, 347] on button "Next" at bounding box center [1108, 361] width 140 height 519
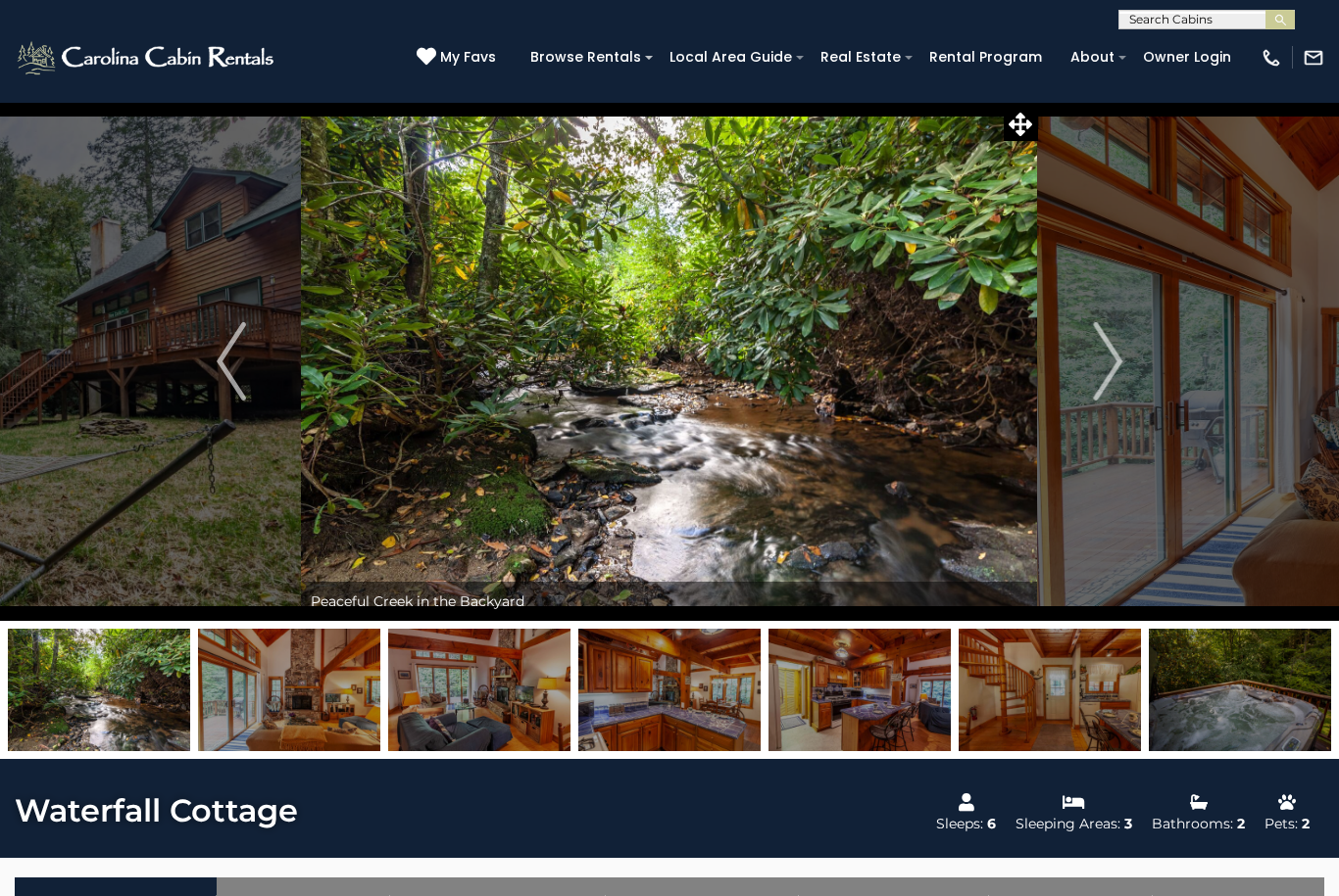
click at [1089, 351] on button "Next" at bounding box center [1108, 361] width 140 height 519
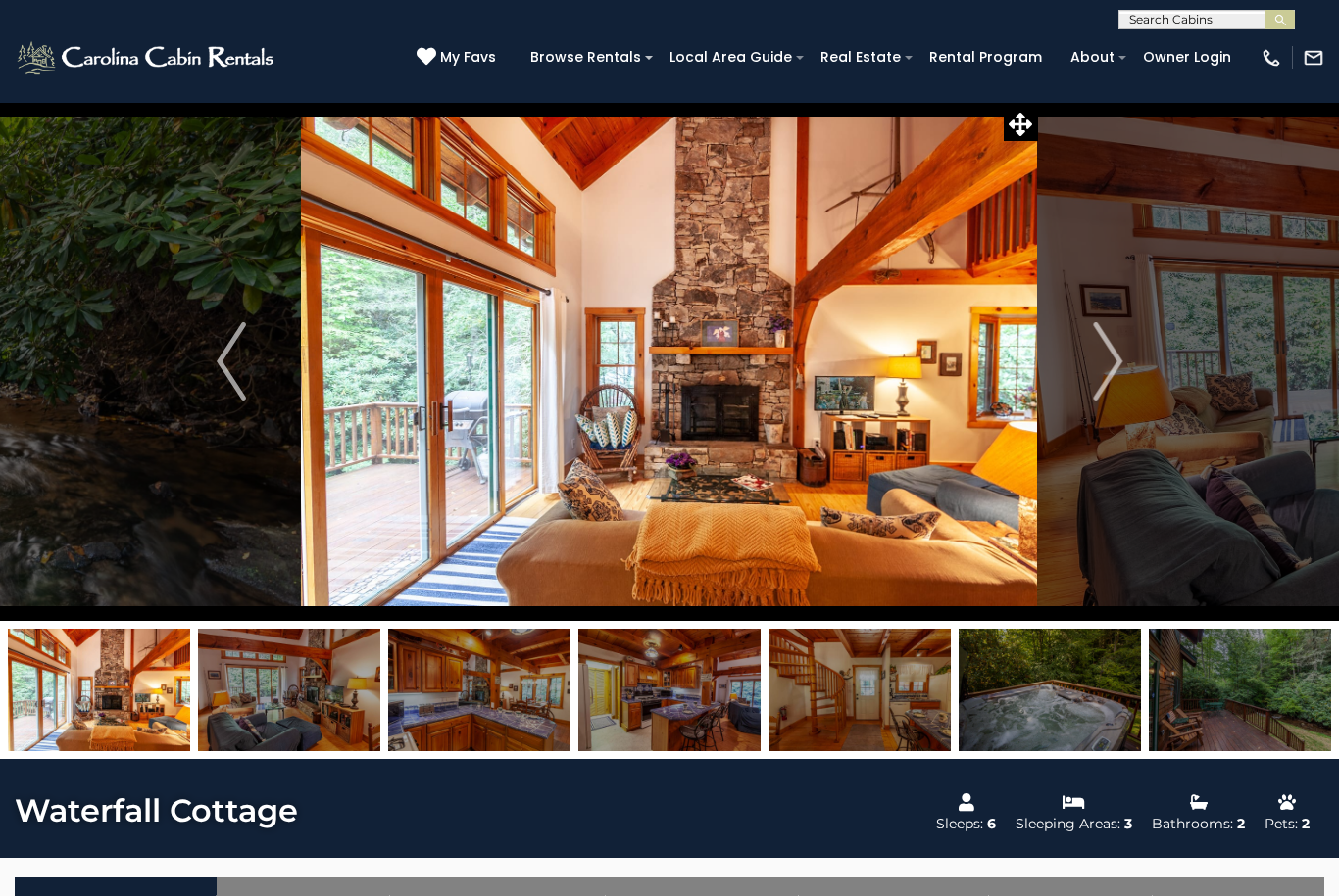
click at [1090, 350] on button "Next" at bounding box center [1108, 361] width 140 height 519
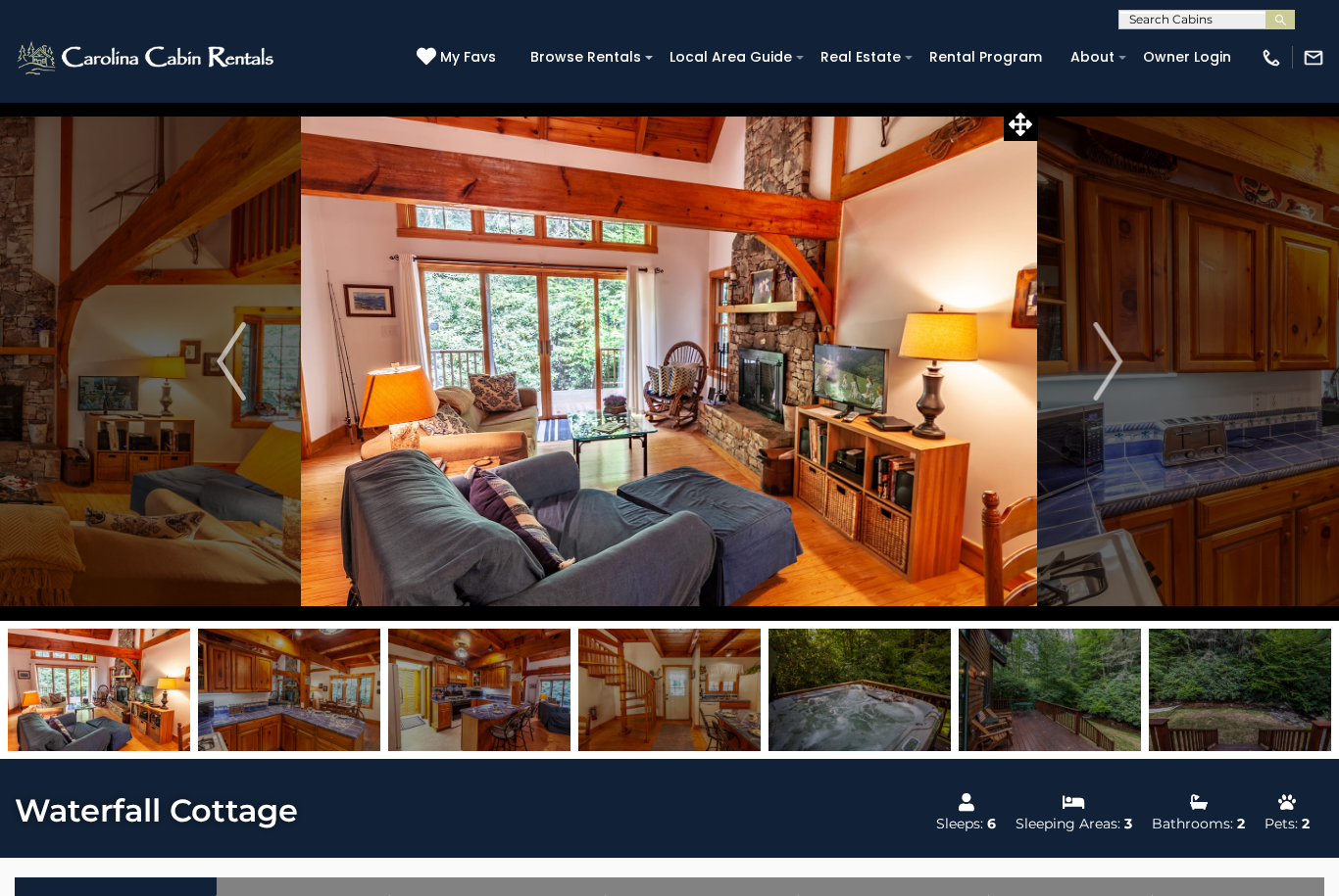
click at [1091, 350] on button "Next" at bounding box center [1108, 361] width 140 height 519
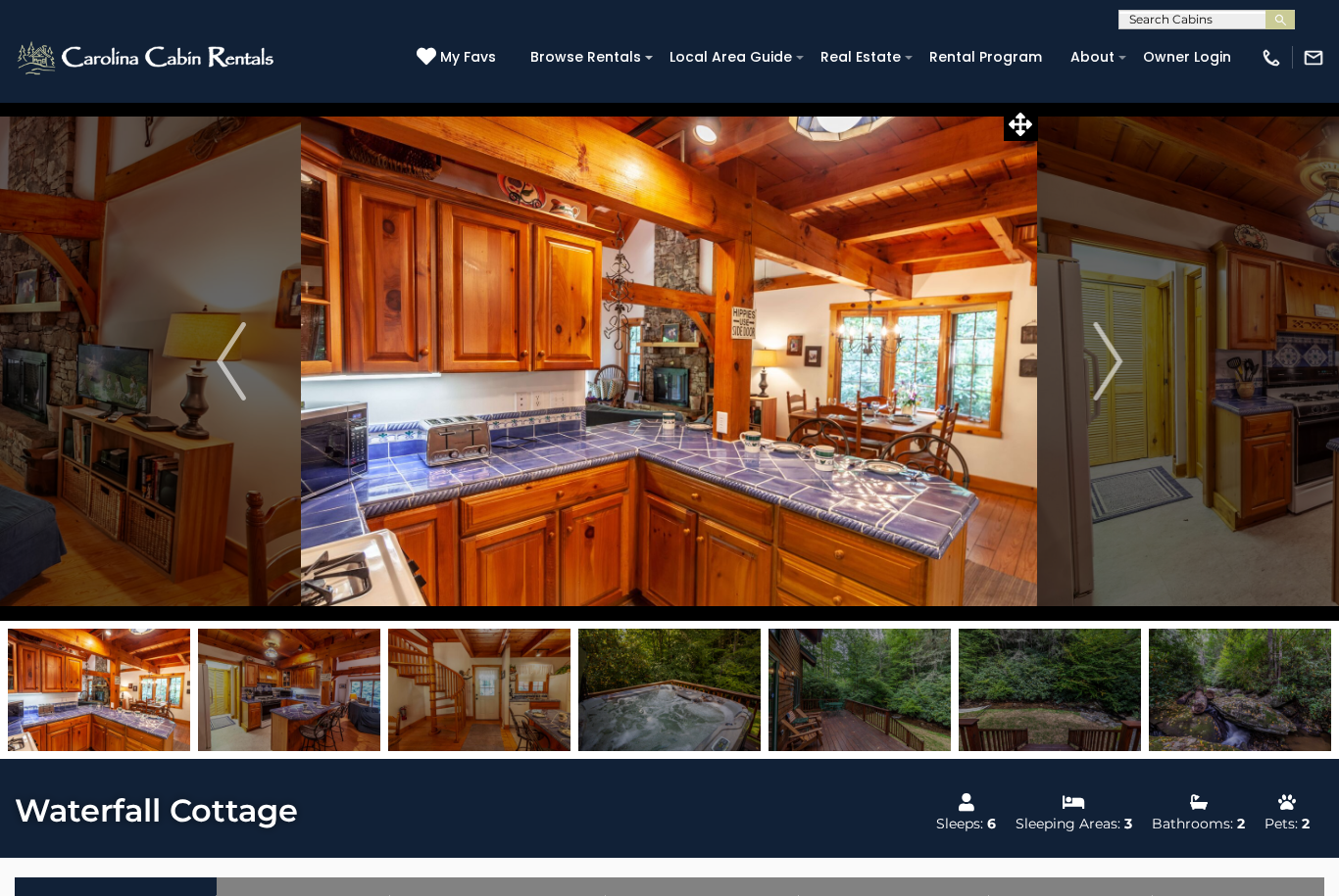
click at [1104, 337] on img "Next" at bounding box center [1107, 361] width 29 height 79
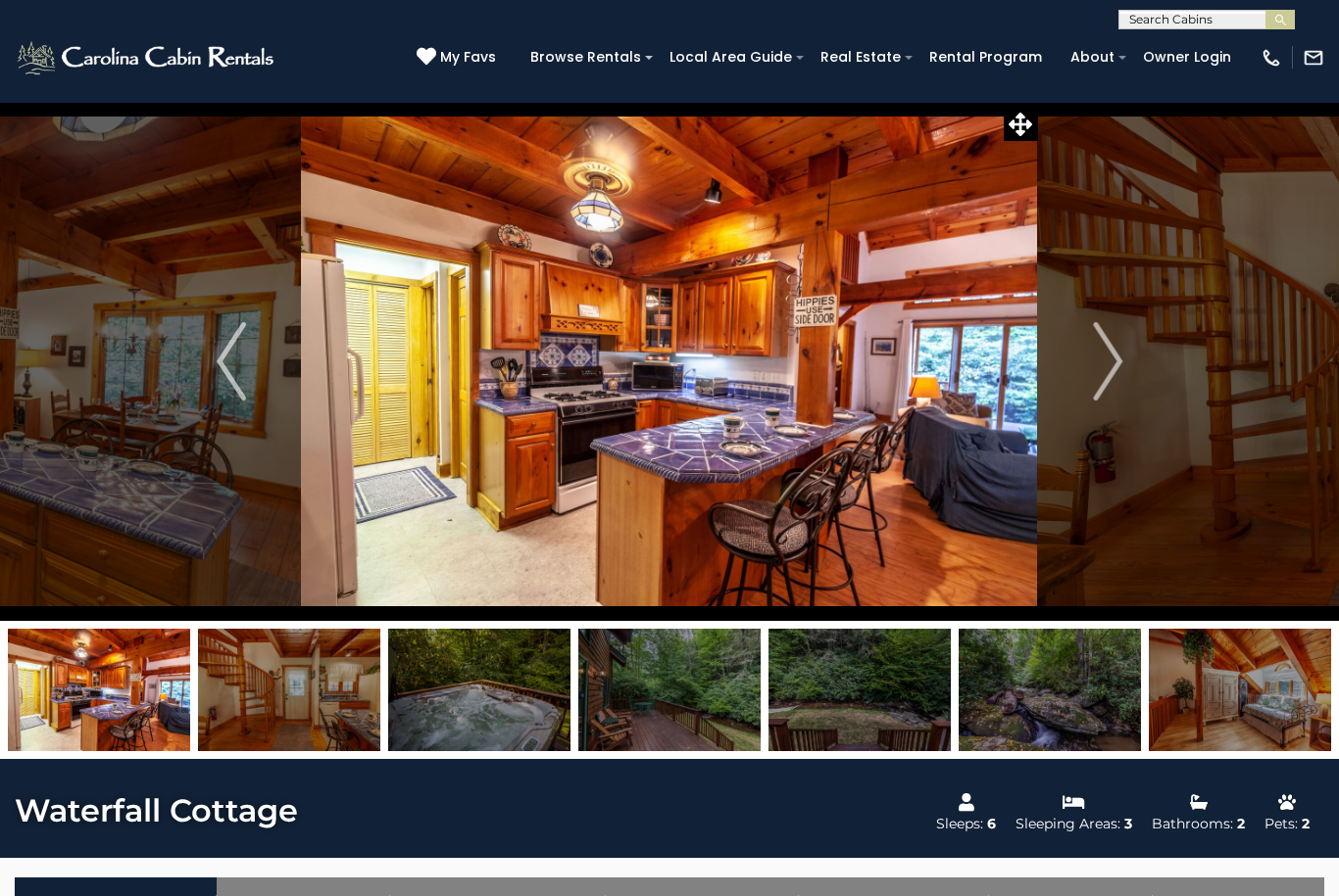
click at [1091, 349] on button "Next" at bounding box center [1108, 361] width 140 height 519
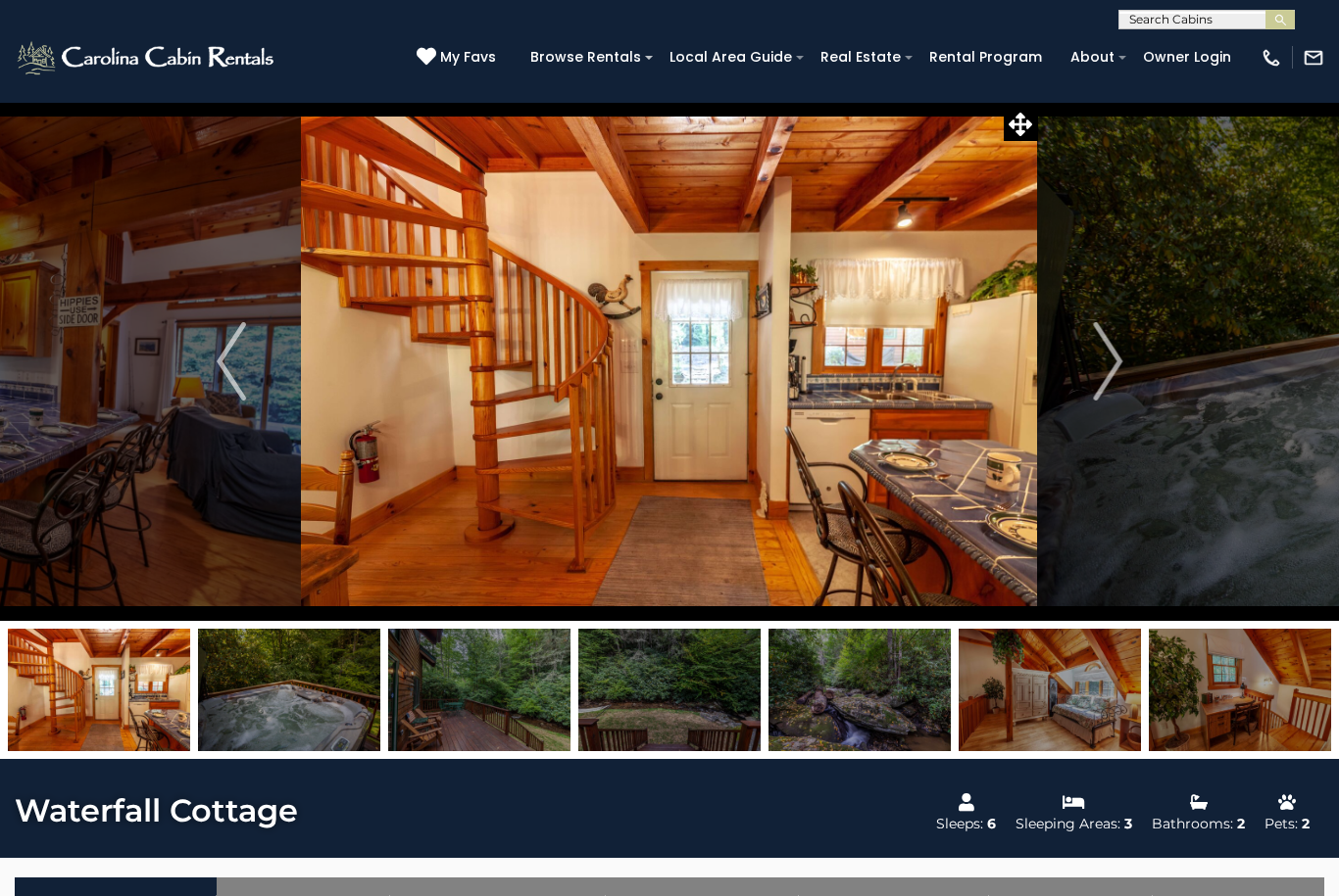
click at [1093, 349] on img "Next" at bounding box center [1107, 361] width 29 height 79
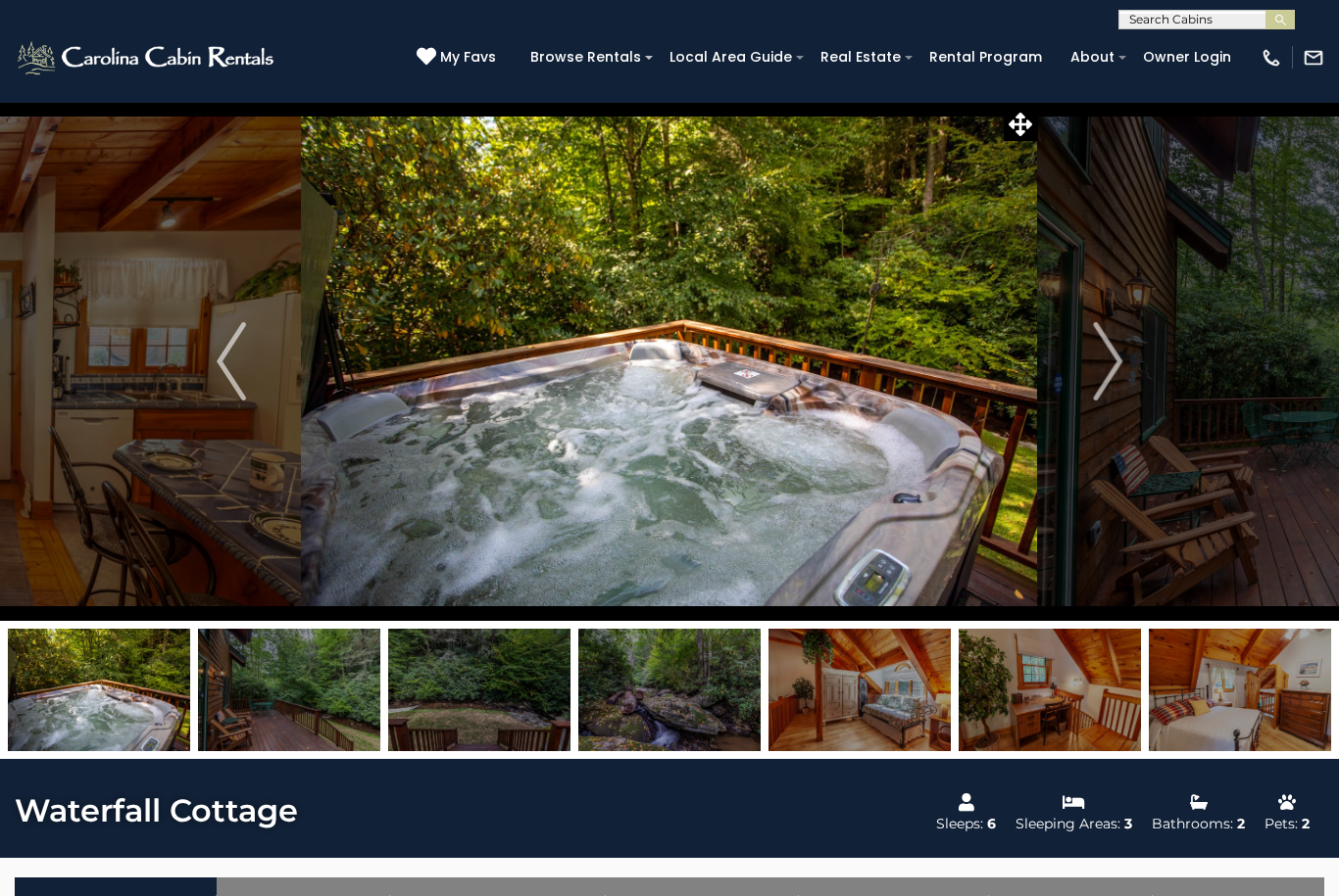
click at [1082, 353] on button "Next" at bounding box center [1108, 361] width 140 height 519
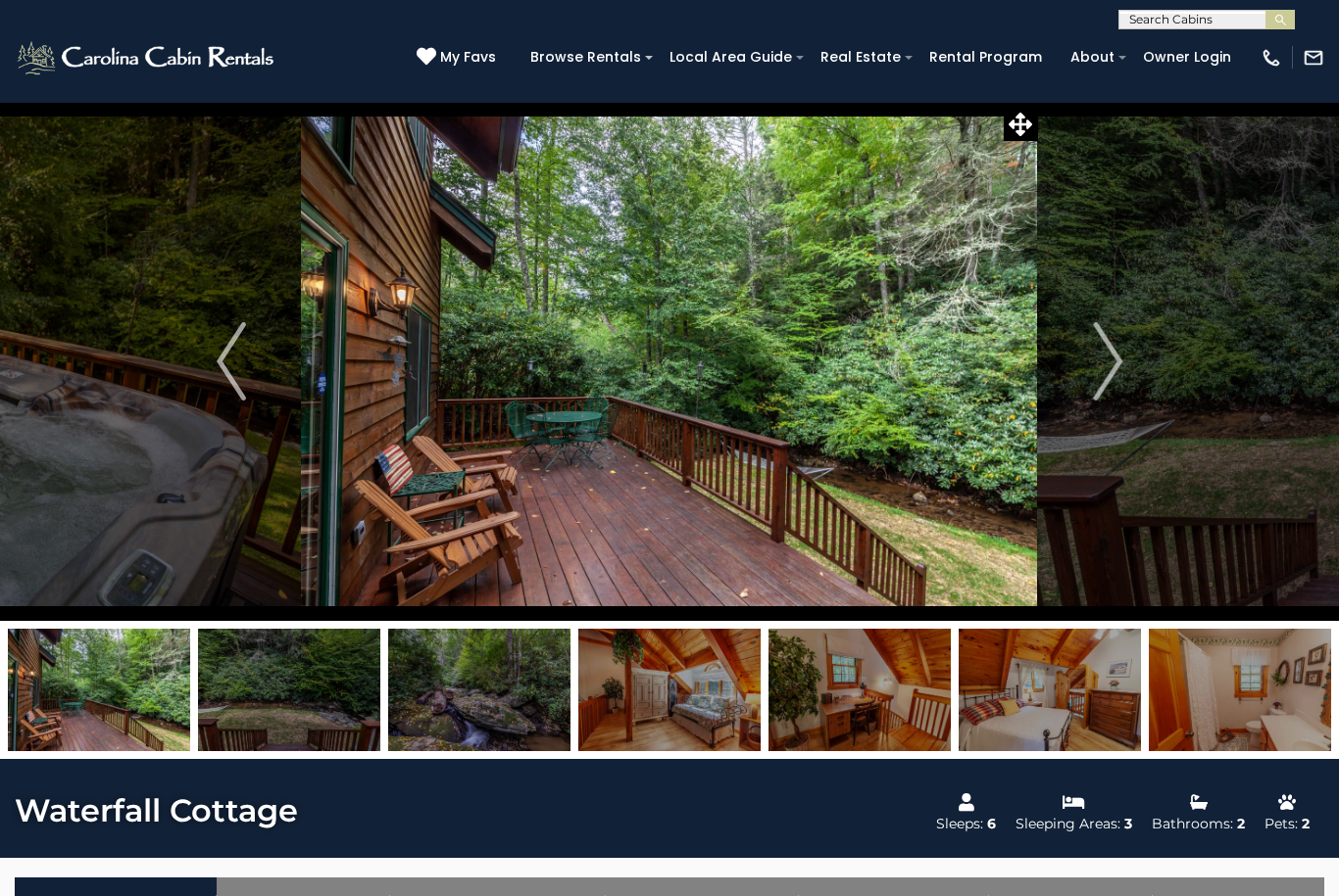
click at [1096, 341] on img "Next" at bounding box center [1107, 361] width 29 height 79
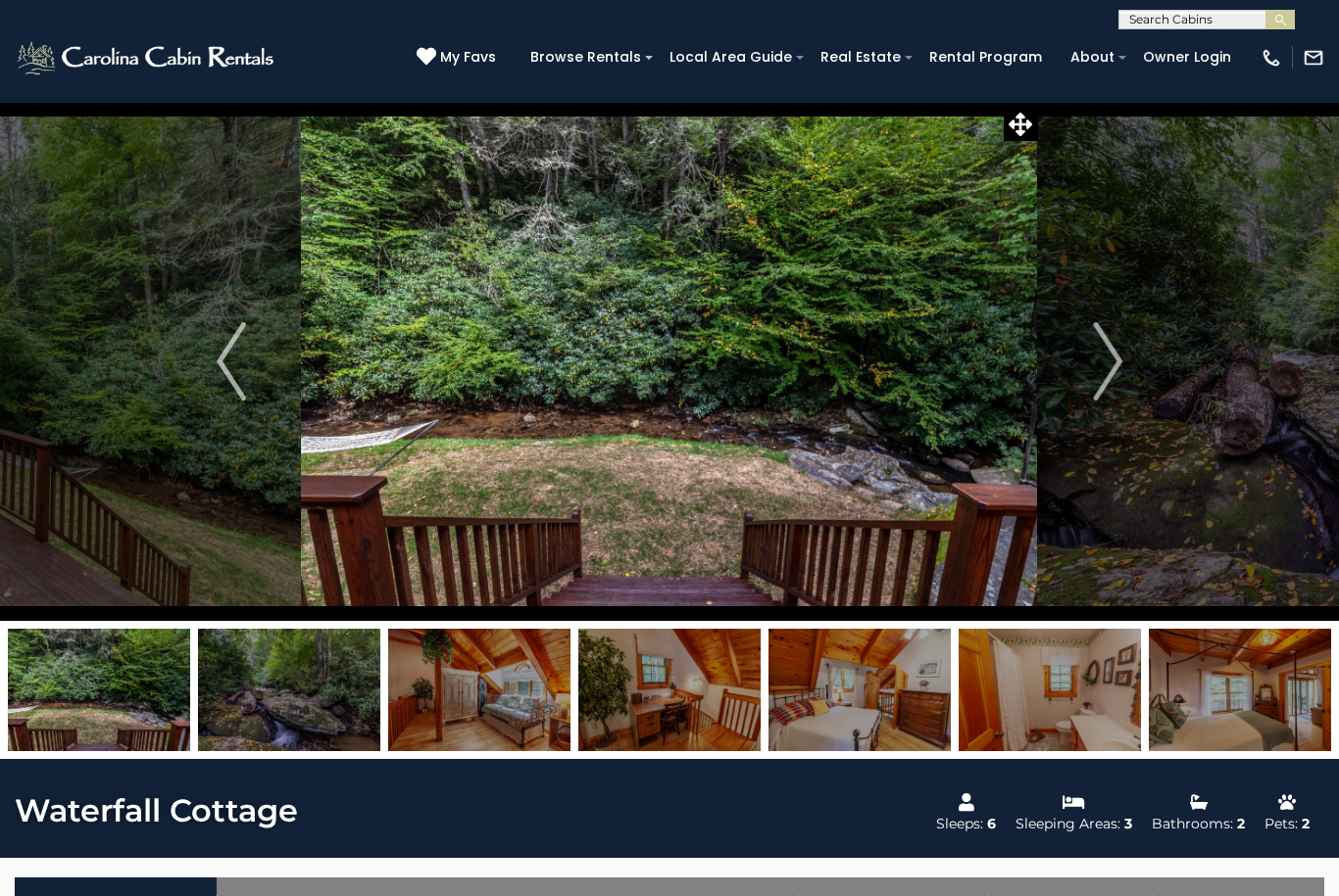
click at [1096, 343] on img "Next" at bounding box center [1107, 361] width 29 height 79
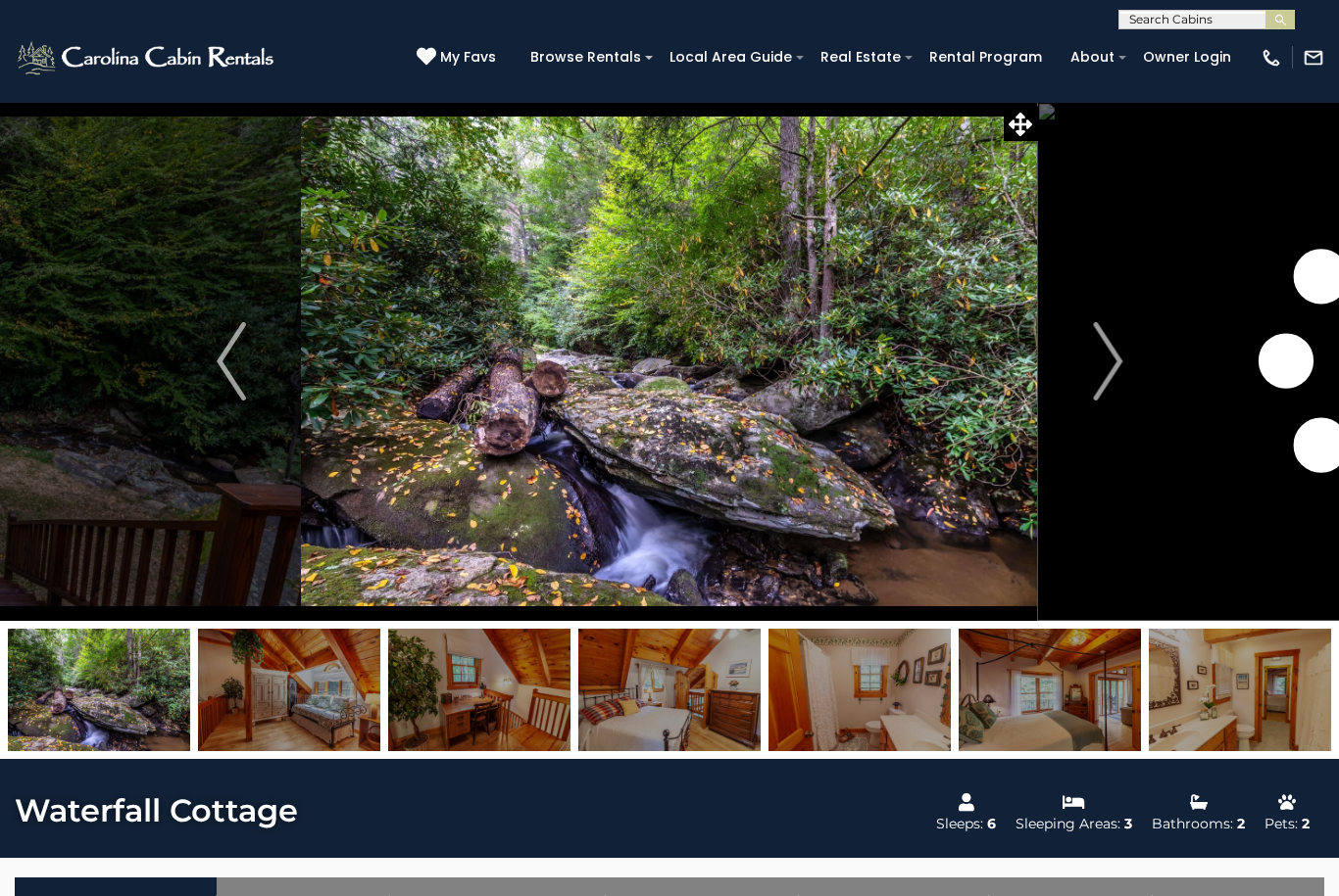
click at [1079, 355] on button "Next" at bounding box center [1108, 361] width 140 height 519
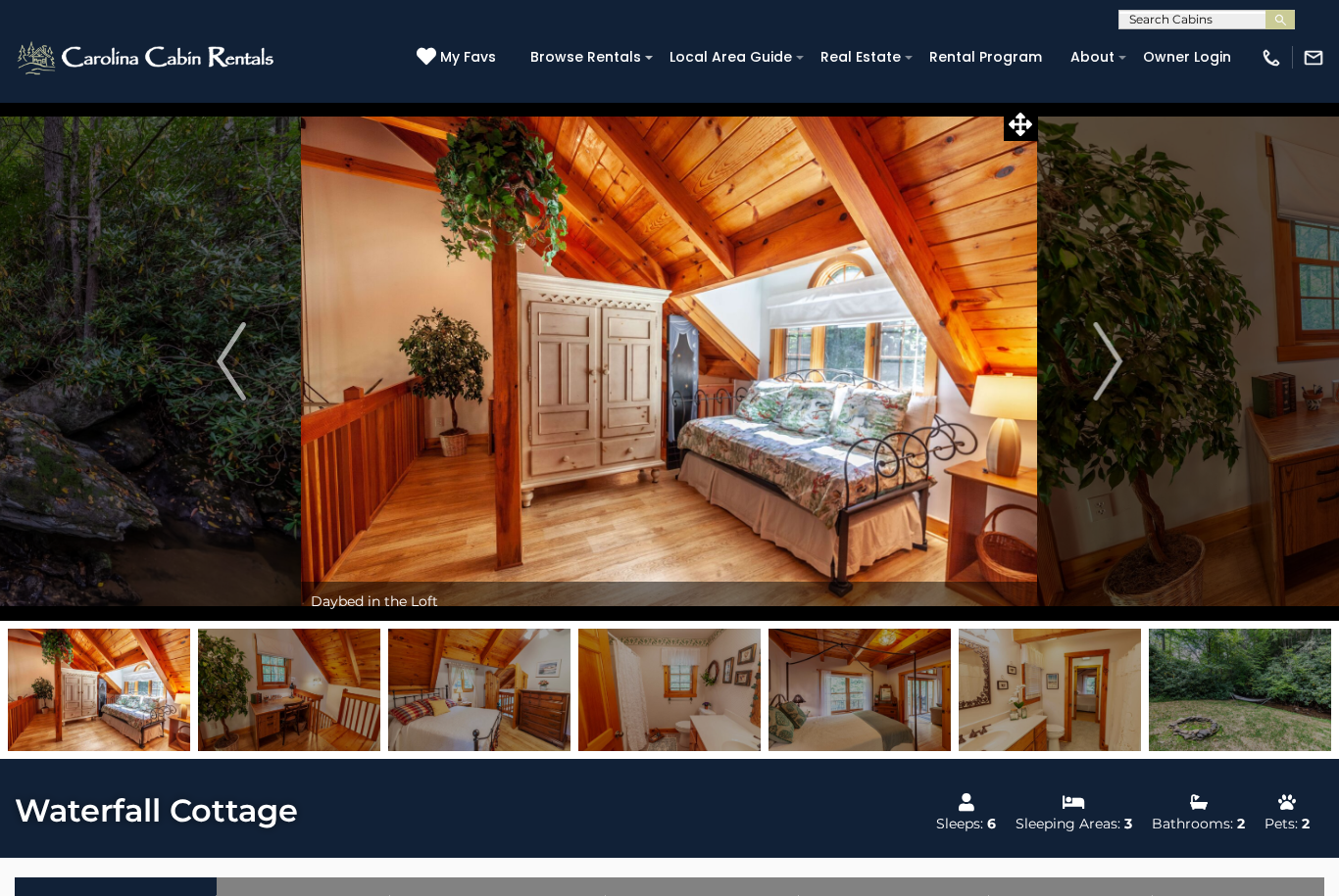
click at [1064, 345] on button "Next" at bounding box center [1108, 361] width 140 height 519
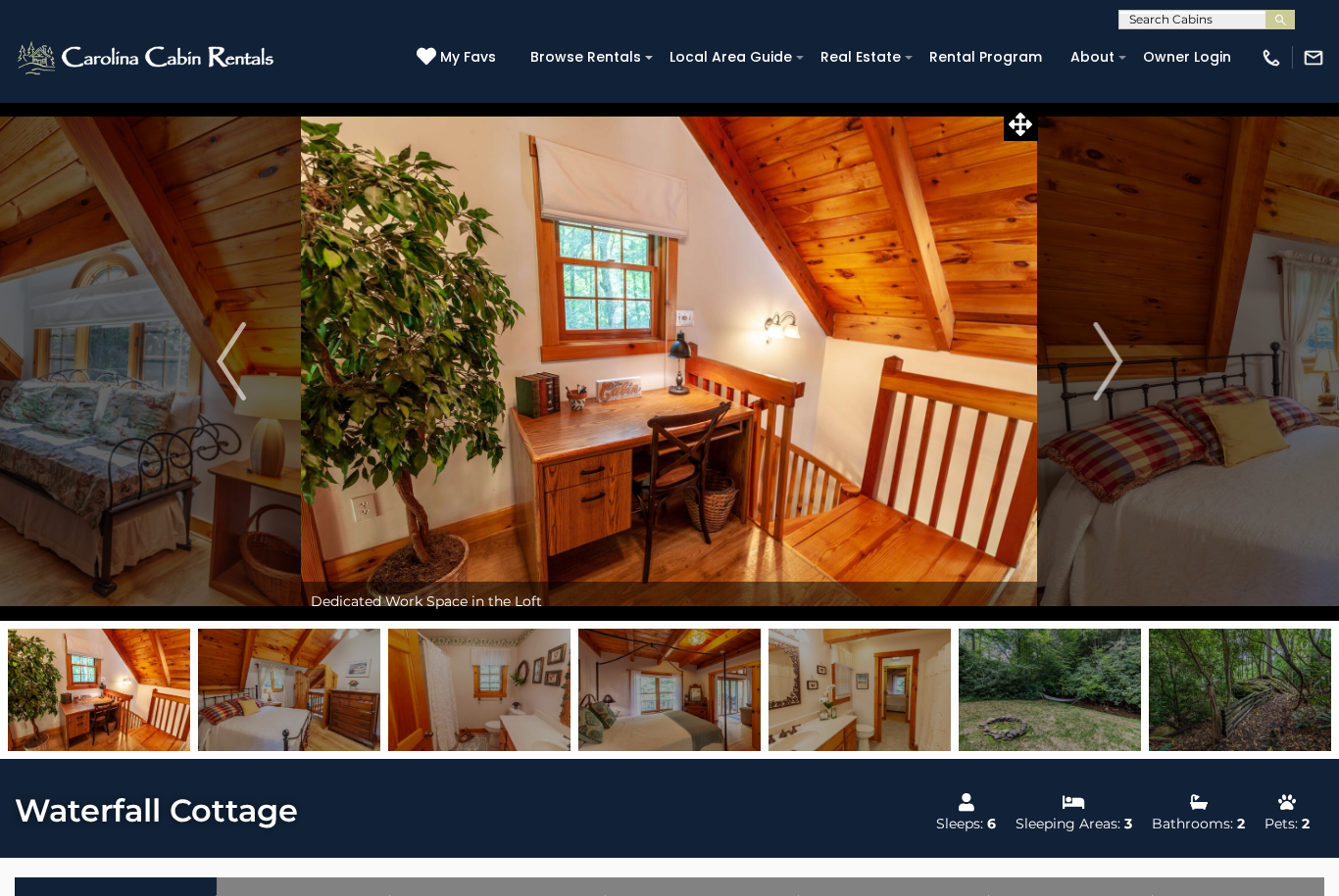
click at [1107, 335] on img "Next" at bounding box center [1107, 361] width 29 height 79
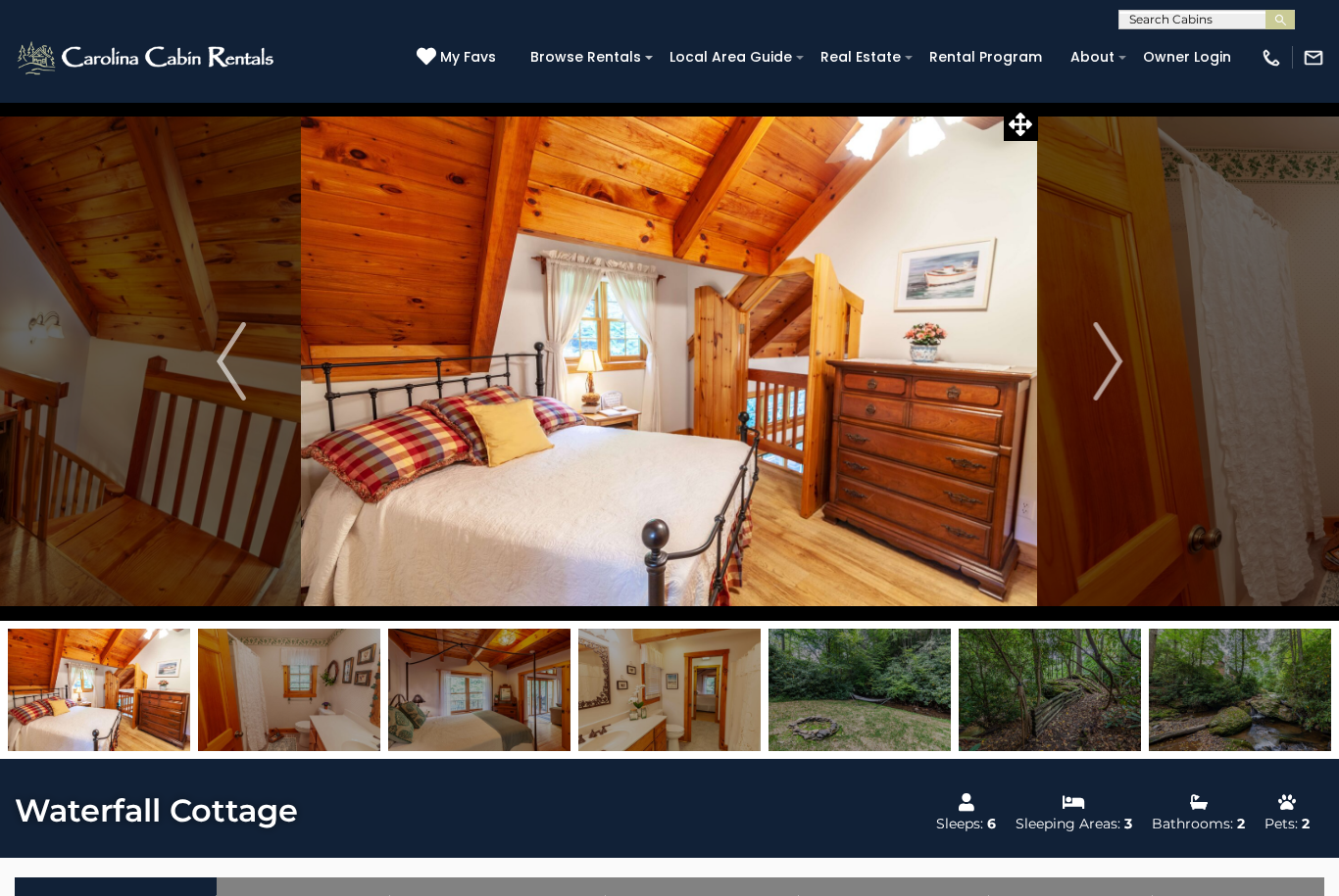
click at [1102, 349] on img "Next" at bounding box center [1107, 361] width 29 height 79
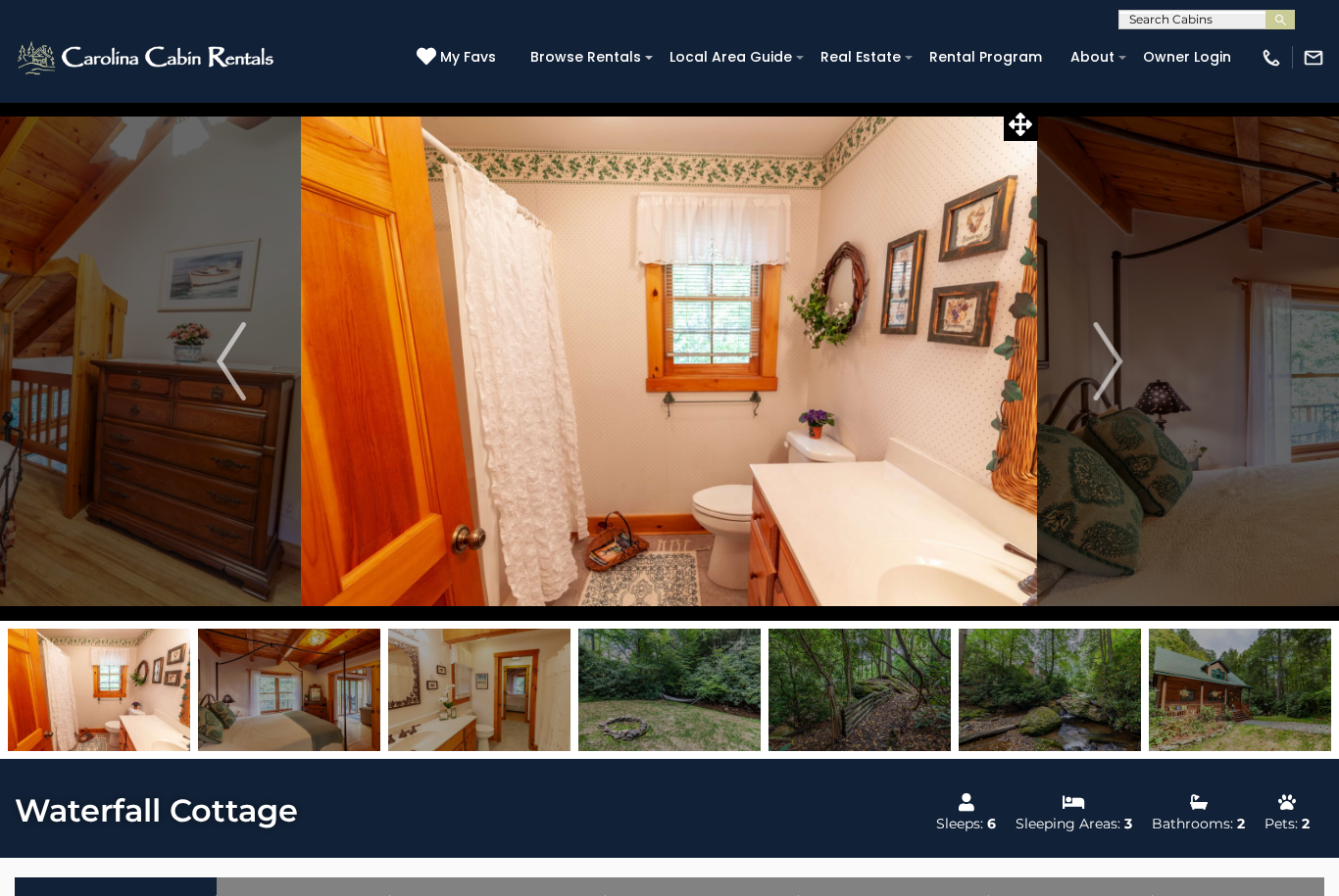
click at [1082, 355] on button "Next" at bounding box center [1108, 361] width 140 height 519
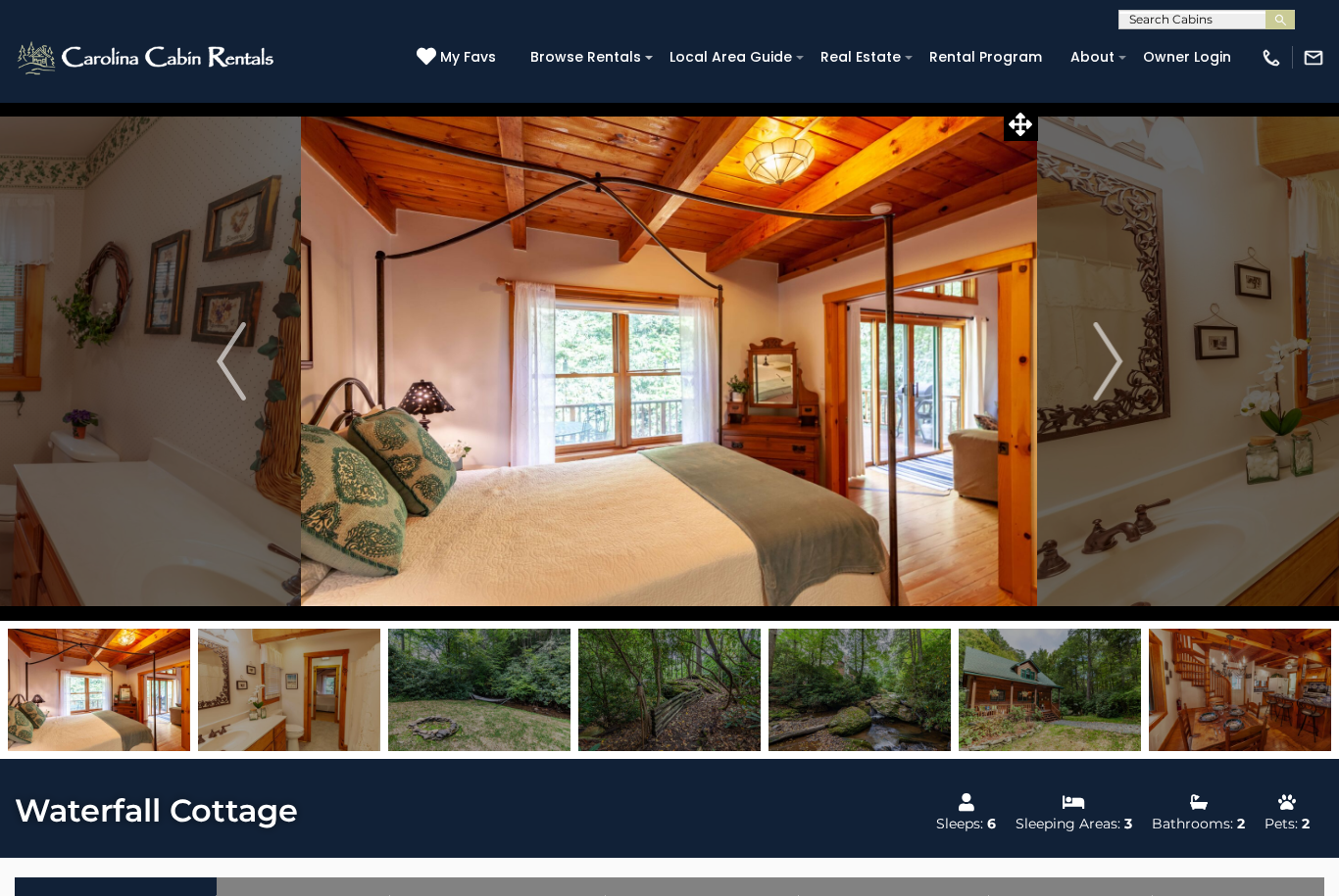
click at [1086, 356] on button "Next" at bounding box center [1108, 361] width 140 height 519
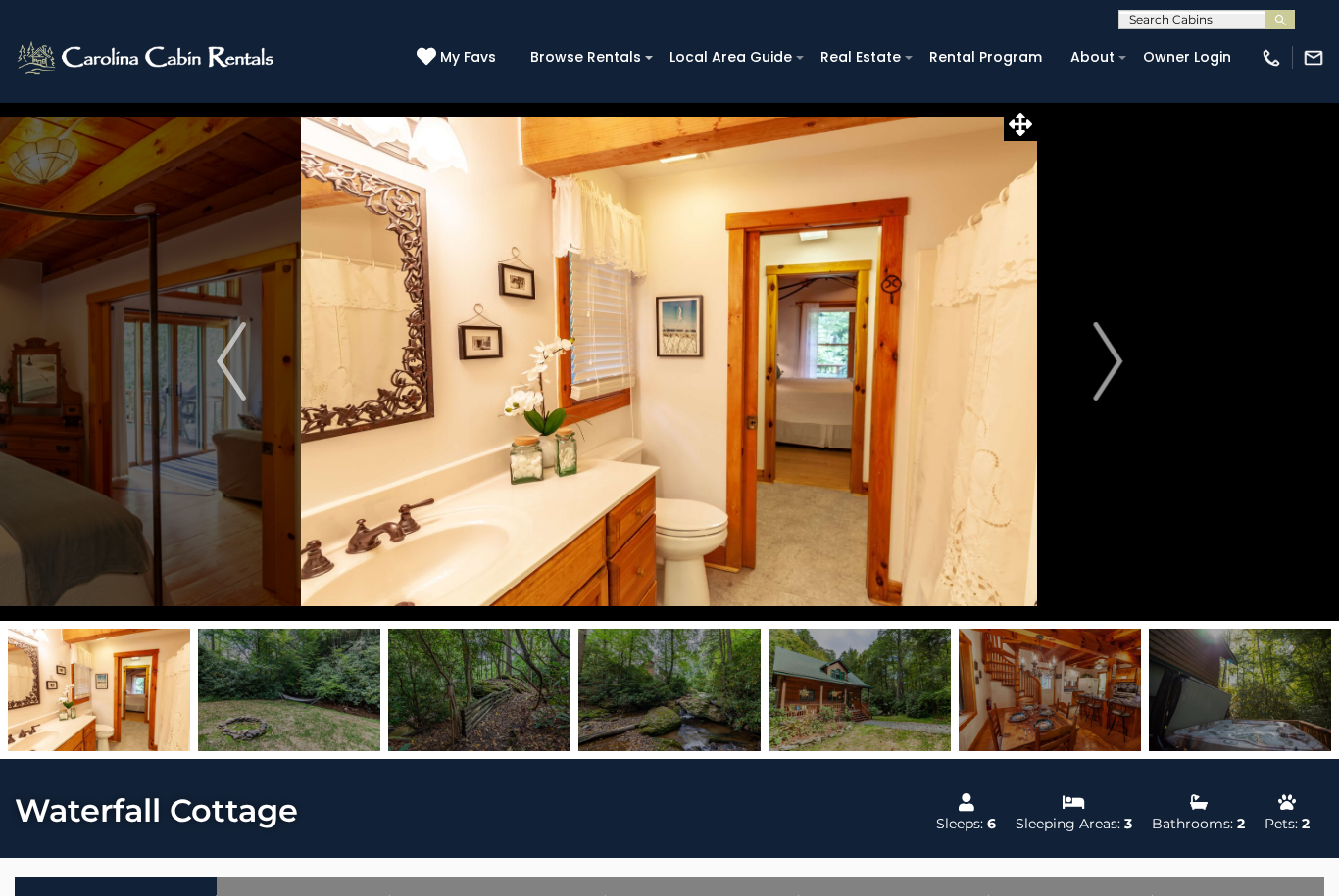
click at [1092, 349] on button "Next" at bounding box center [1108, 361] width 140 height 519
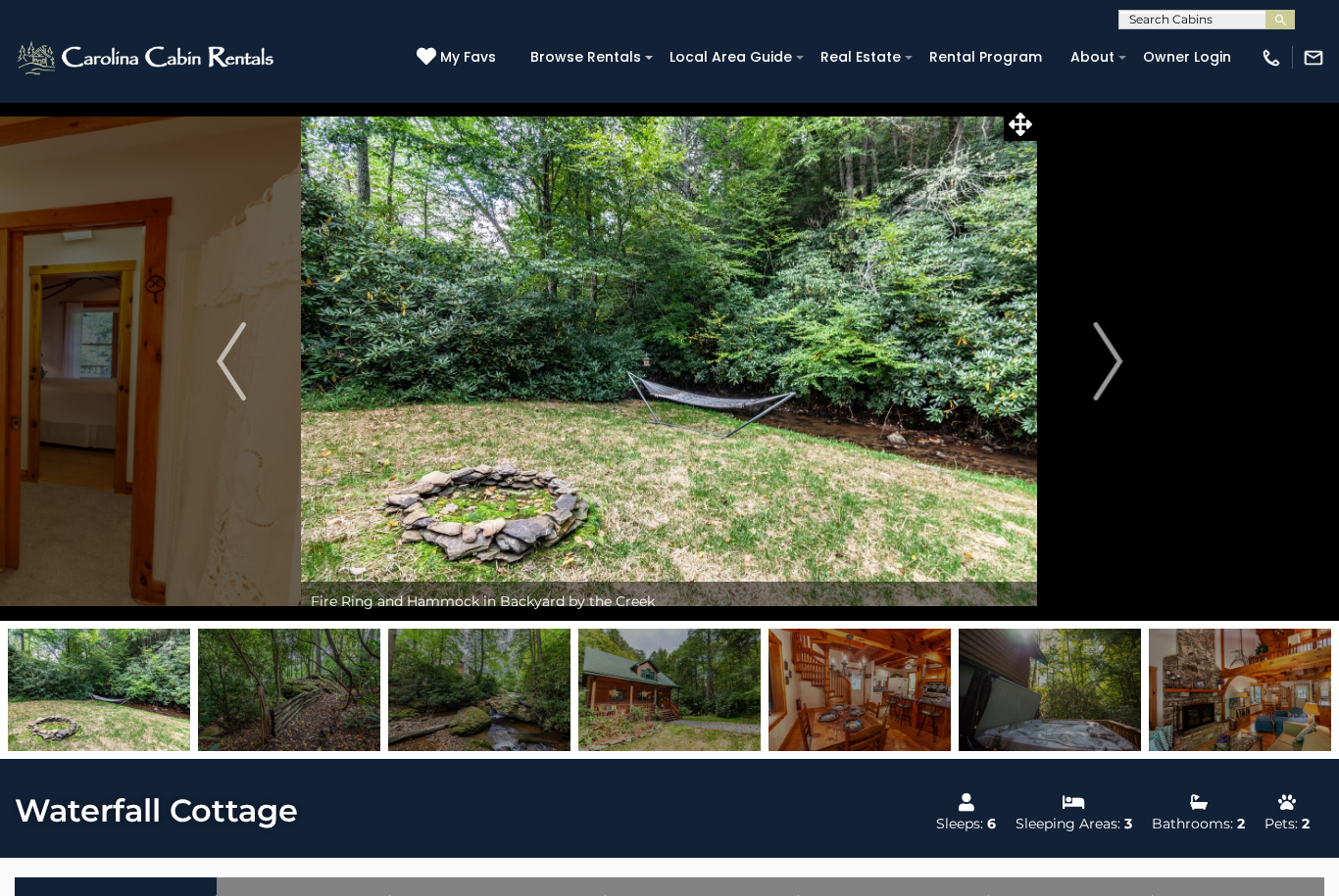
click at [1079, 359] on button "Next" at bounding box center [1108, 361] width 140 height 519
